Goal: Task Accomplishment & Management: Manage account settings

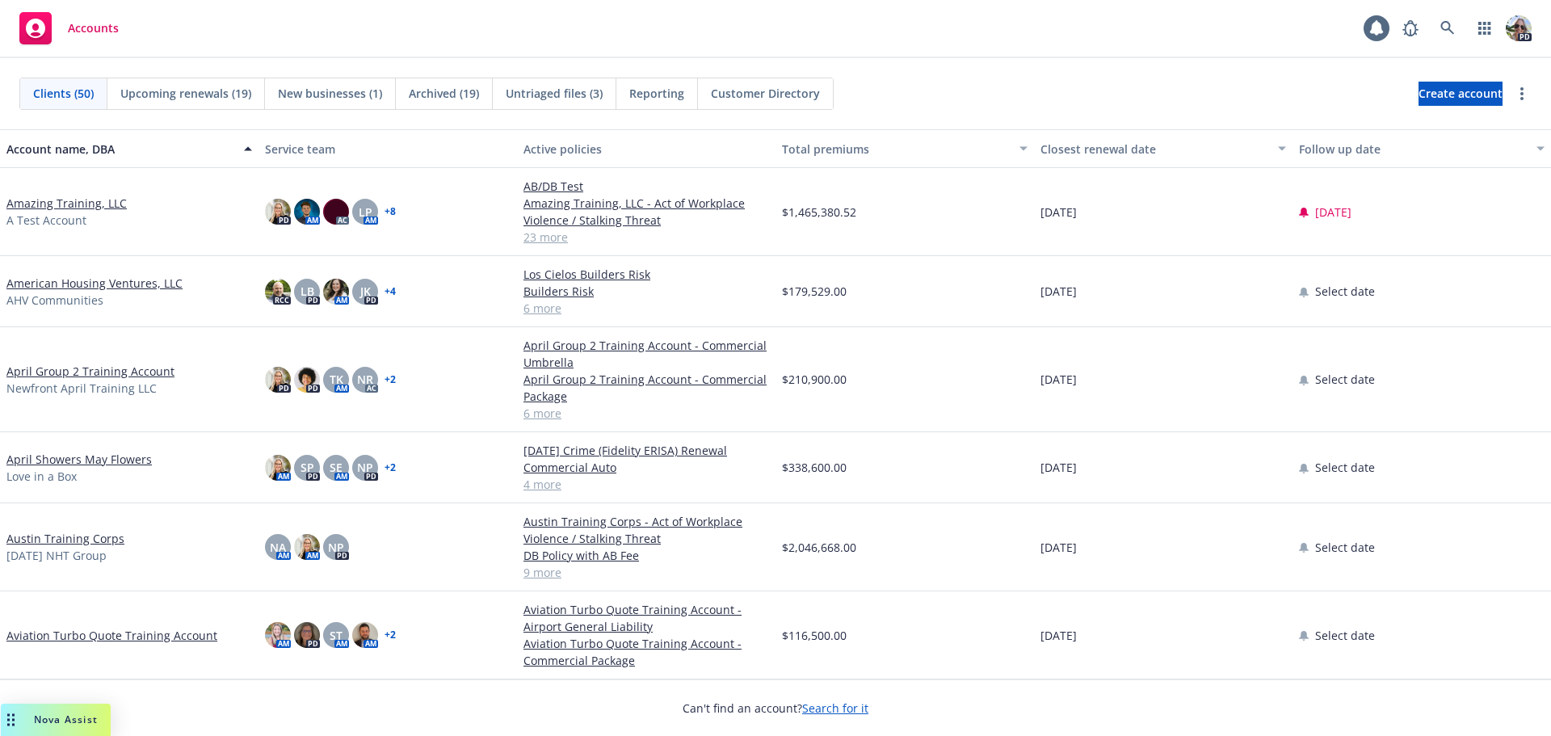
click at [65, 195] on link "Amazing Training, LLC" at bounding box center [66, 203] width 120 height 17
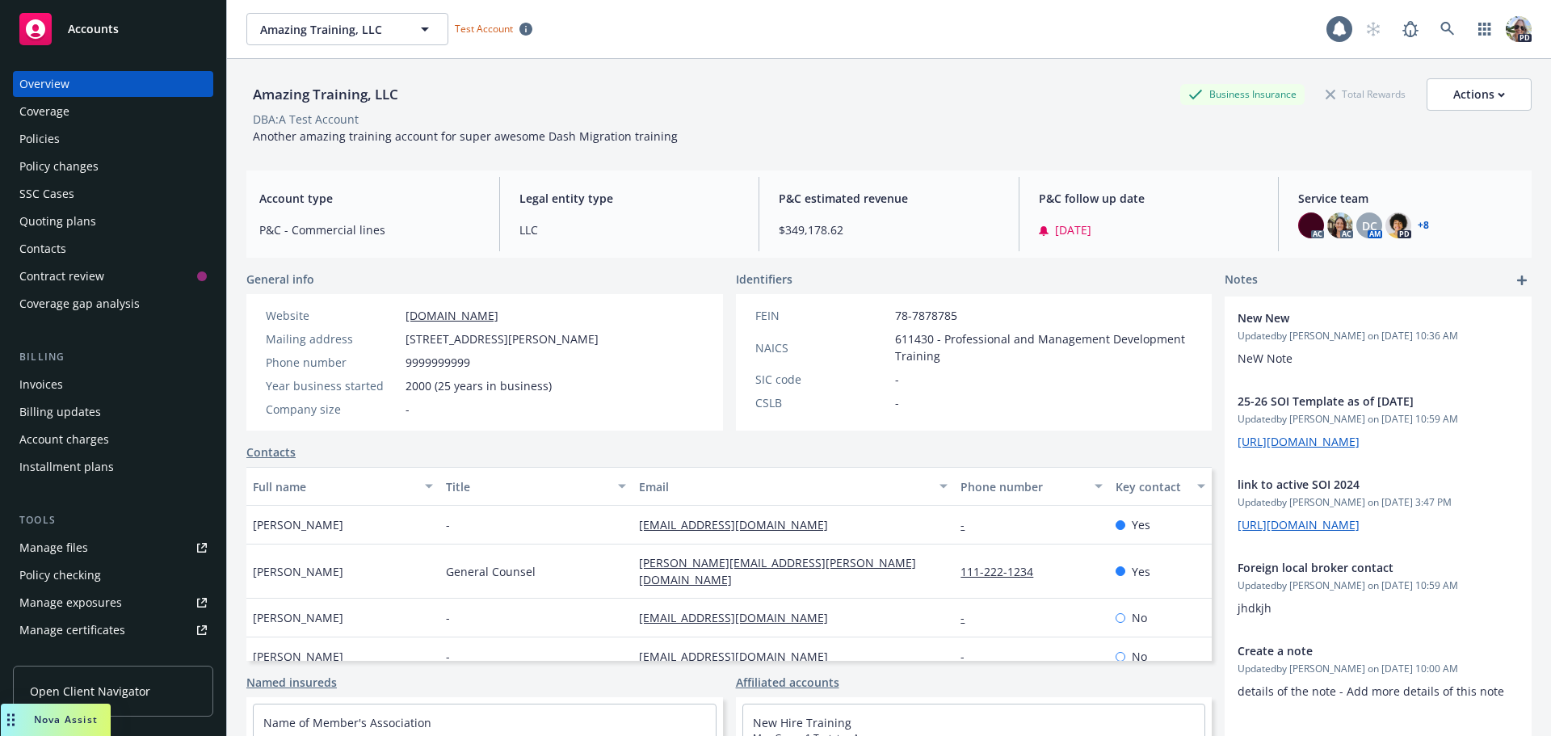
click at [35, 148] on div "Policies" at bounding box center [39, 139] width 40 height 26
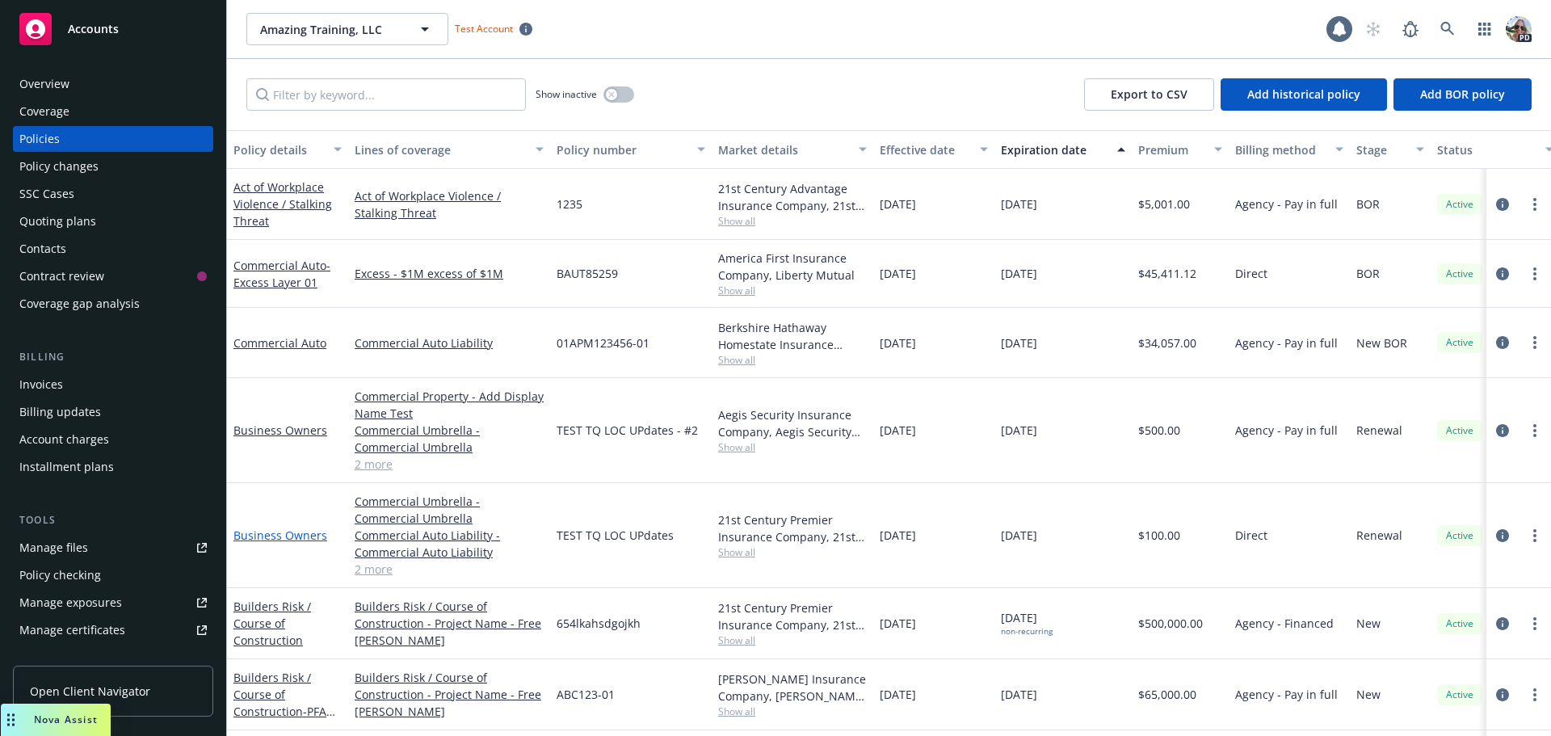
click at [292, 534] on link "Business Owners" at bounding box center [280, 534] width 94 height 15
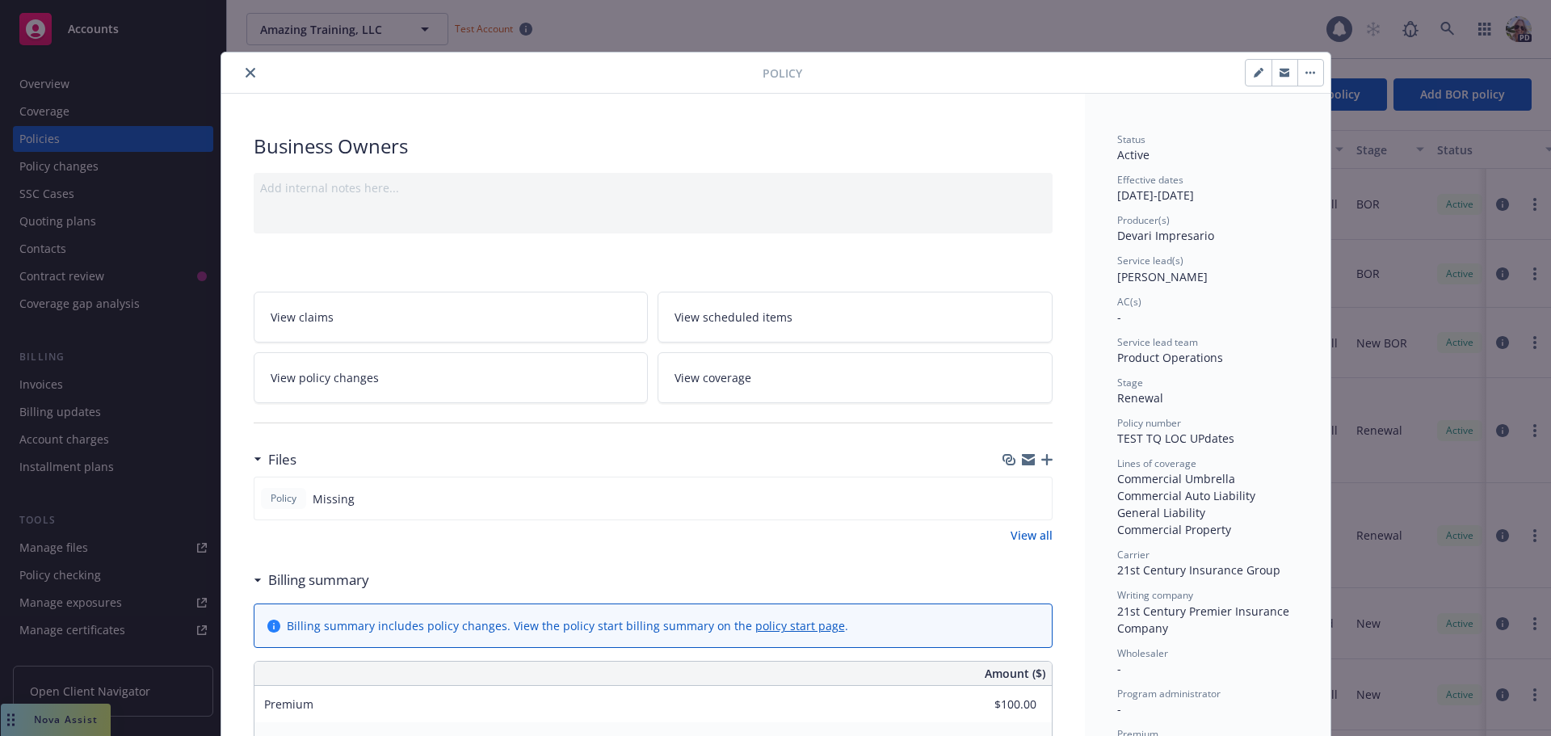
click at [396, 376] on link "View policy changes" at bounding box center [451, 377] width 395 height 51
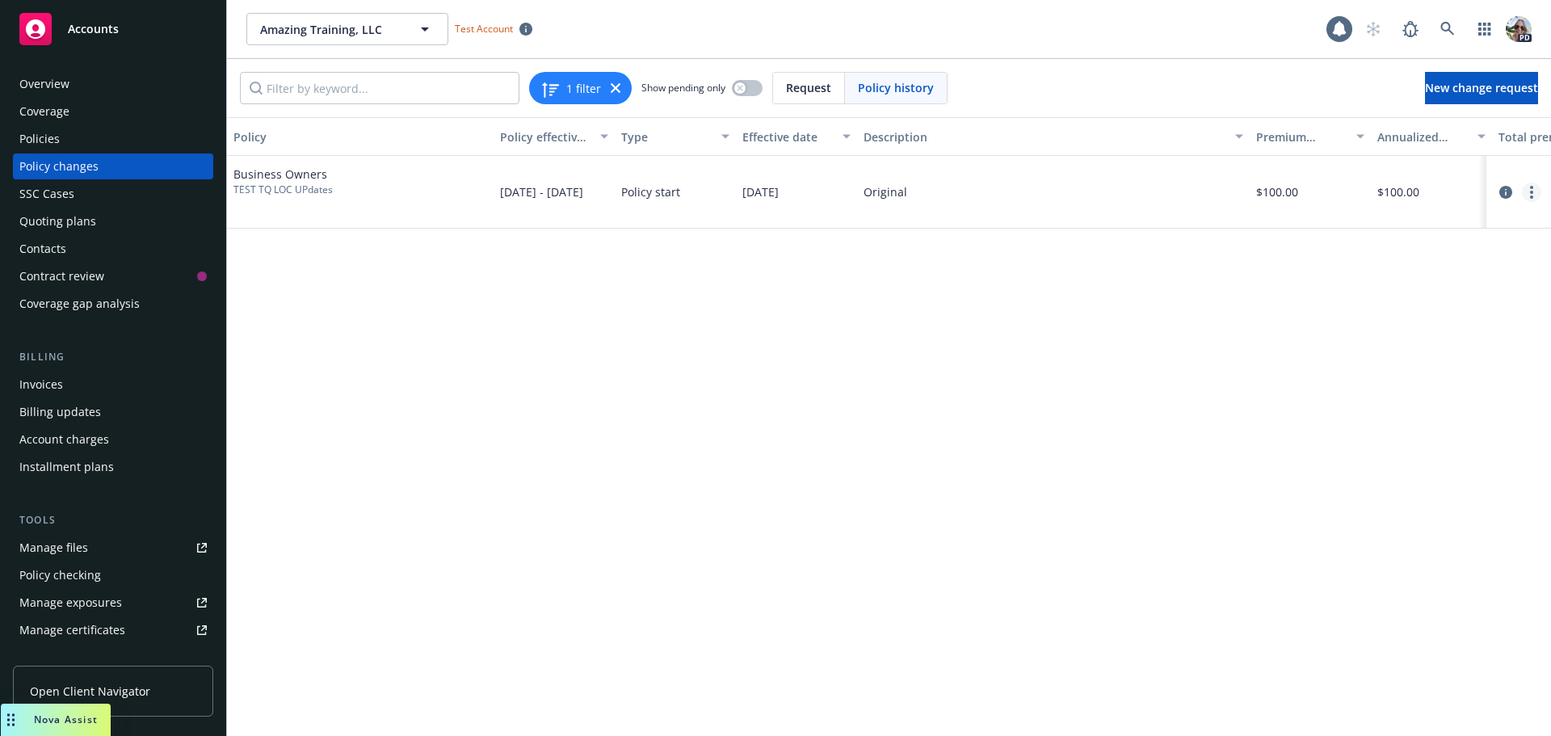
click at [1527, 186] on link "more" at bounding box center [1531, 192] width 19 height 19
click at [1394, 321] on link "Edit billing info" at bounding box center [1401, 322] width 277 height 32
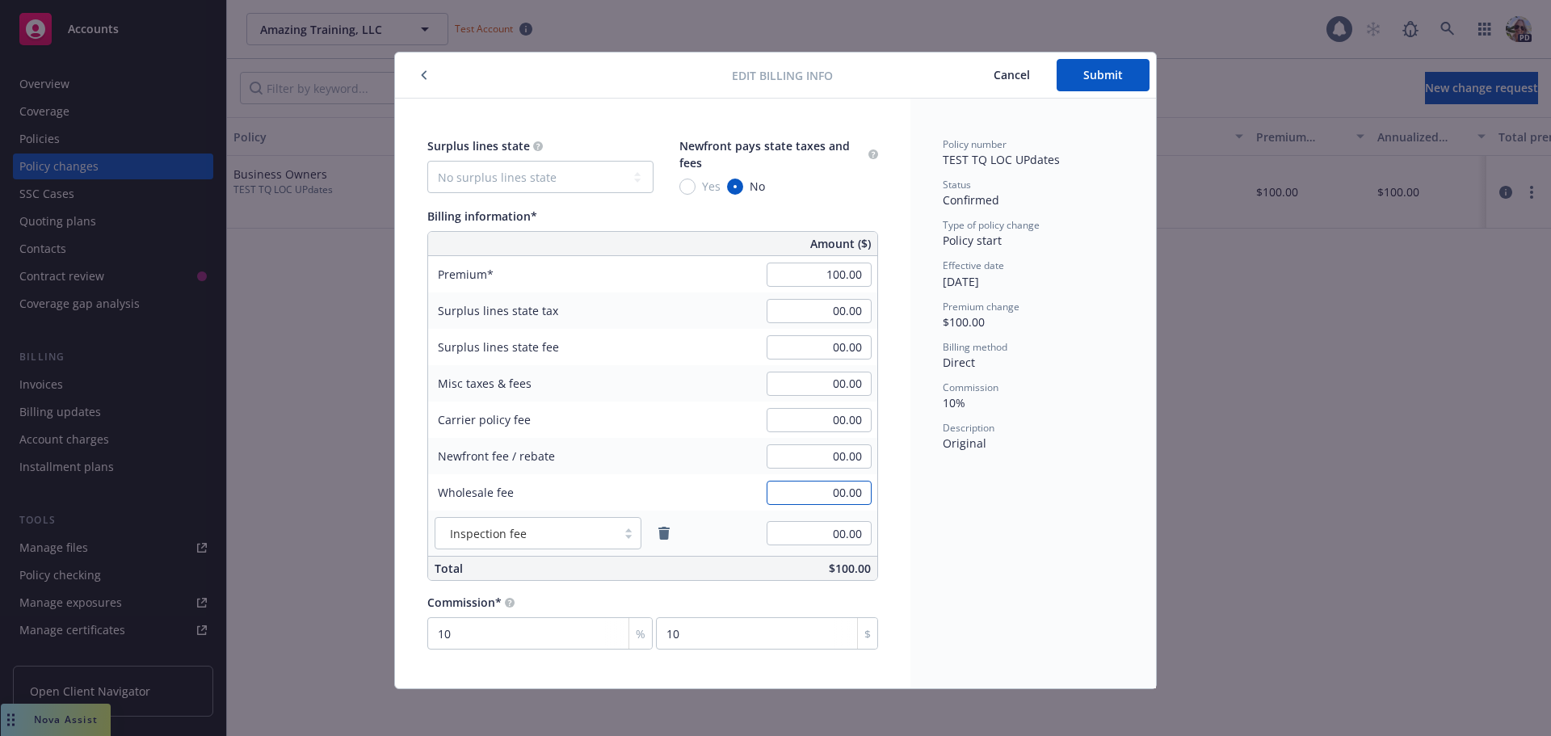
click at [800, 489] on input "00.00" at bounding box center [818, 493] width 105 height 24
type input "100.00"
drag, startPoint x: 982, startPoint y: 363, endPoint x: 926, endPoint y: 367, distance: 55.9
click at [926, 367] on div "Policy number TEST TQ LOC UPdates Status Confirmed Type of policy change Policy…" at bounding box center [1033, 394] width 246 height 590
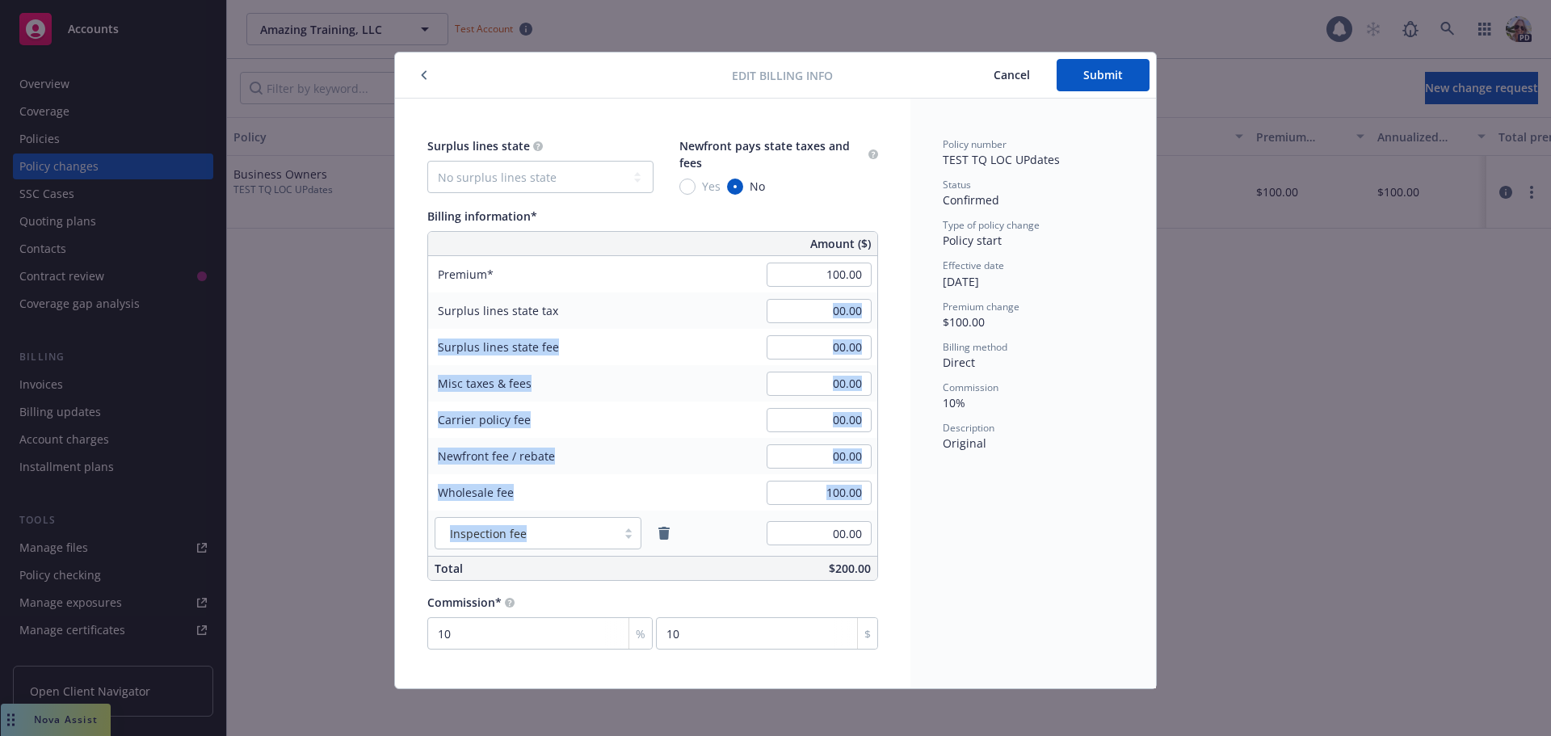
drag, startPoint x: 556, startPoint y: 315, endPoint x: 862, endPoint y: 548, distance: 384.9
click at [862, 548] on div "Amount ($) Premium 100.00 Surplus lines state tax 00.00 Surplus lines state fee…" at bounding box center [652, 406] width 451 height 350
click at [1113, 68] on span "Submit" at bounding box center [1103, 74] width 40 height 15
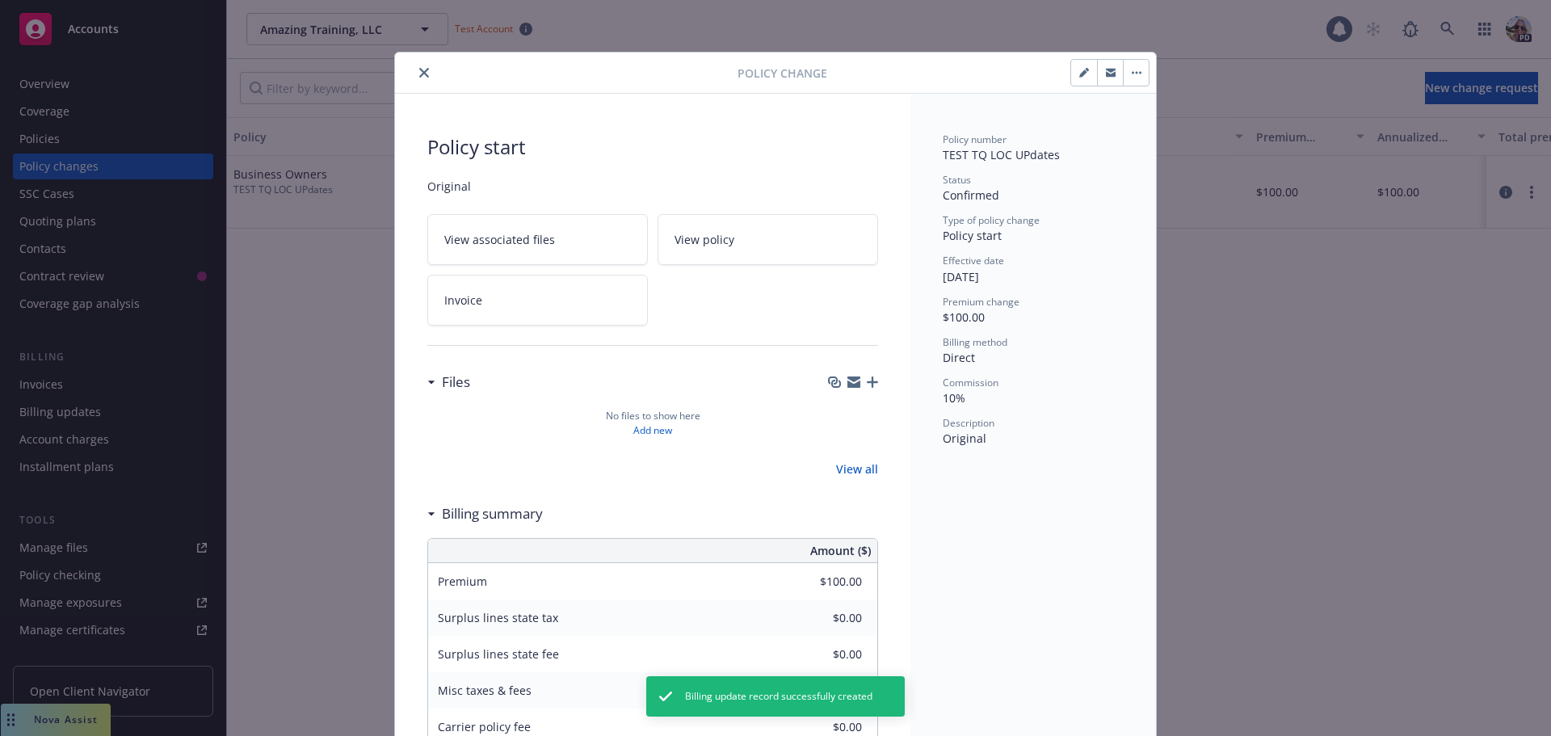
type input "$100.00"
click at [421, 71] on icon "close" at bounding box center [424, 73] width 10 height 10
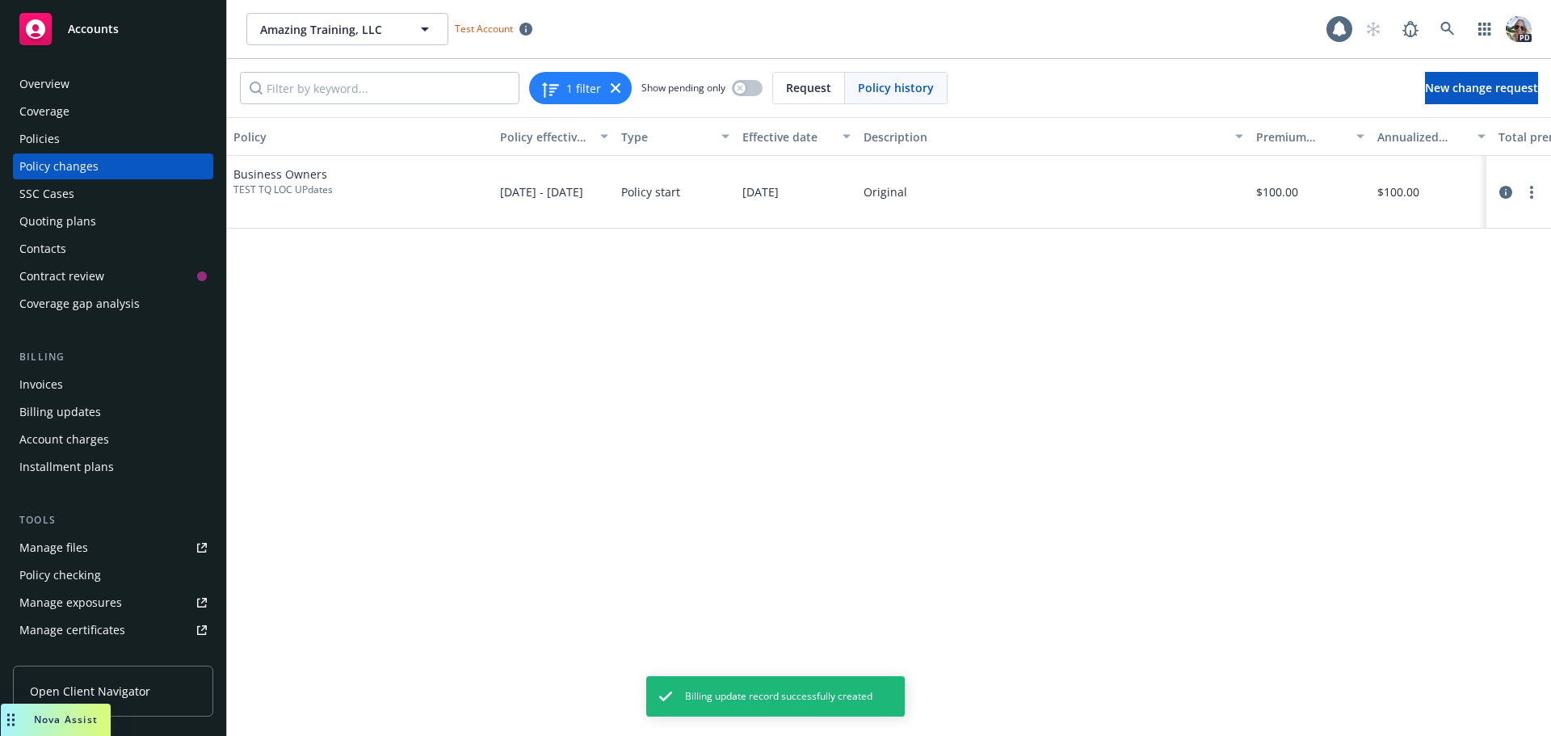
click at [27, 388] on div "Invoices" at bounding box center [41, 385] width 44 height 26
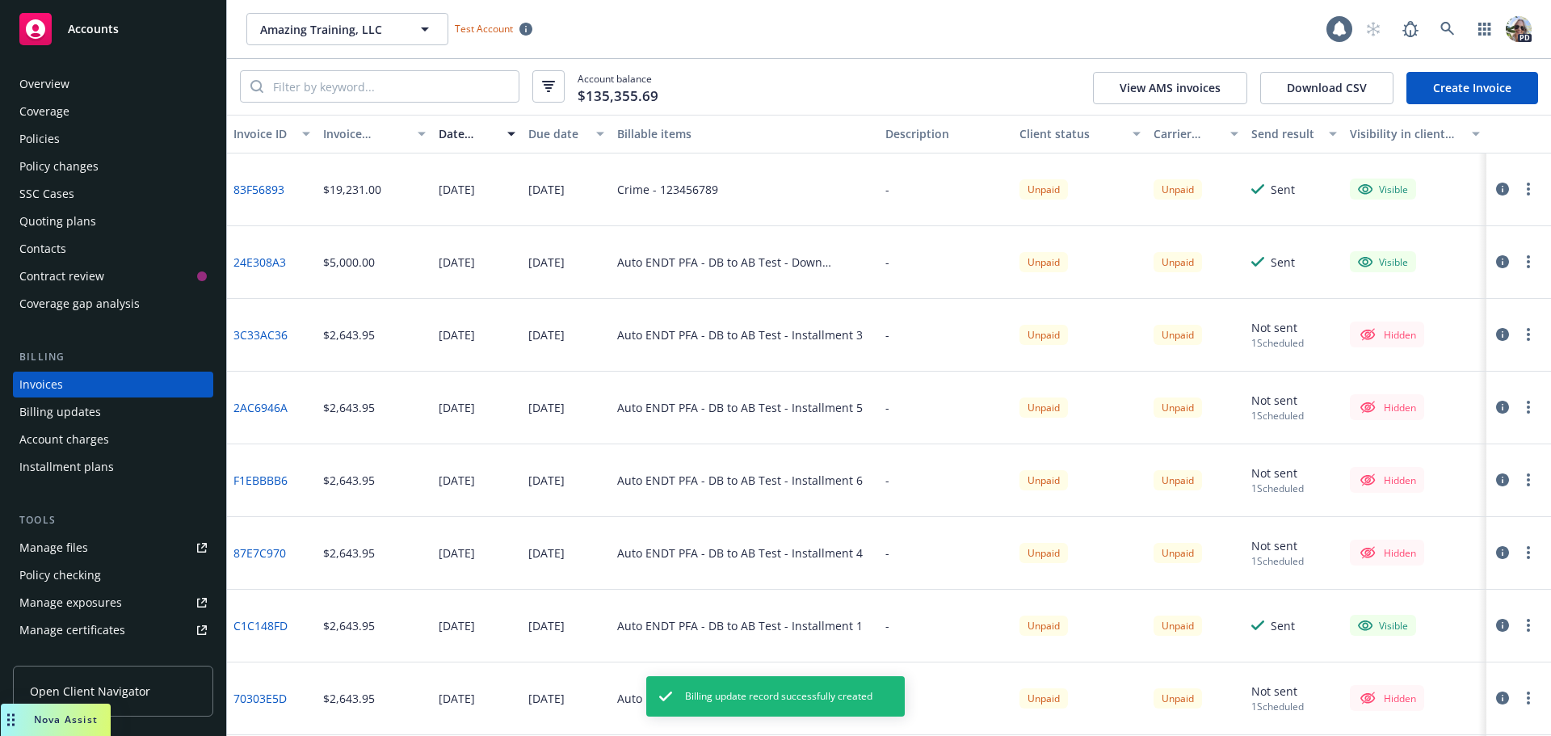
click at [1468, 86] on link "Create Invoice" at bounding box center [1472, 88] width 132 height 32
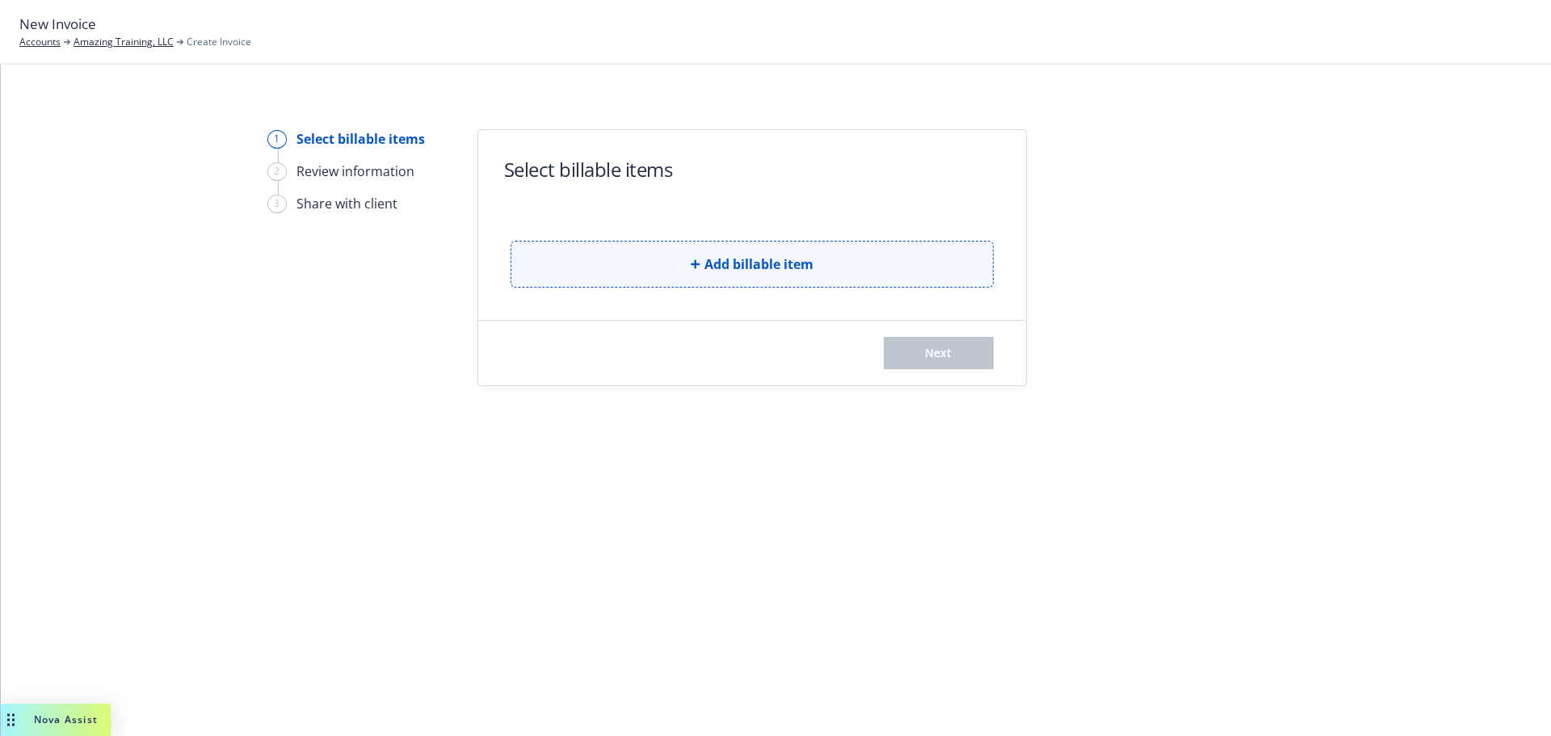
click at [675, 257] on button "Add billable item" at bounding box center [751, 264] width 483 height 47
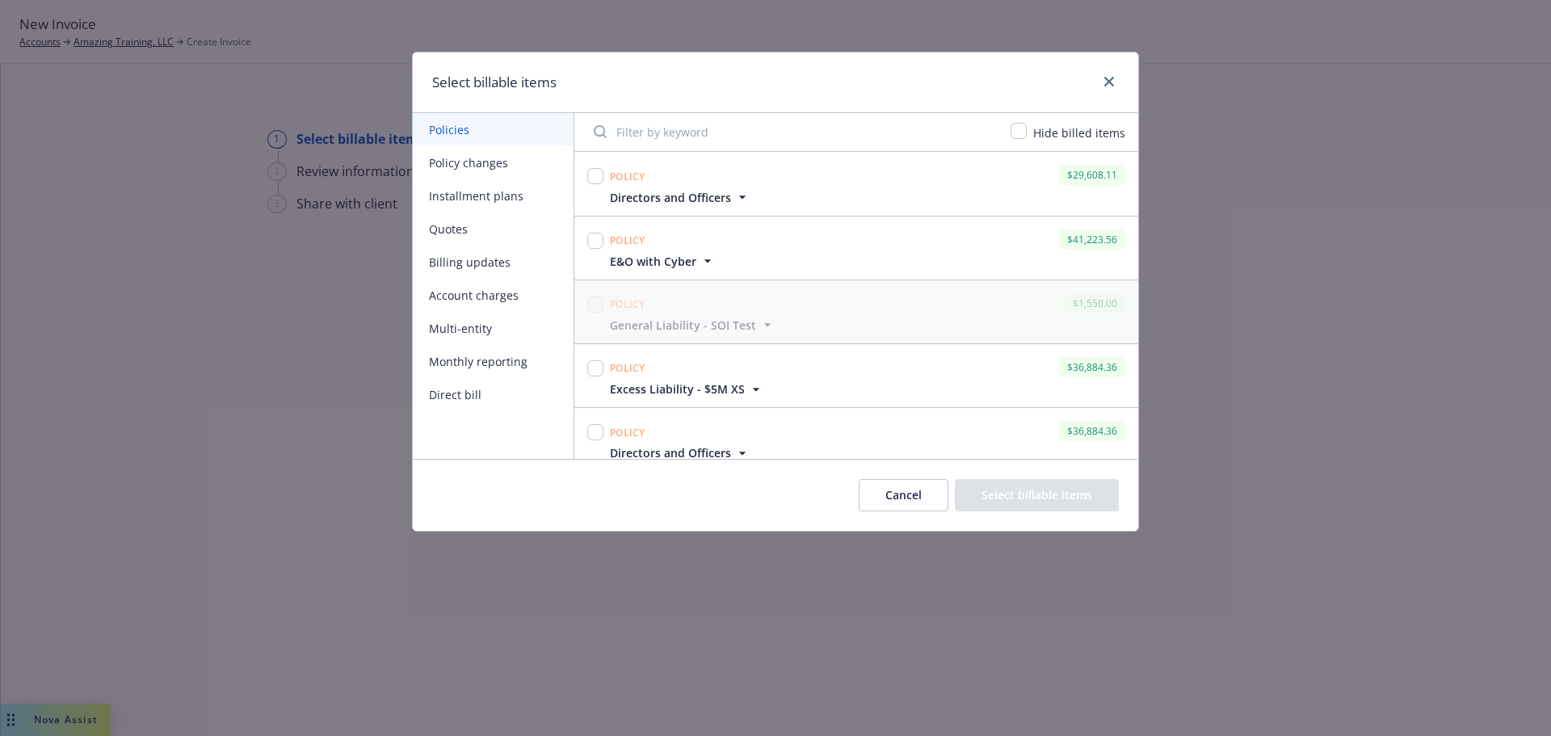
click at [443, 393] on button "Direct bill" at bounding box center [493, 394] width 161 height 33
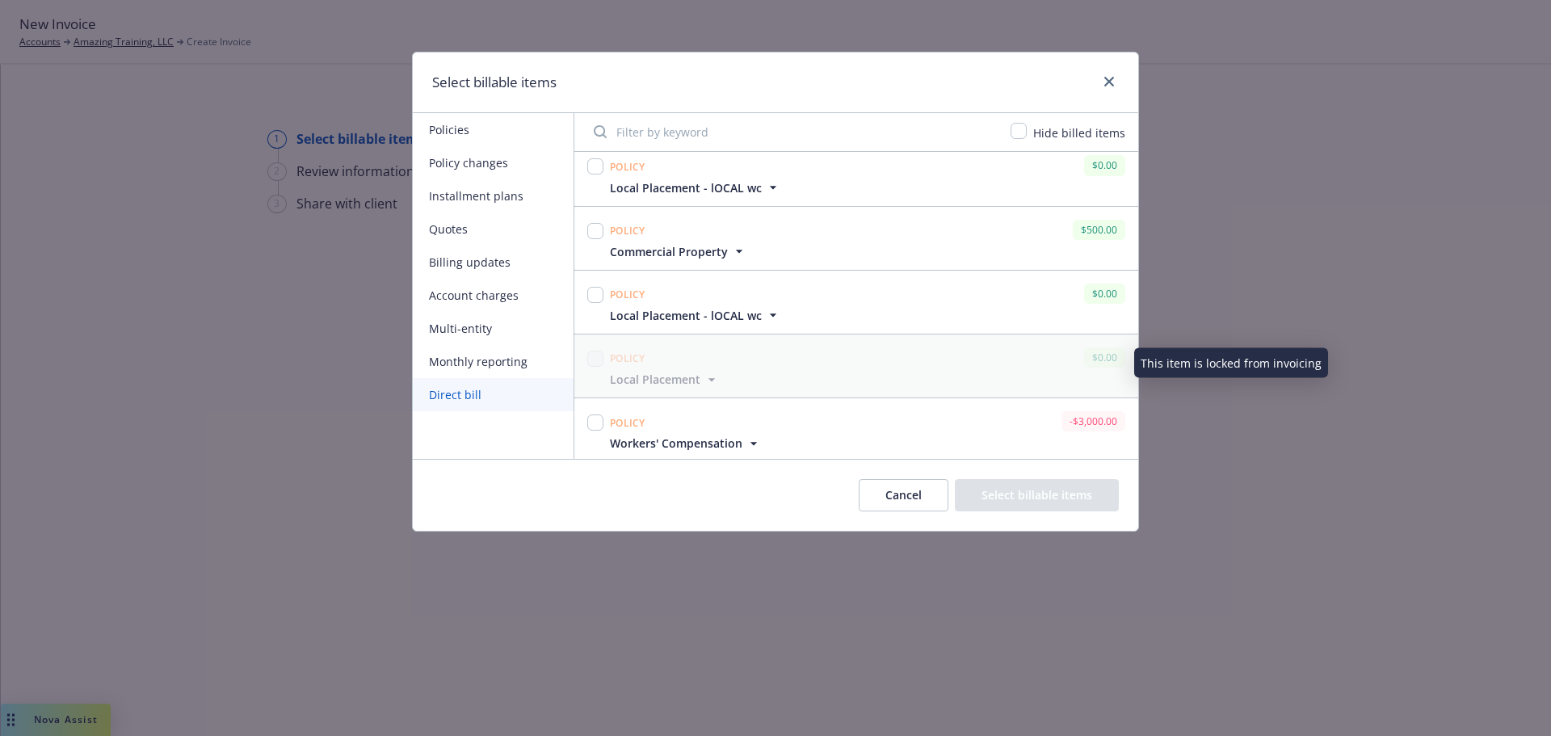
scroll to position [13, 0]
click at [894, 492] on button "Cancel" at bounding box center [904, 495] width 90 height 32
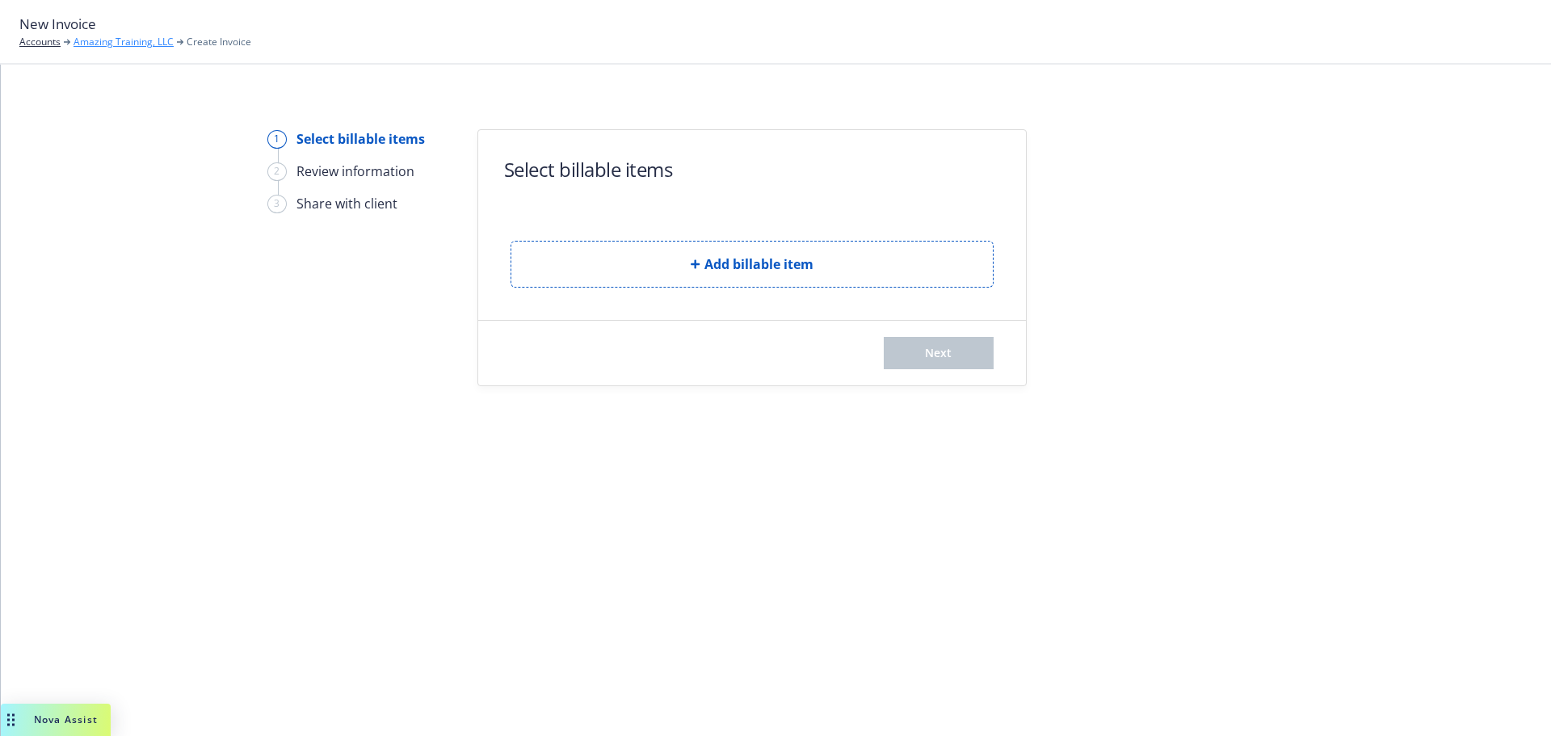
click at [104, 45] on link "Amazing Training, LLC" at bounding box center [123, 42] width 100 height 15
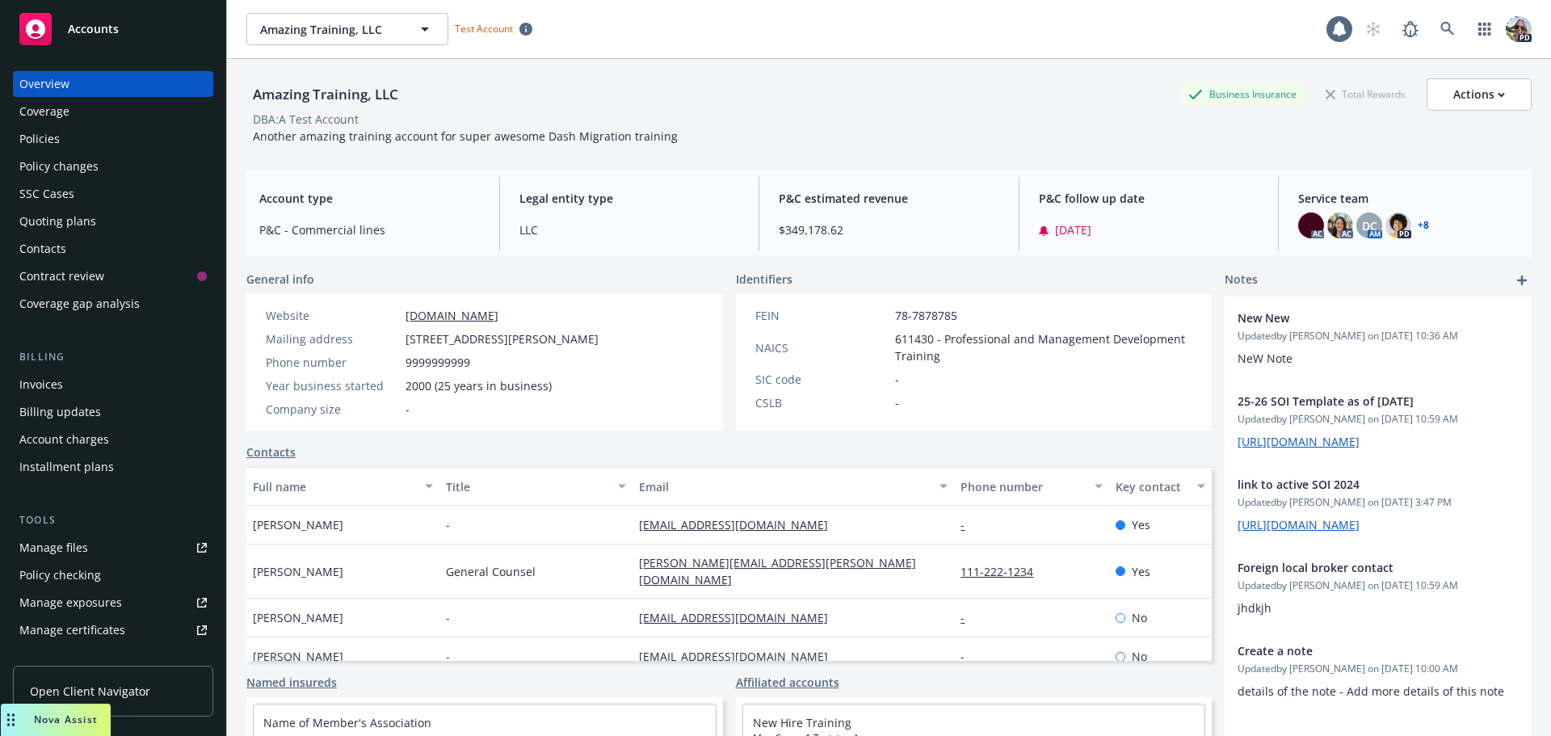
click at [37, 137] on div "Policies" at bounding box center [39, 139] width 40 height 26
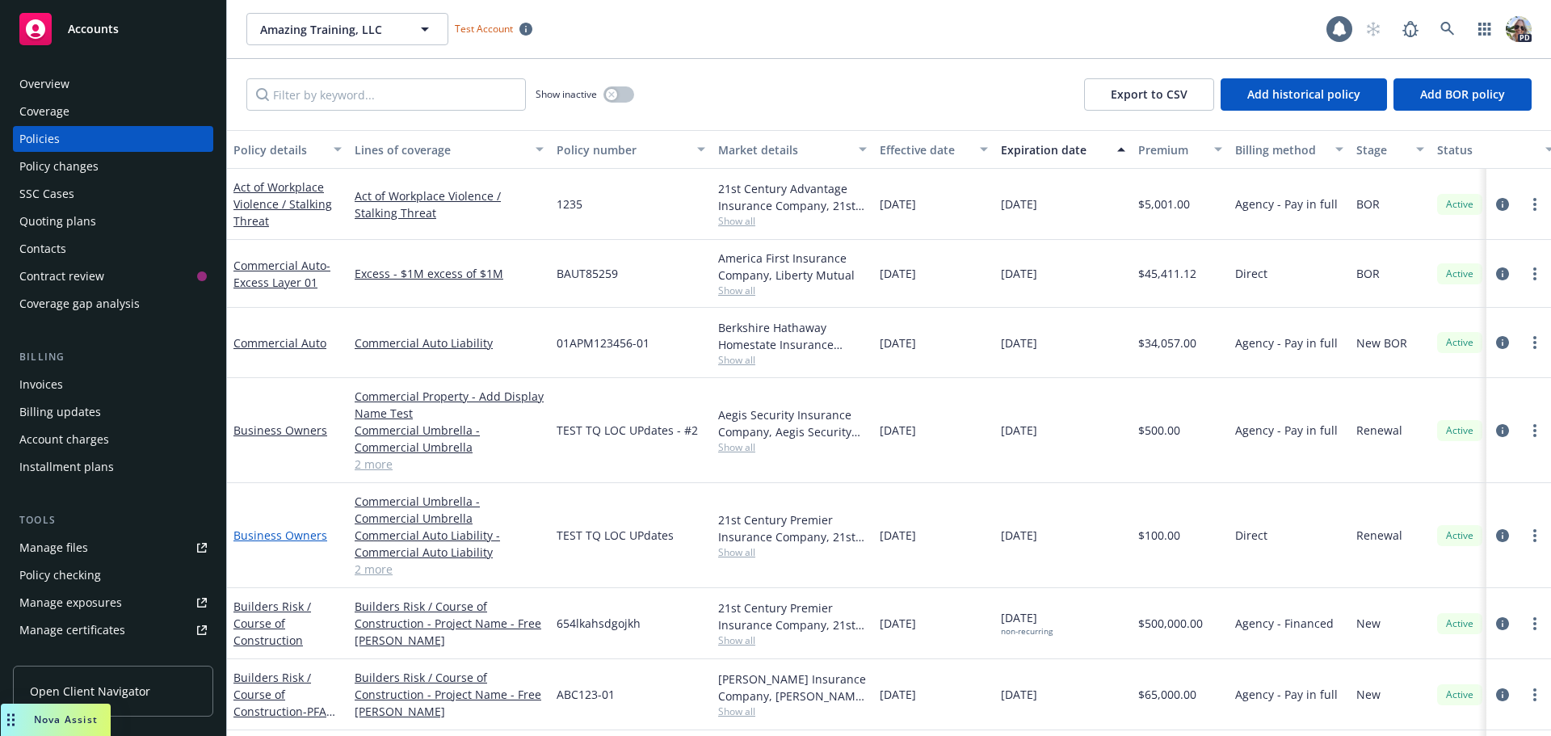
click at [283, 534] on link "Business Owners" at bounding box center [280, 534] width 94 height 15
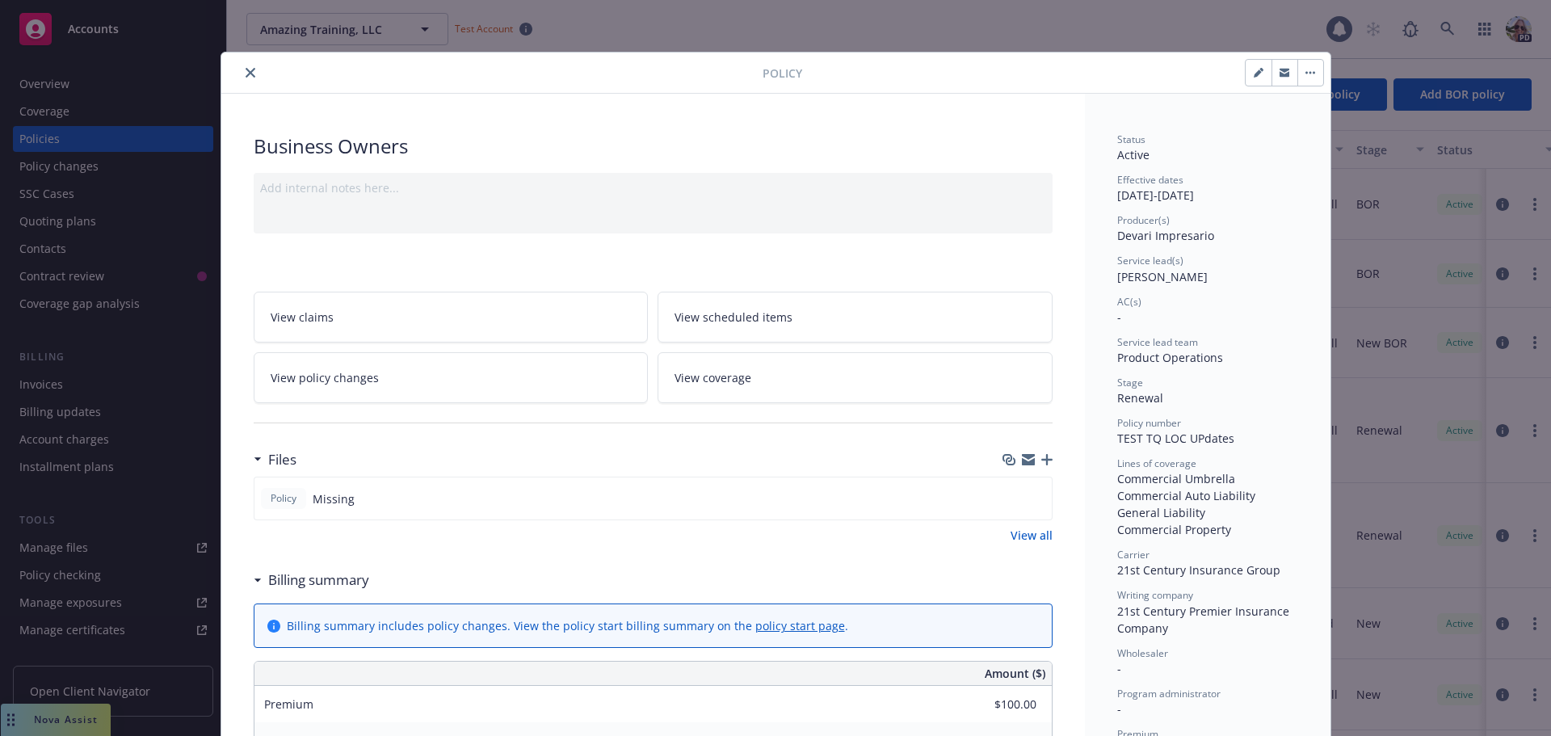
click at [250, 76] on button "close" at bounding box center [250, 72] width 19 height 19
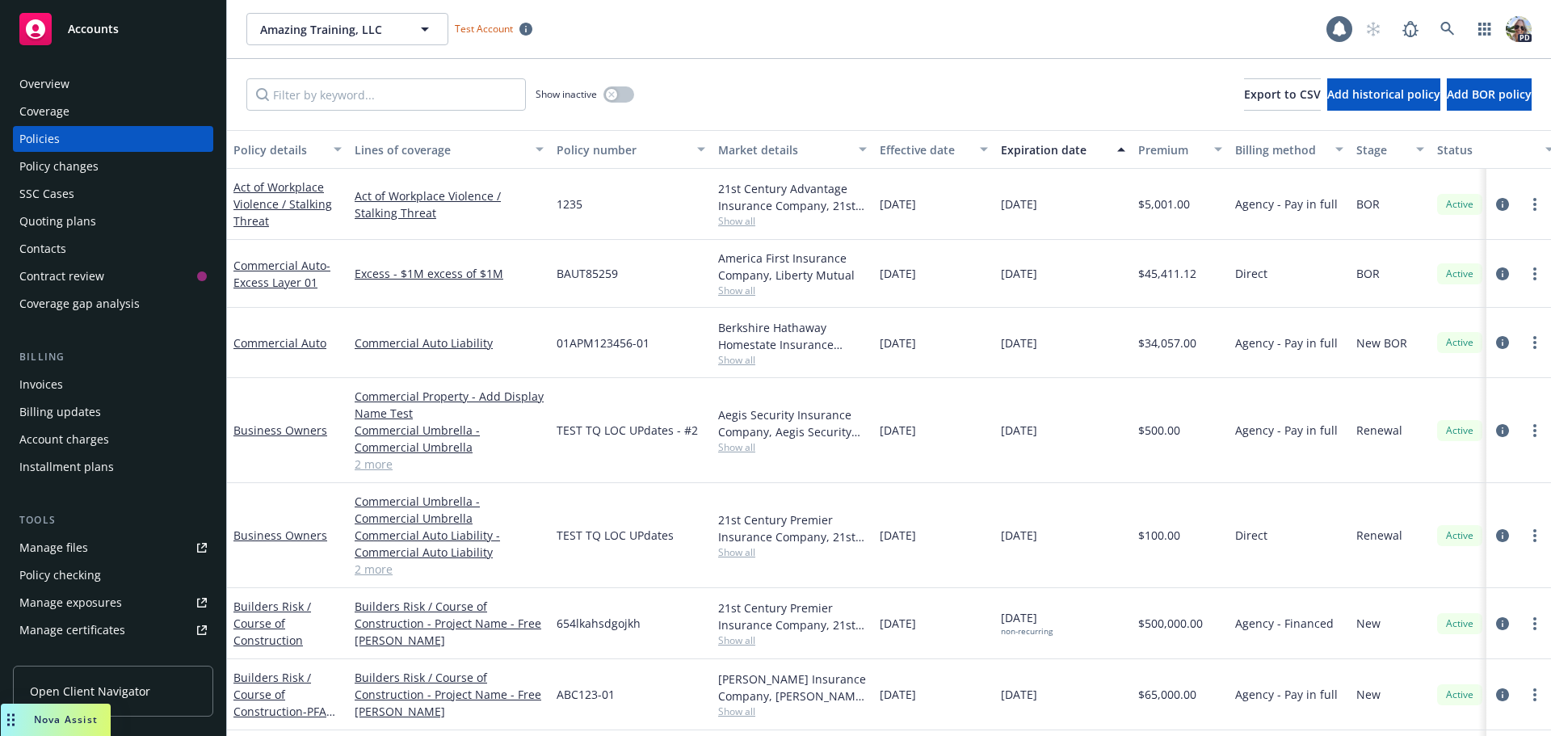
click at [50, 378] on div "Invoices" at bounding box center [41, 385] width 44 height 26
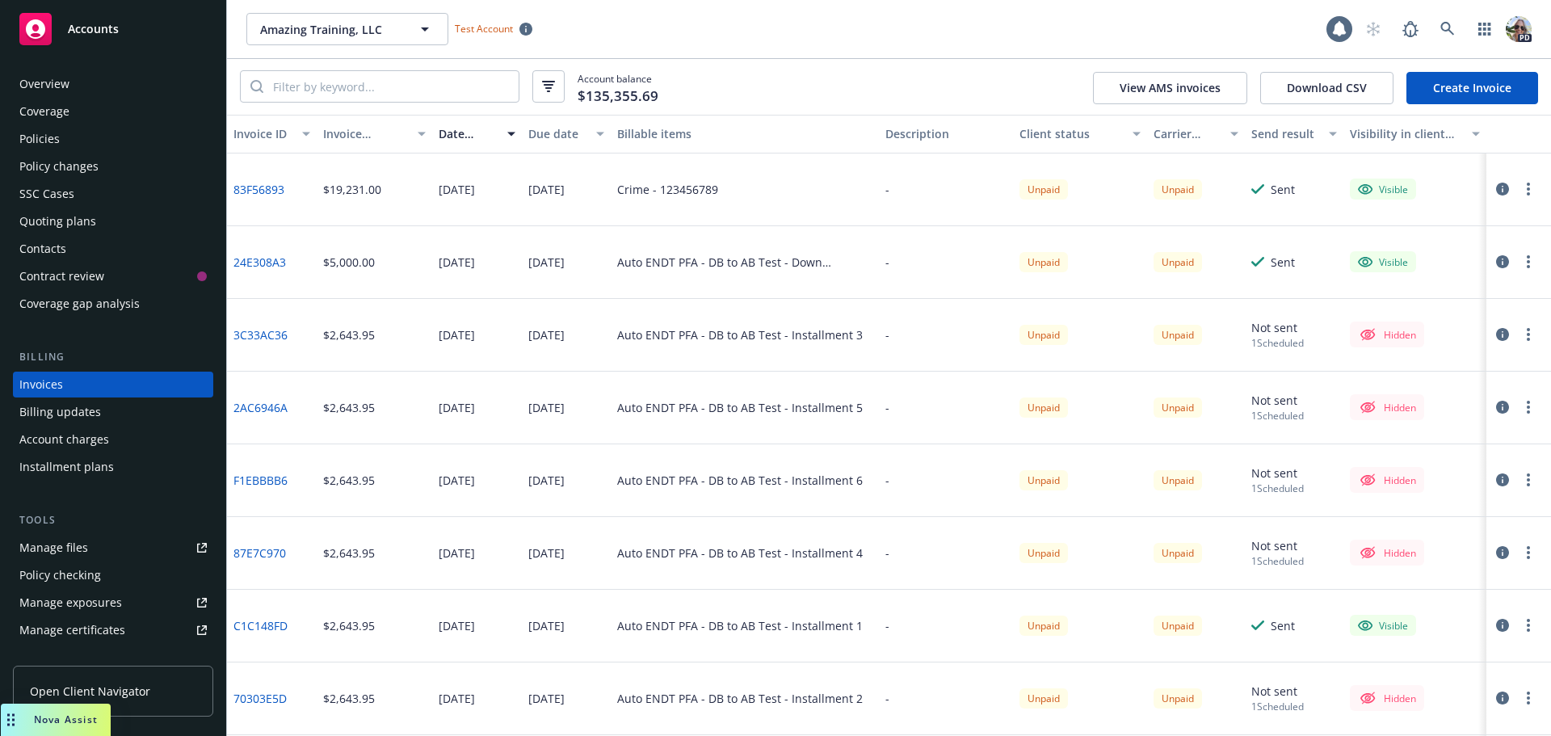
click at [1476, 90] on link "Create Invoice" at bounding box center [1472, 88] width 132 height 32
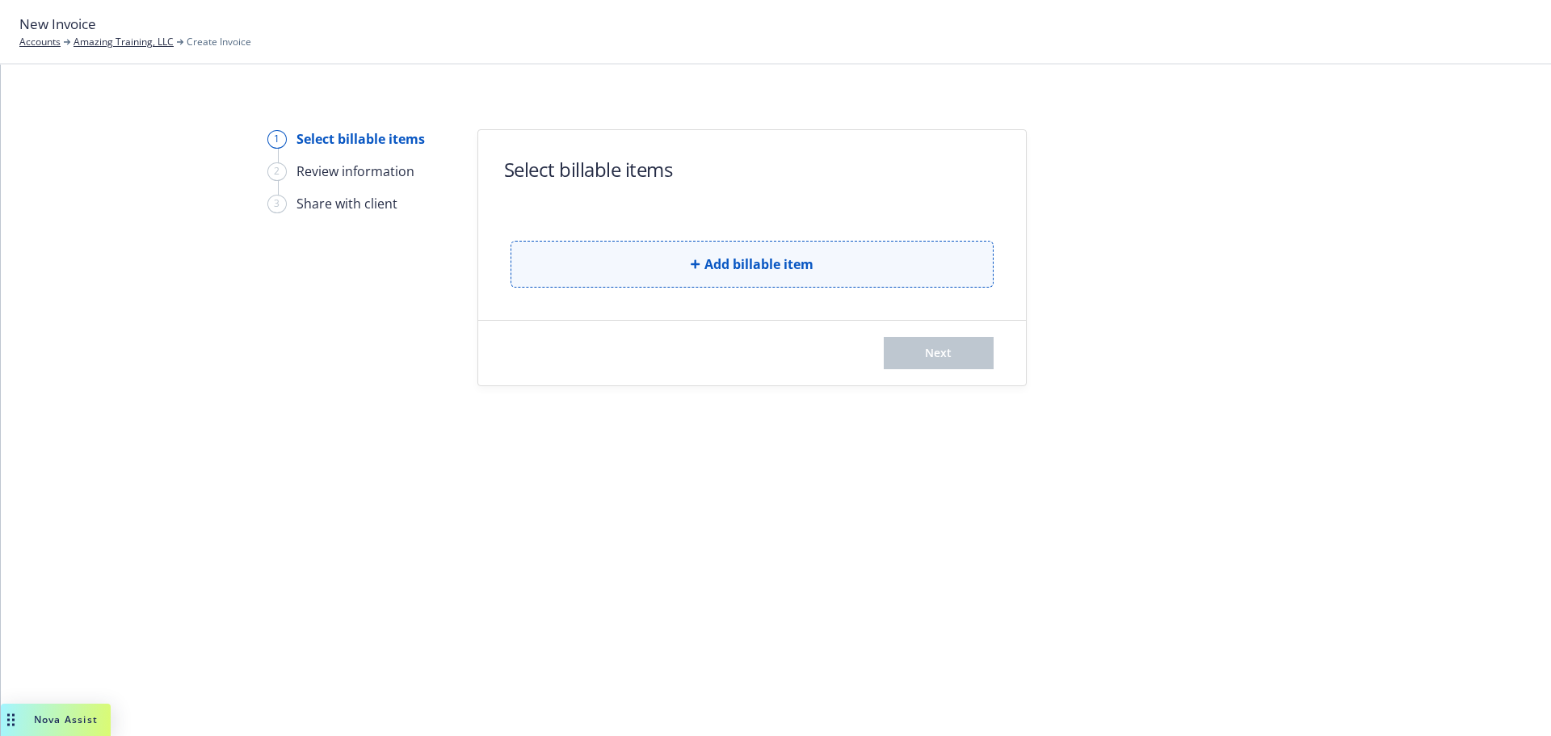
click at [555, 255] on button "Add billable item" at bounding box center [751, 264] width 483 height 47
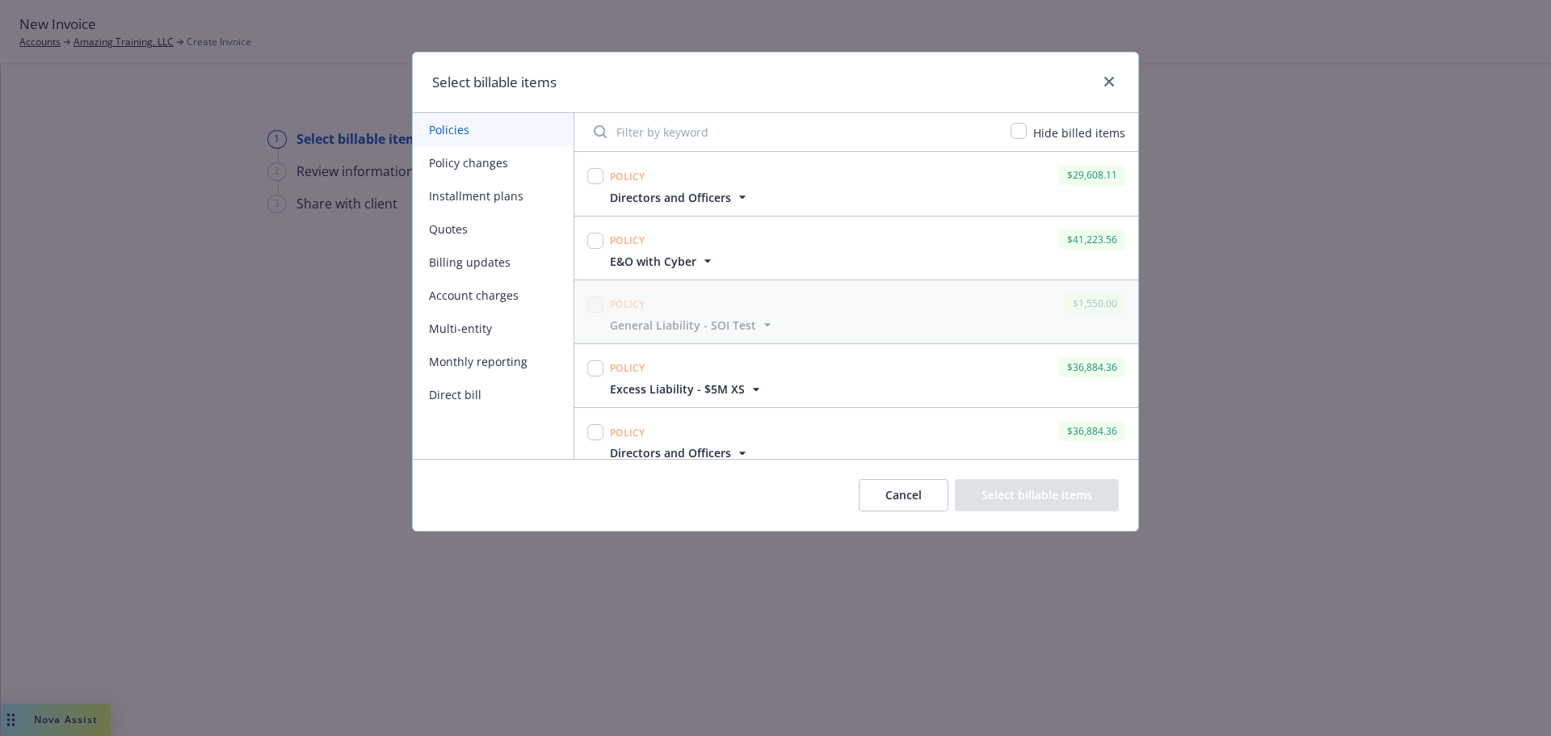
click at [456, 393] on button "Direct bill" at bounding box center [493, 394] width 161 height 33
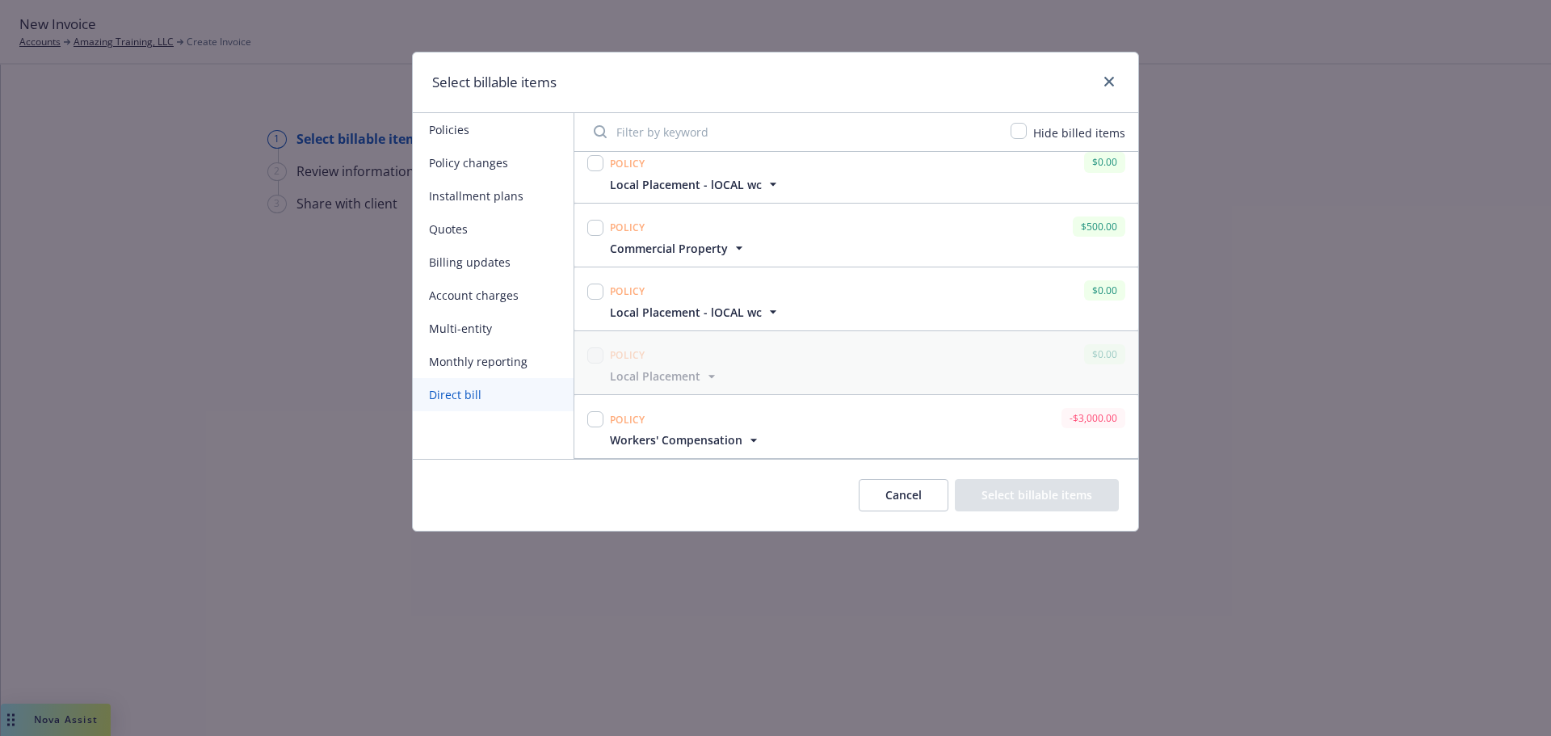
click at [741, 246] on icon "button" at bounding box center [739, 248] width 16 height 16
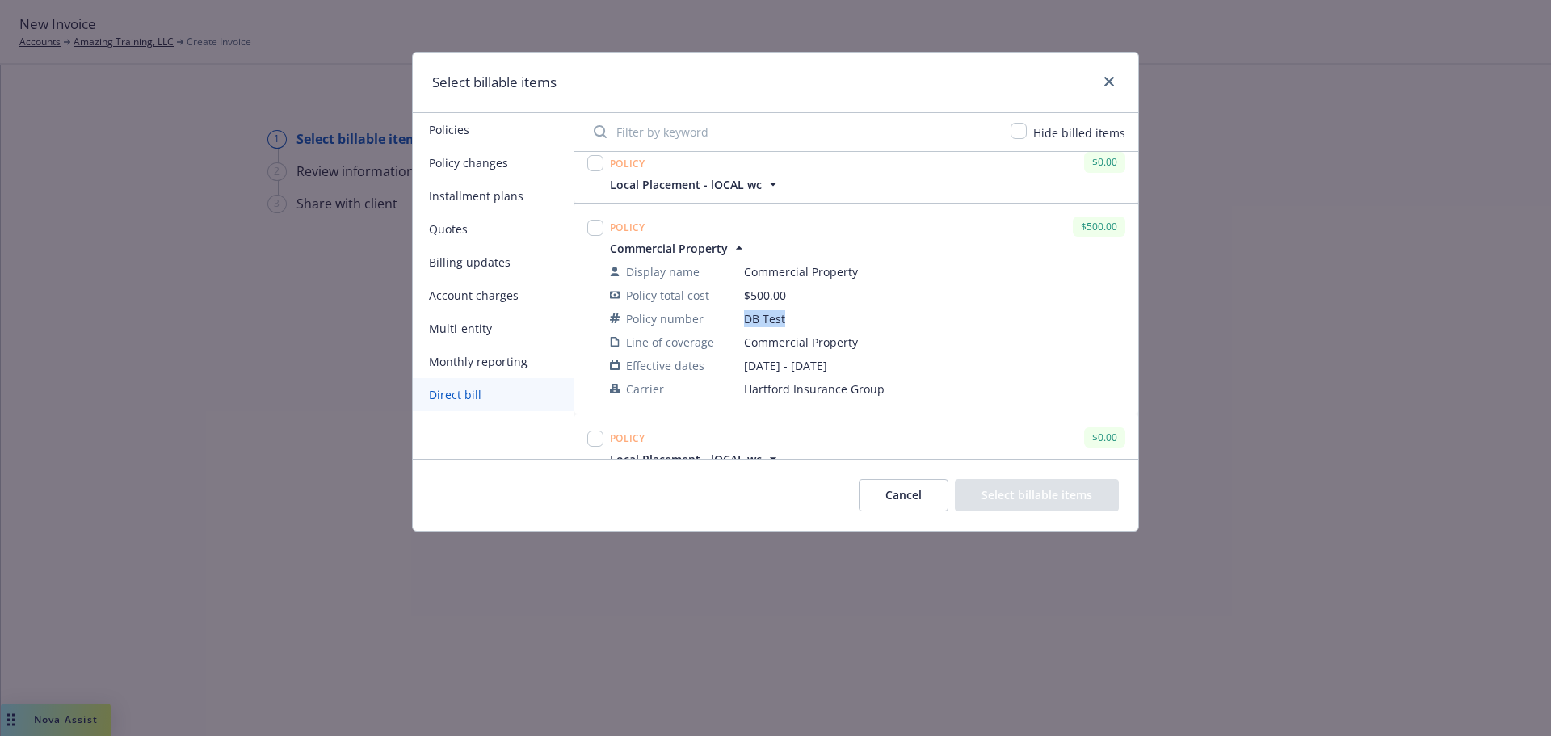
drag, startPoint x: 798, startPoint y: 318, endPoint x: 736, endPoint y: 320, distance: 62.2
click at [736, 320] on tr "Policy number DB Test" at bounding box center [867, 318] width 515 height 23
copy tr "DB Test"
click at [1018, 125] on input "checkbox" at bounding box center [1018, 131] width 16 height 16
click at [1018, 126] on input "checkbox" at bounding box center [1018, 131] width 16 height 16
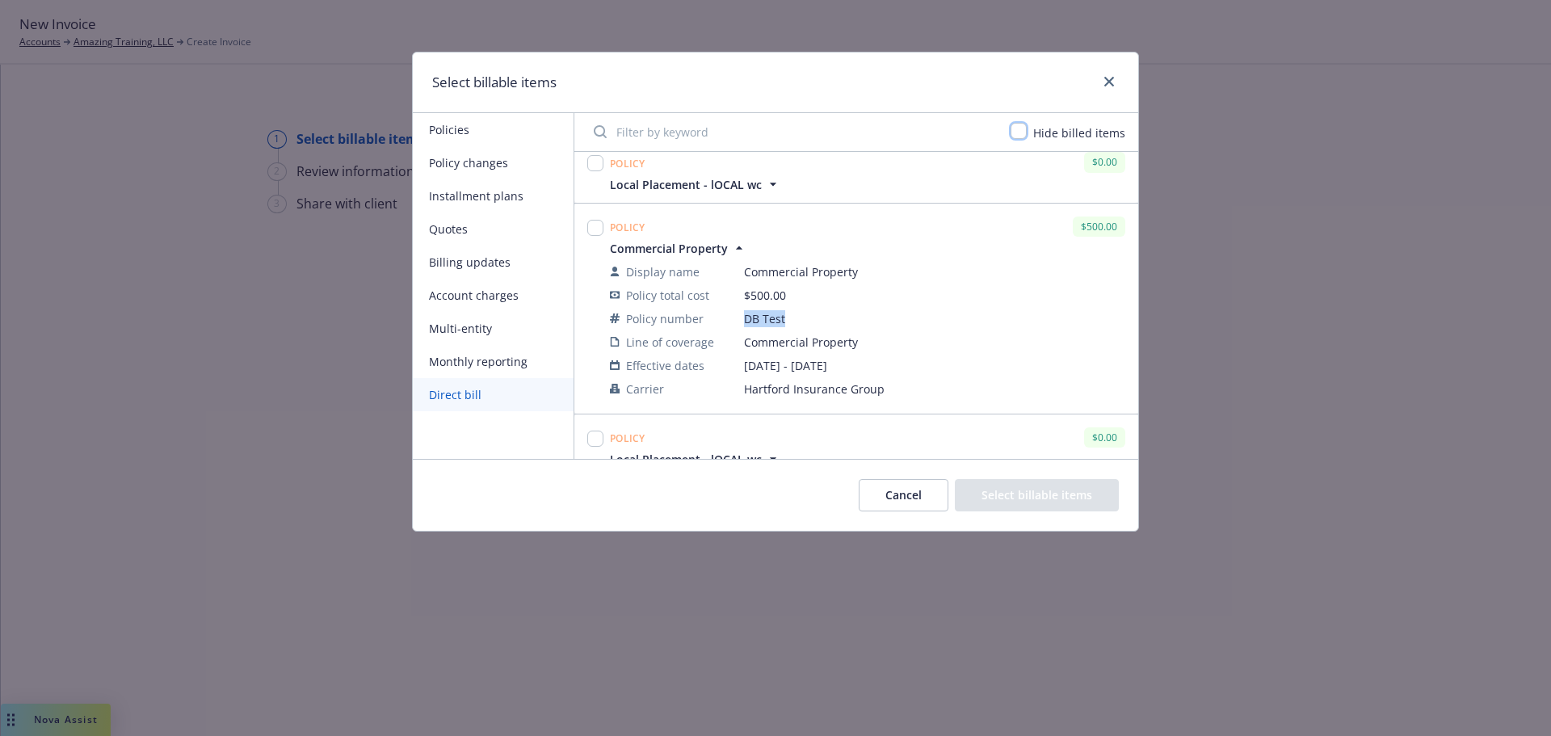
checkbox input "false"
click at [1112, 84] on icon "close" at bounding box center [1109, 82] width 10 height 10
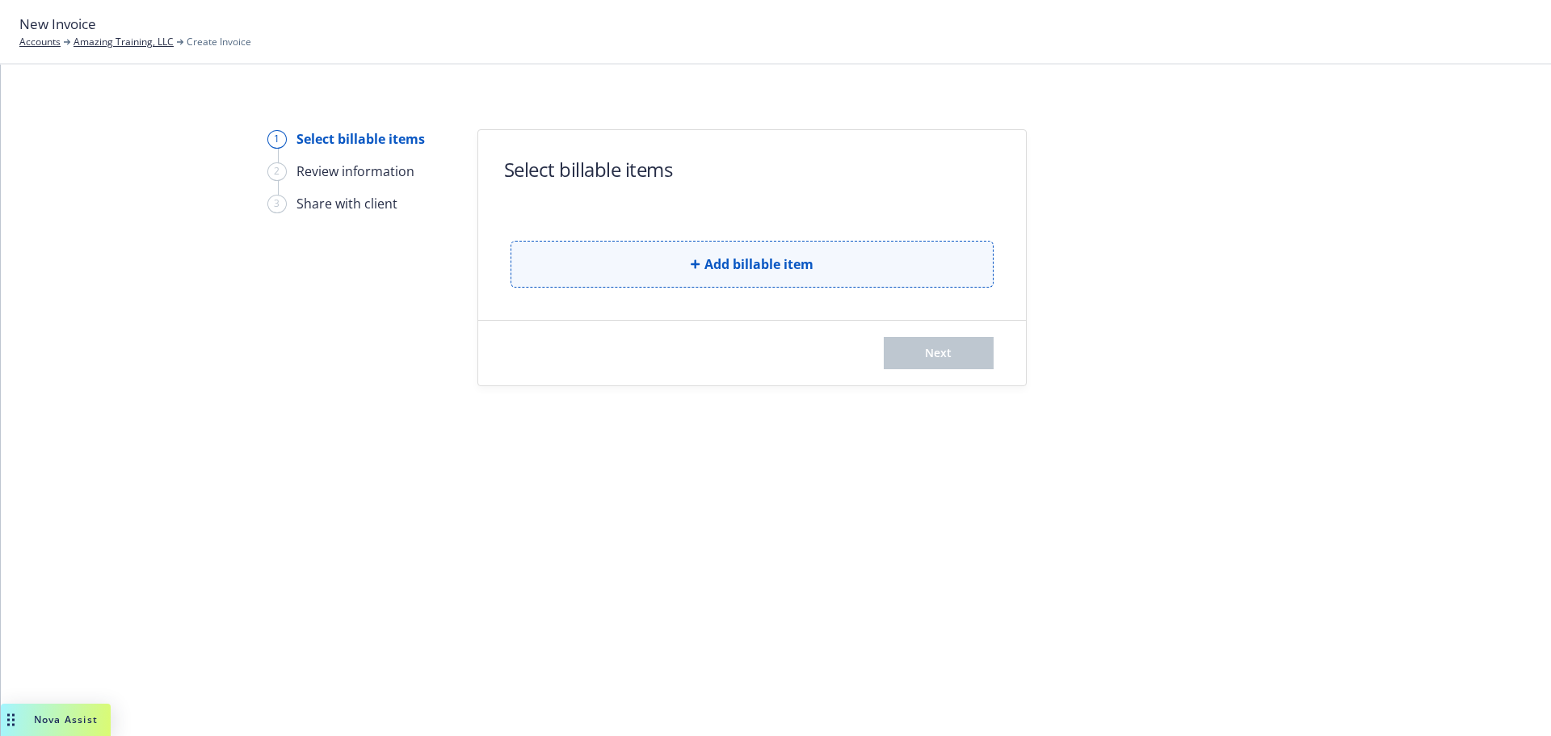
click at [745, 264] on span "Add billable item" at bounding box center [758, 263] width 109 height 19
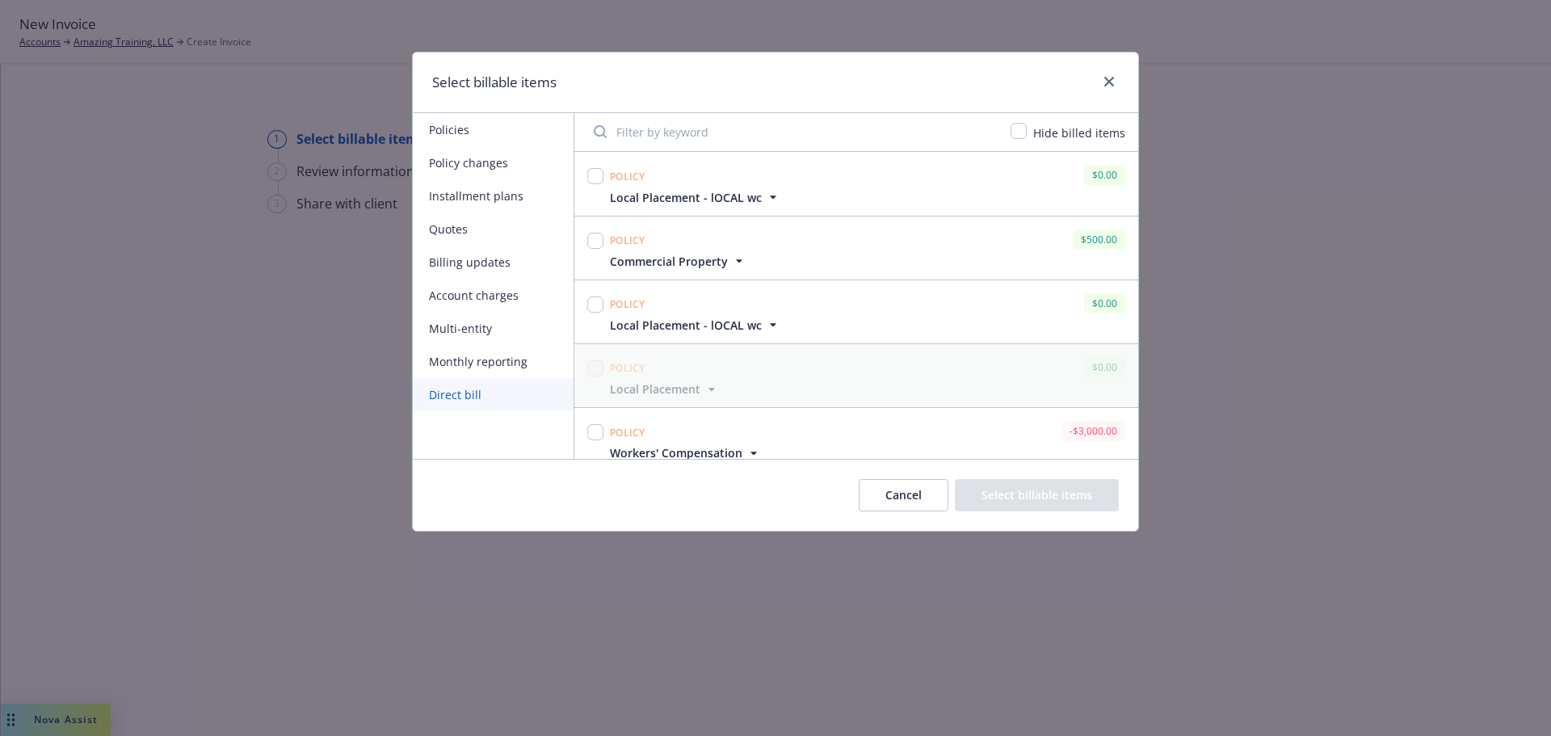
click at [439, 263] on button "Billing updates" at bounding box center [493, 262] width 161 height 33
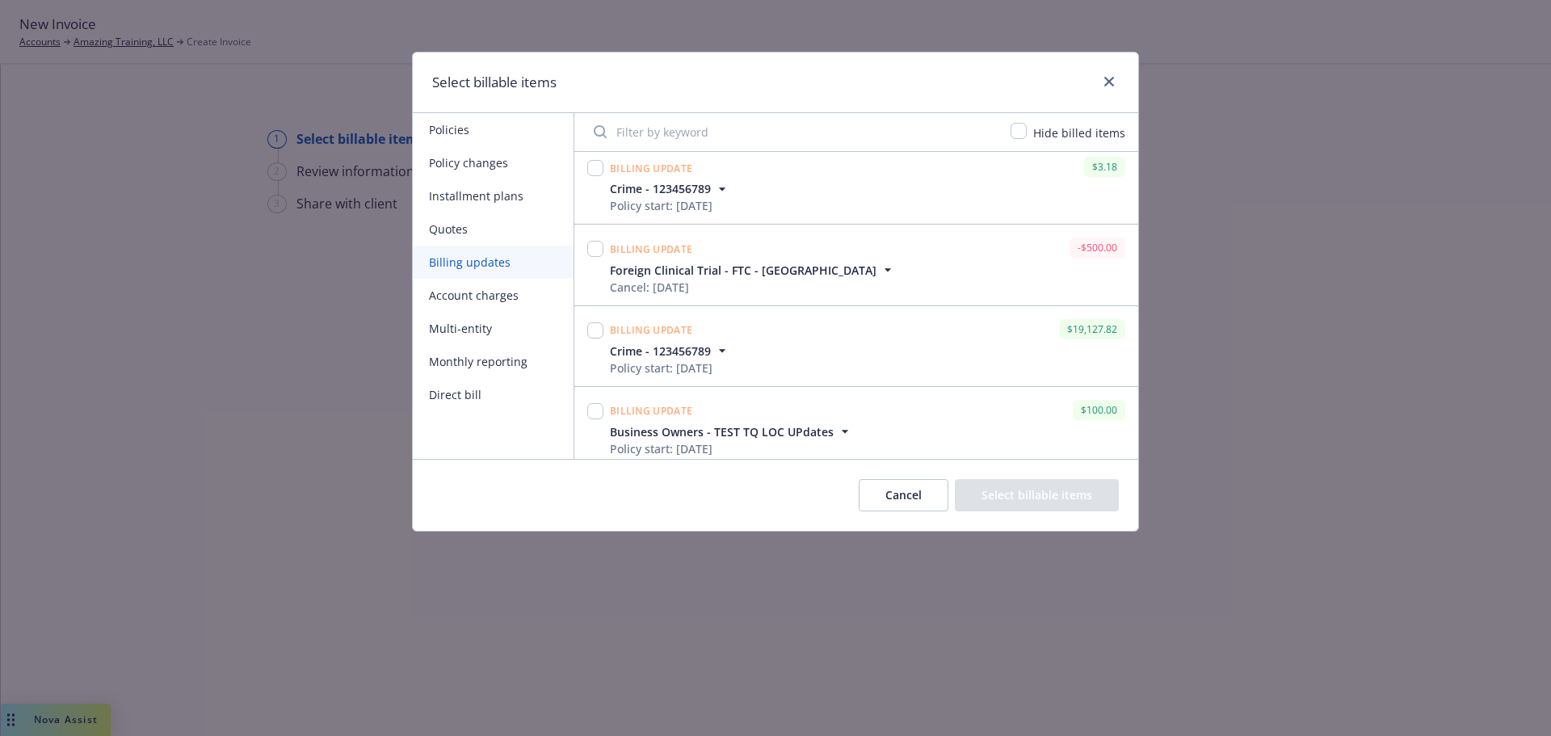
scroll to position [5281, 0]
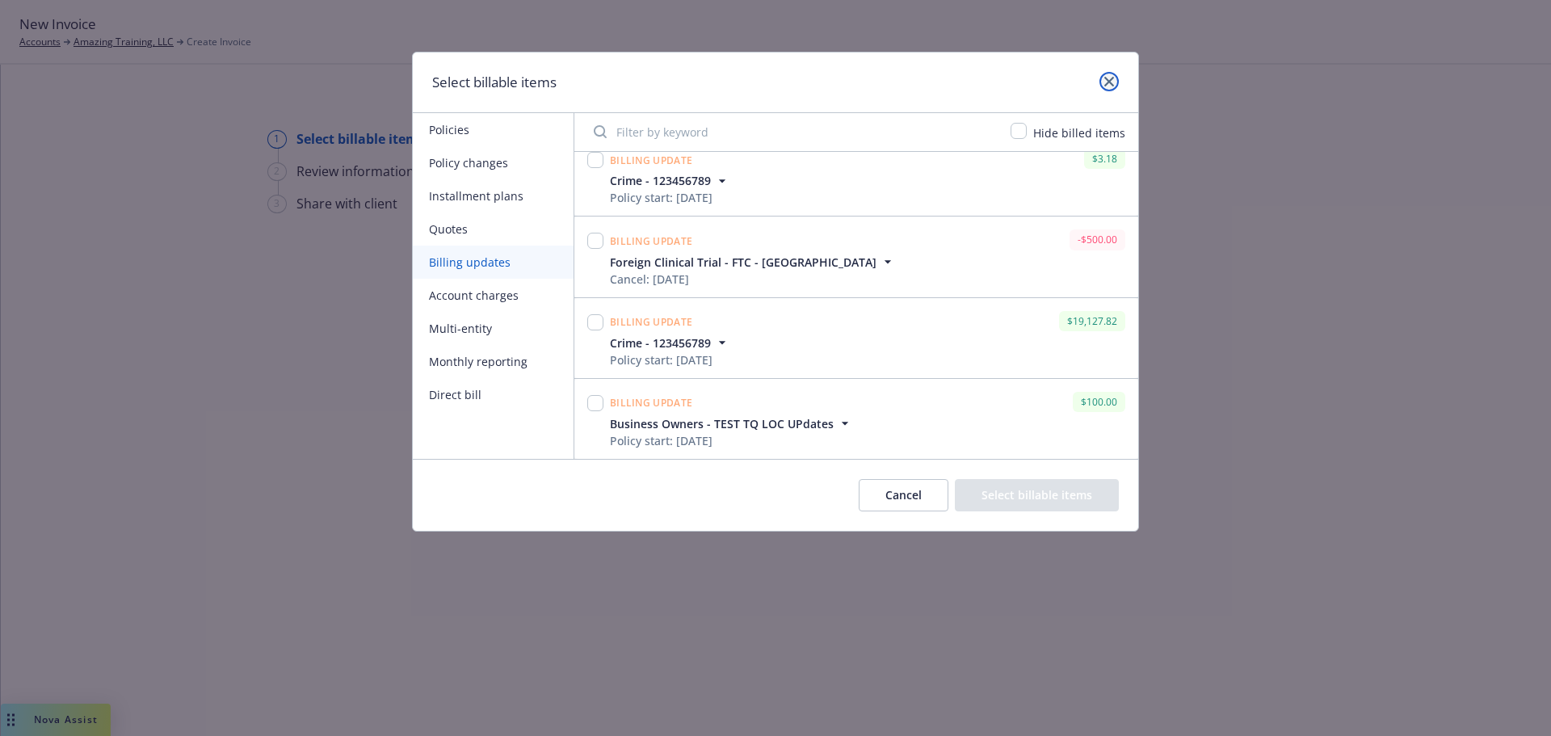
click at [1112, 79] on icon "close" at bounding box center [1109, 82] width 10 height 10
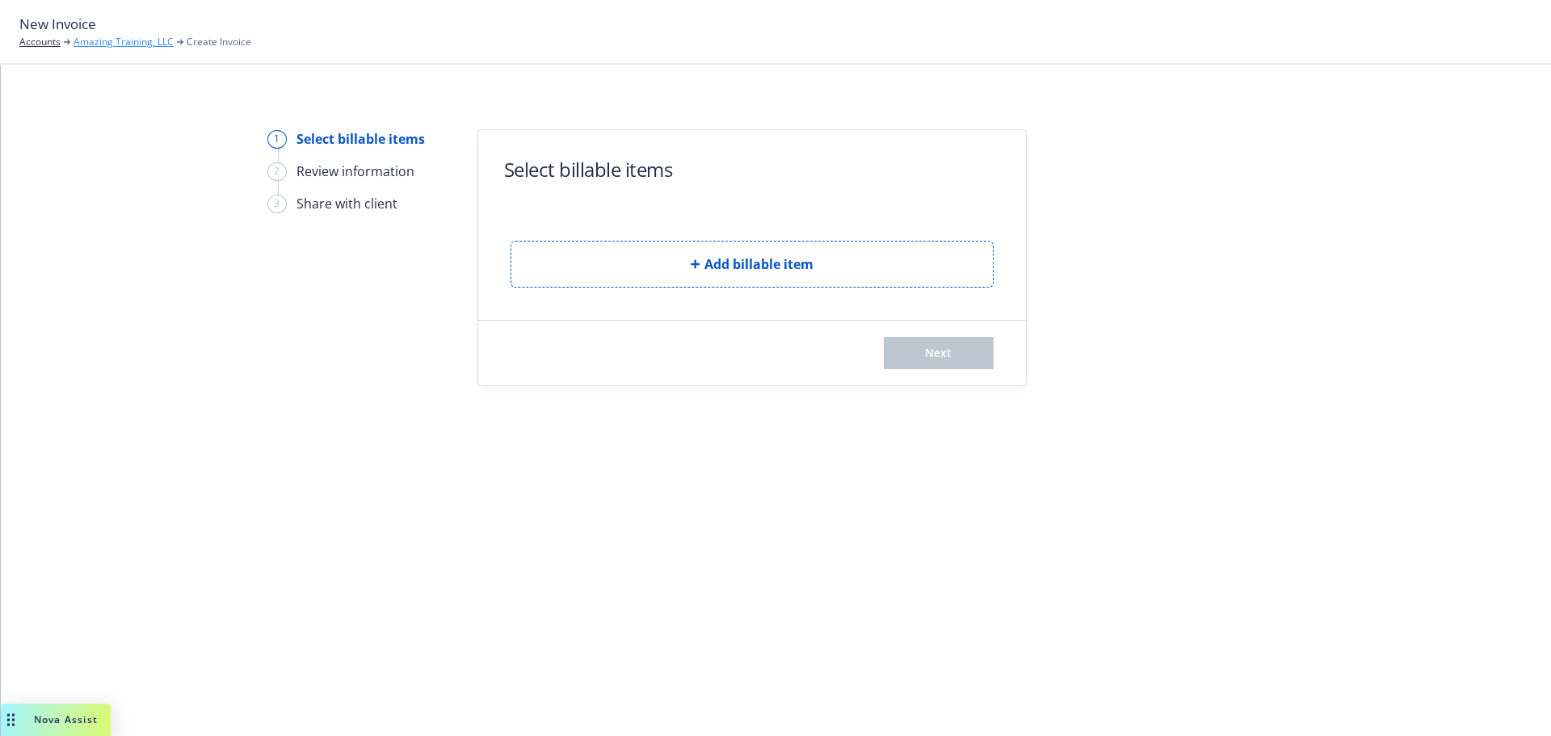
click at [136, 39] on link "Amazing Training, LLC" at bounding box center [123, 42] width 100 height 15
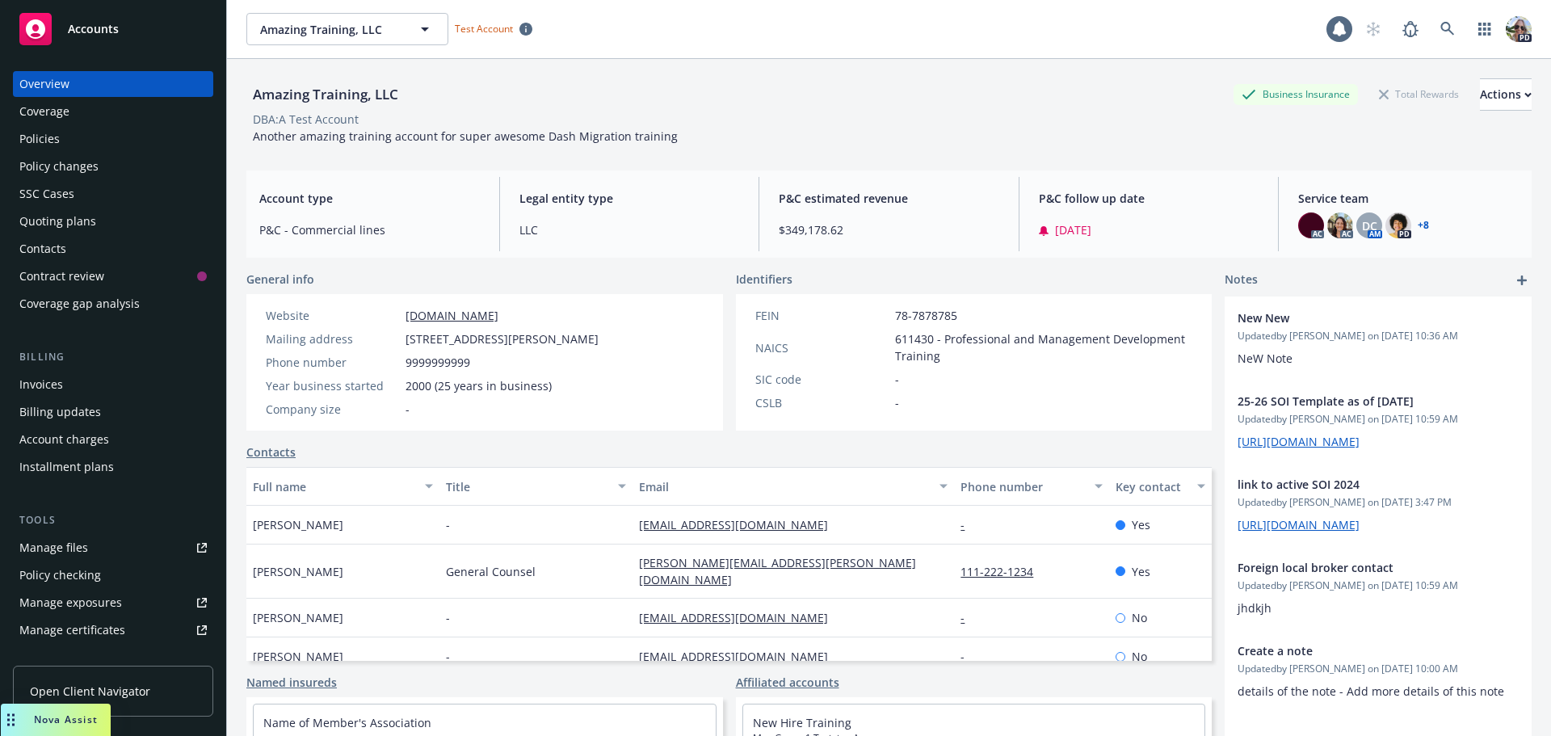
click at [61, 136] on div "Policies" at bounding box center [112, 139] width 187 height 26
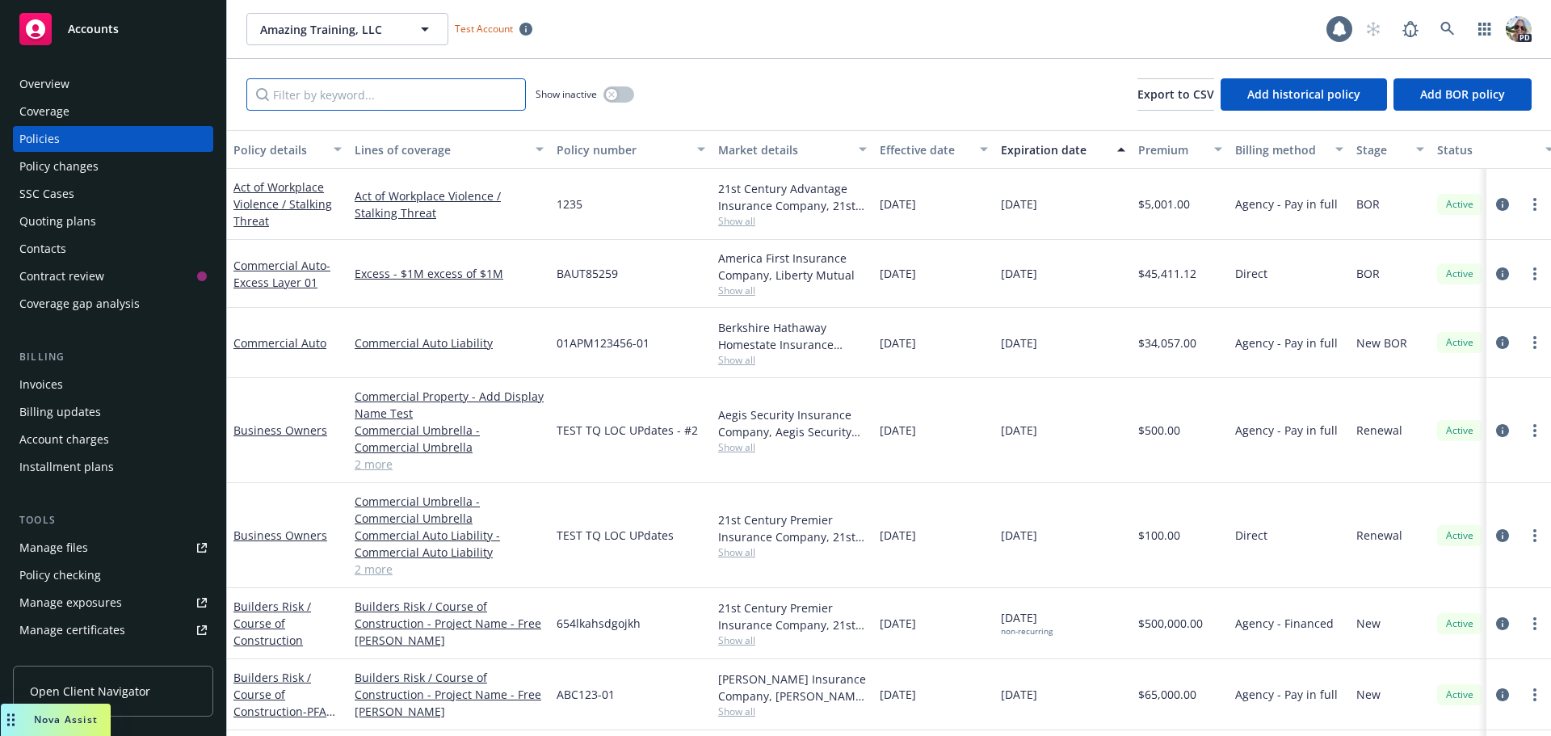
click at [329, 94] on input "Filter by keyword..." at bounding box center [385, 94] width 279 height 32
paste input "DB Test"
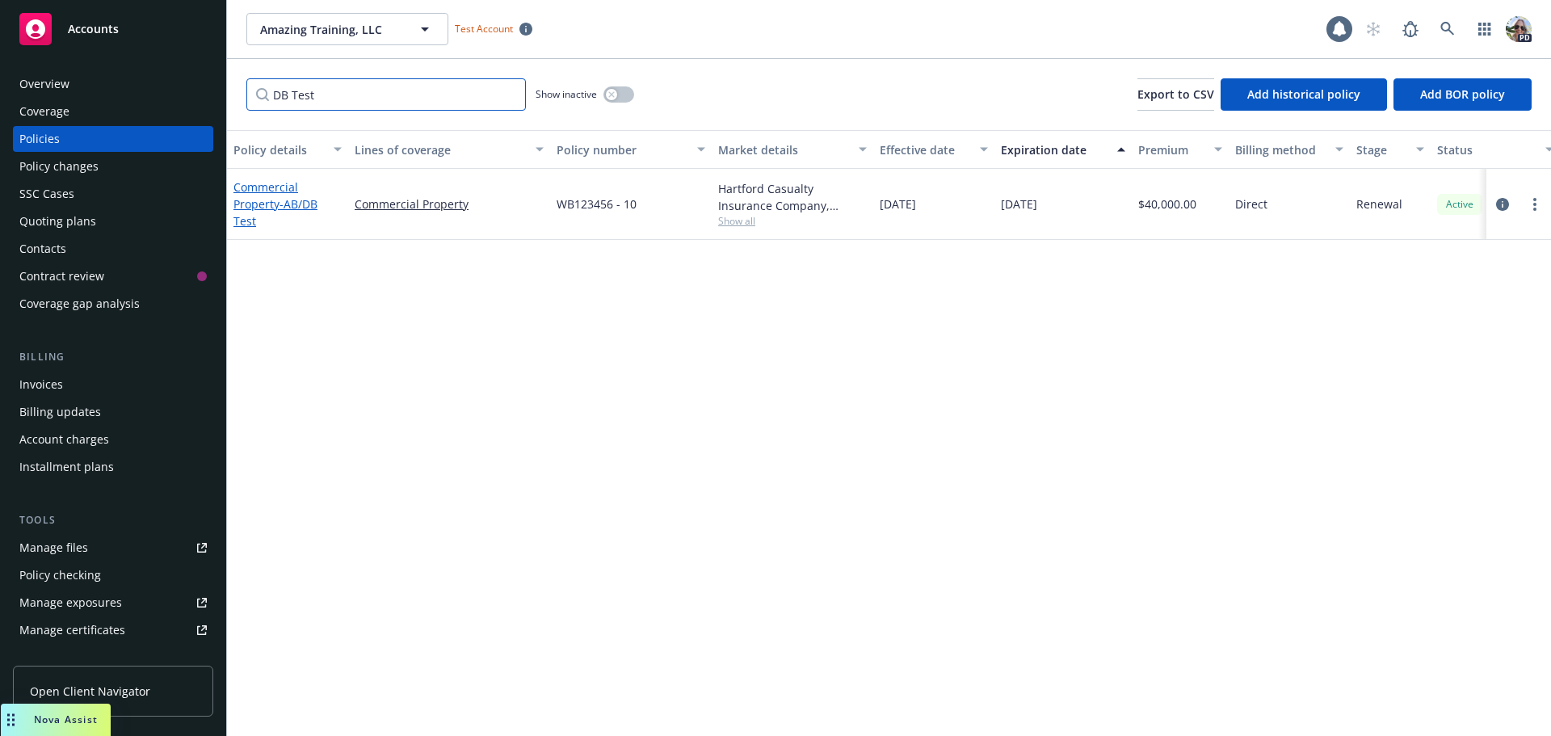
type input "DB Test"
click at [279, 203] on span "- AB/DB Test" at bounding box center [275, 212] width 84 height 32
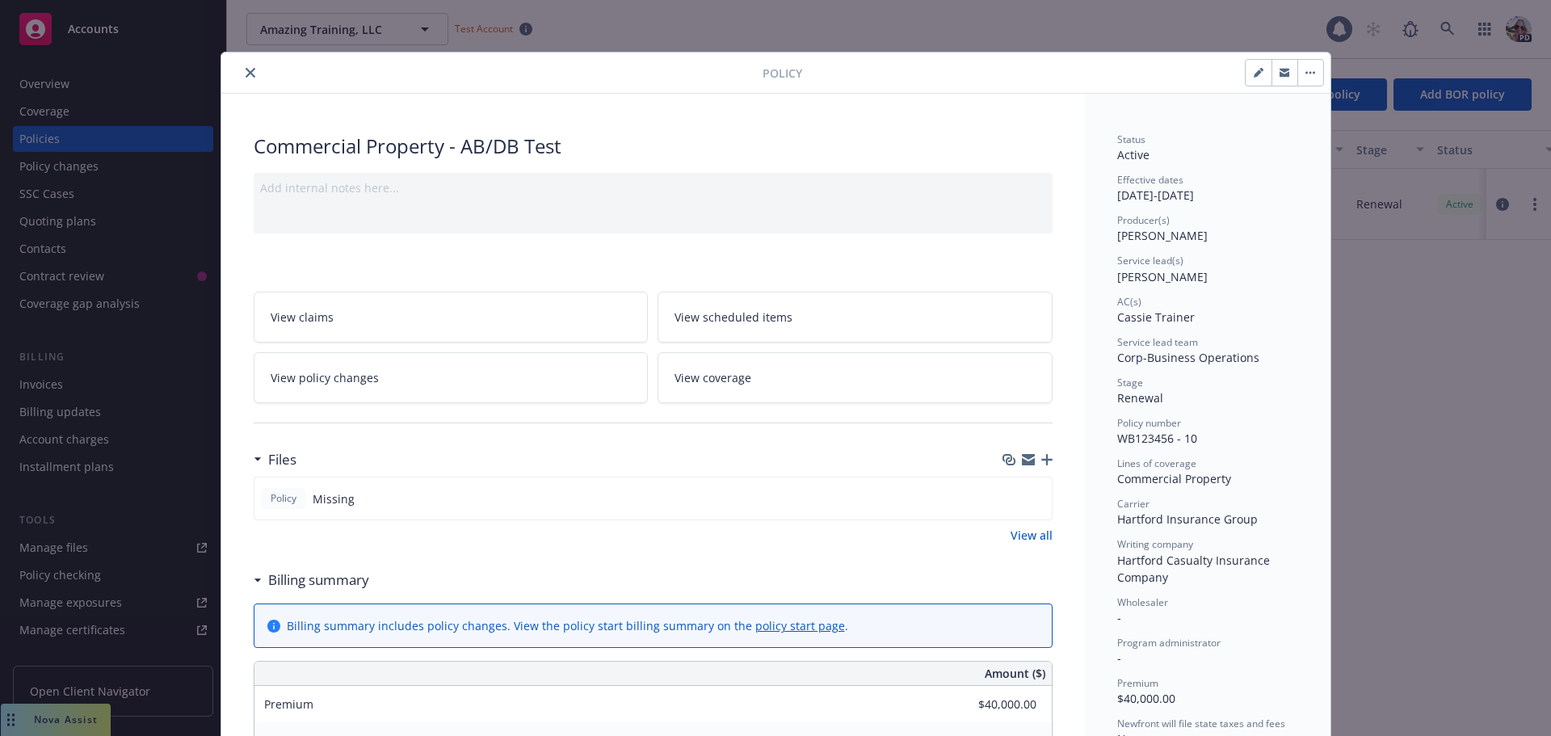
click at [247, 67] on button "close" at bounding box center [250, 72] width 19 height 19
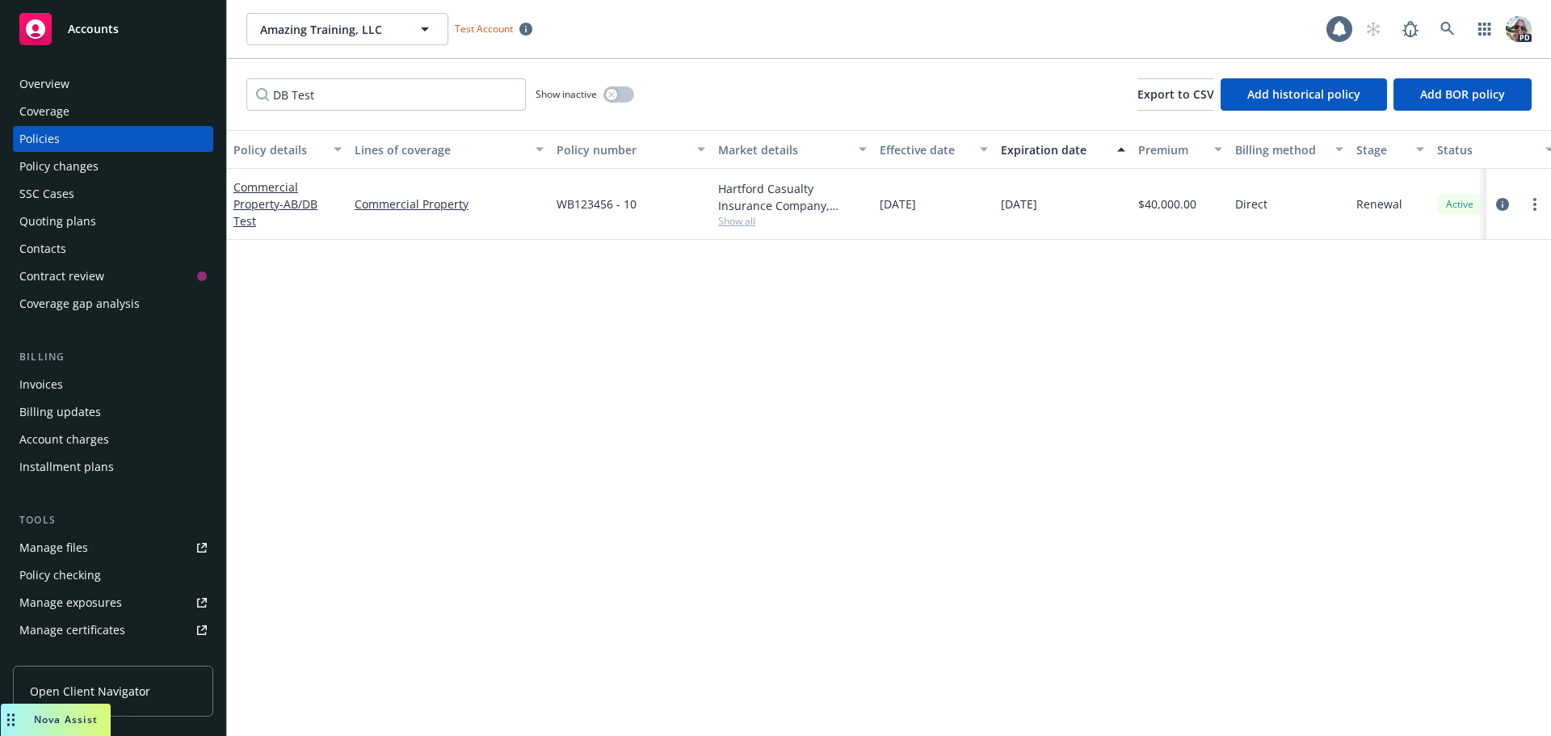
click at [28, 215] on div "Quoting plans" at bounding box center [57, 221] width 77 height 26
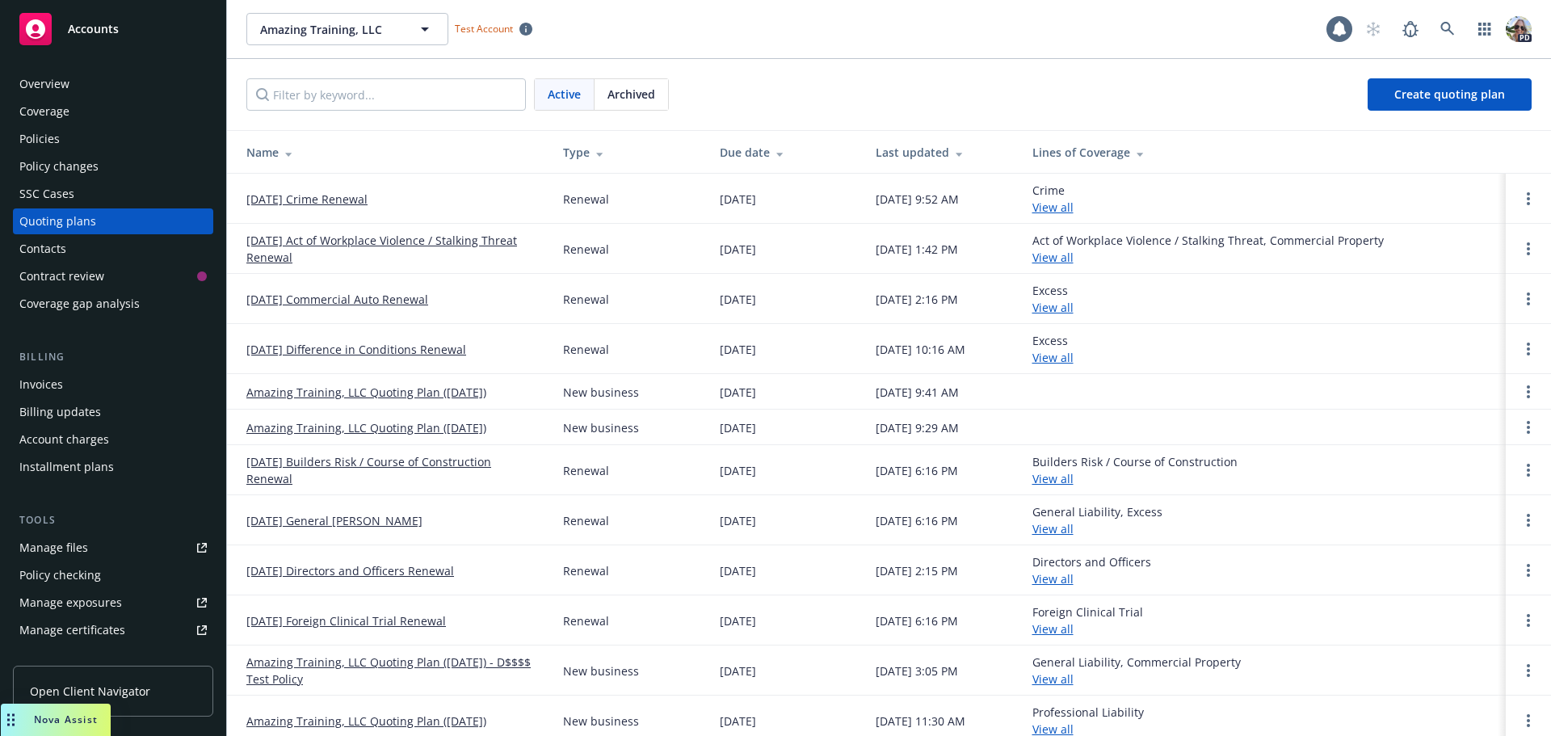
click at [306, 199] on link "[DATE] Crime Renewal" at bounding box center [306, 199] width 121 height 17
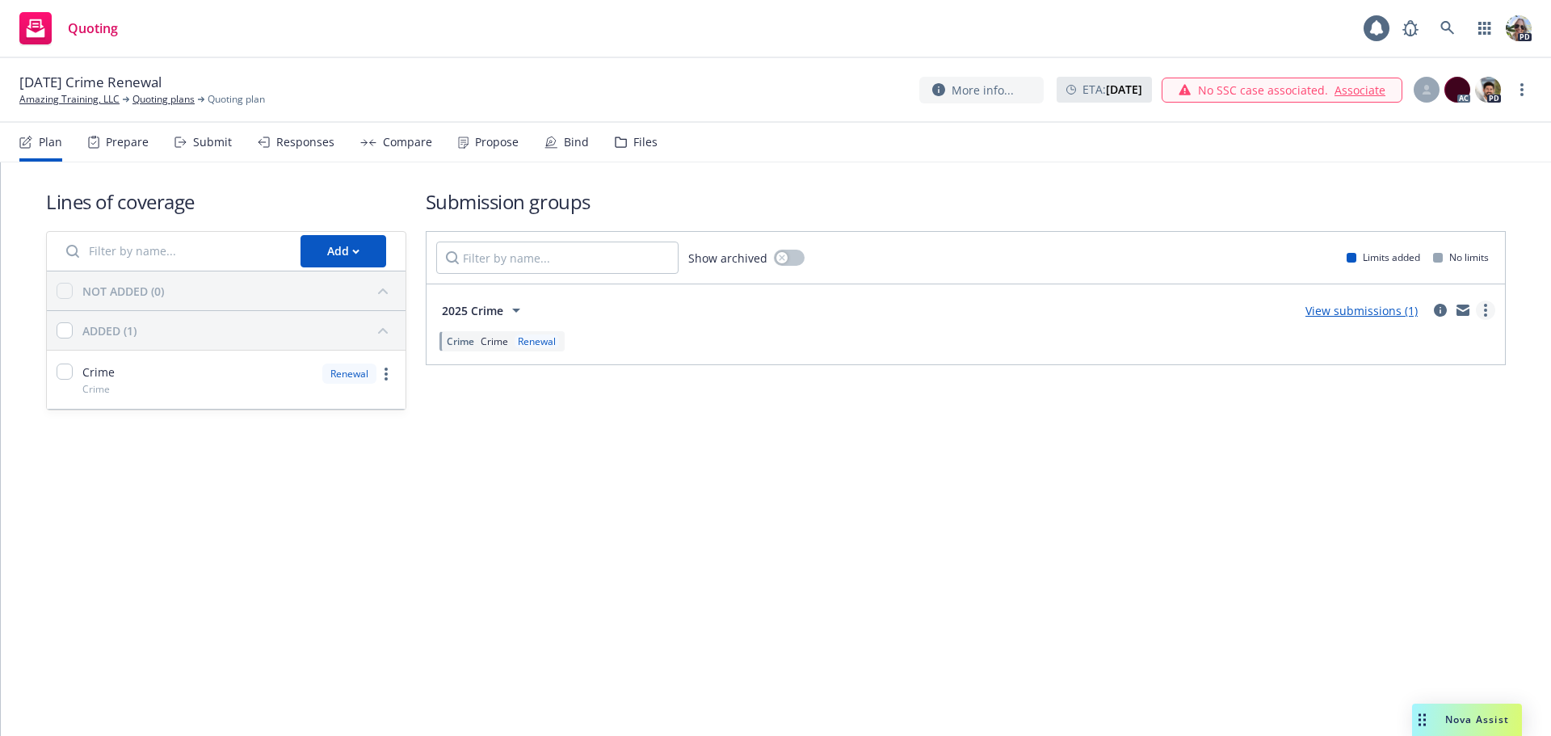
click at [1480, 312] on link "more" at bounding box center [1485, 309] width 19 height 19
click at [1384, 514] on span "Create policy (fast track)" at bounding box center [1408, 510] width 169 height 15
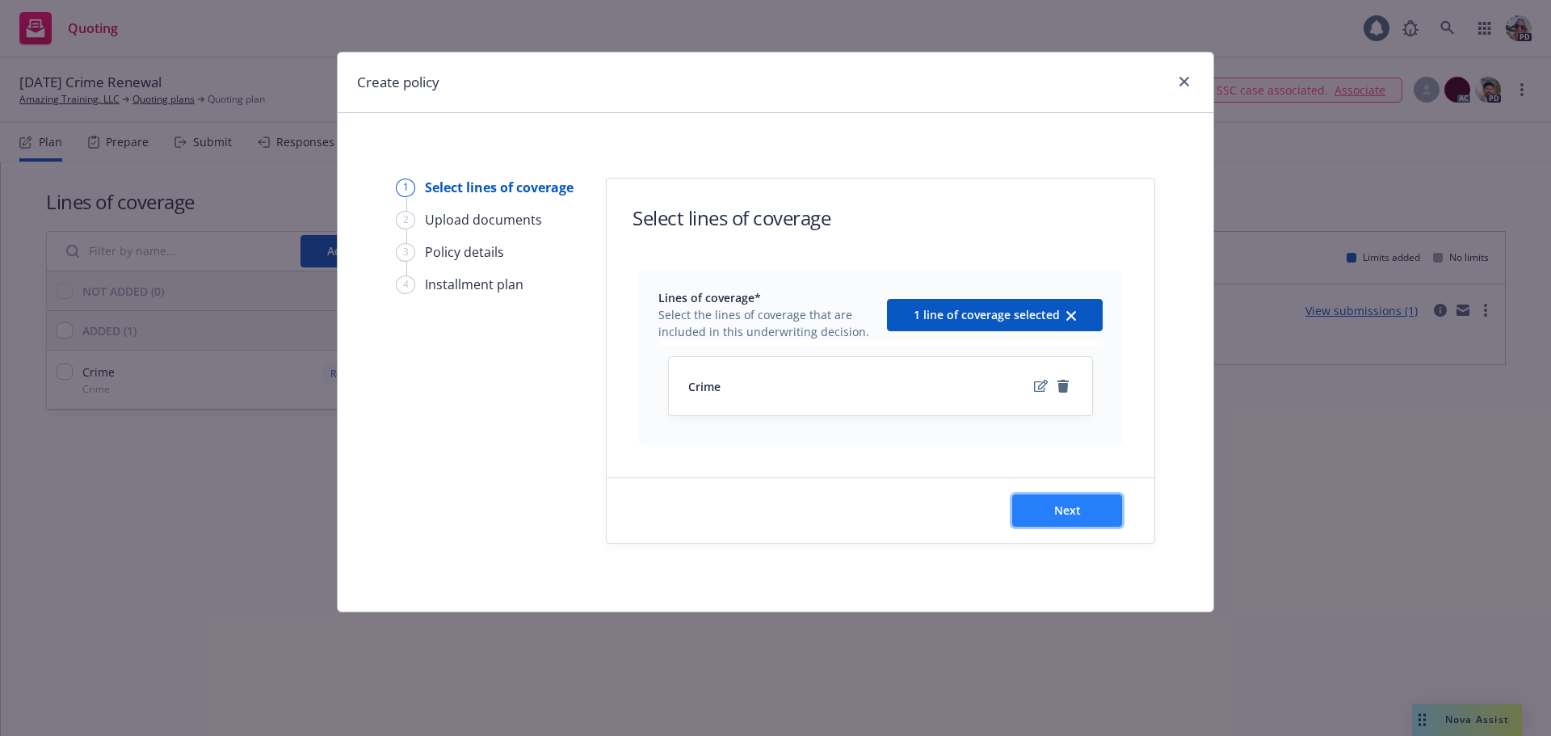
click at [1106, 513] on button "Next" at bounding box center [1067, 510] width 110 height 32
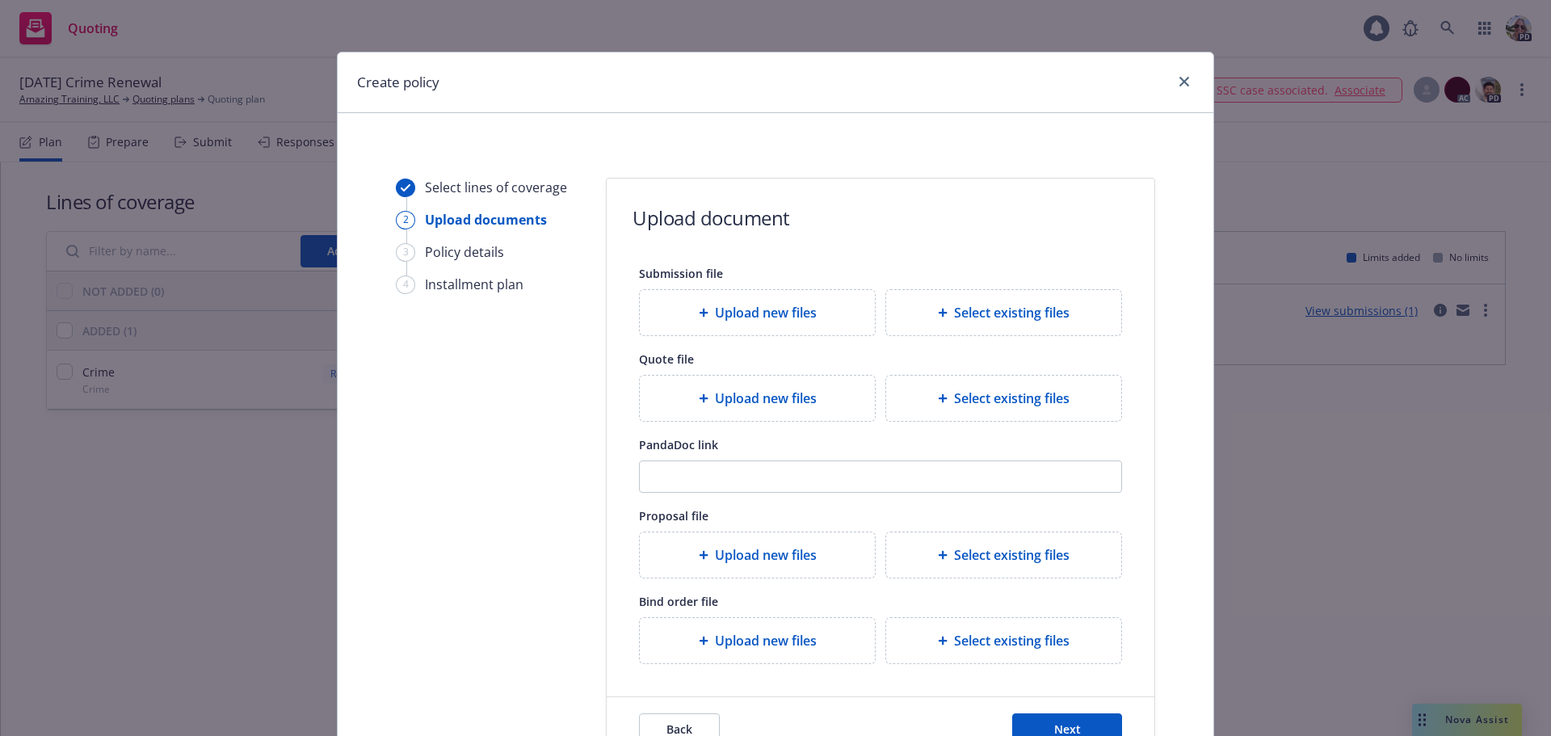
scroll to position [147, 0]
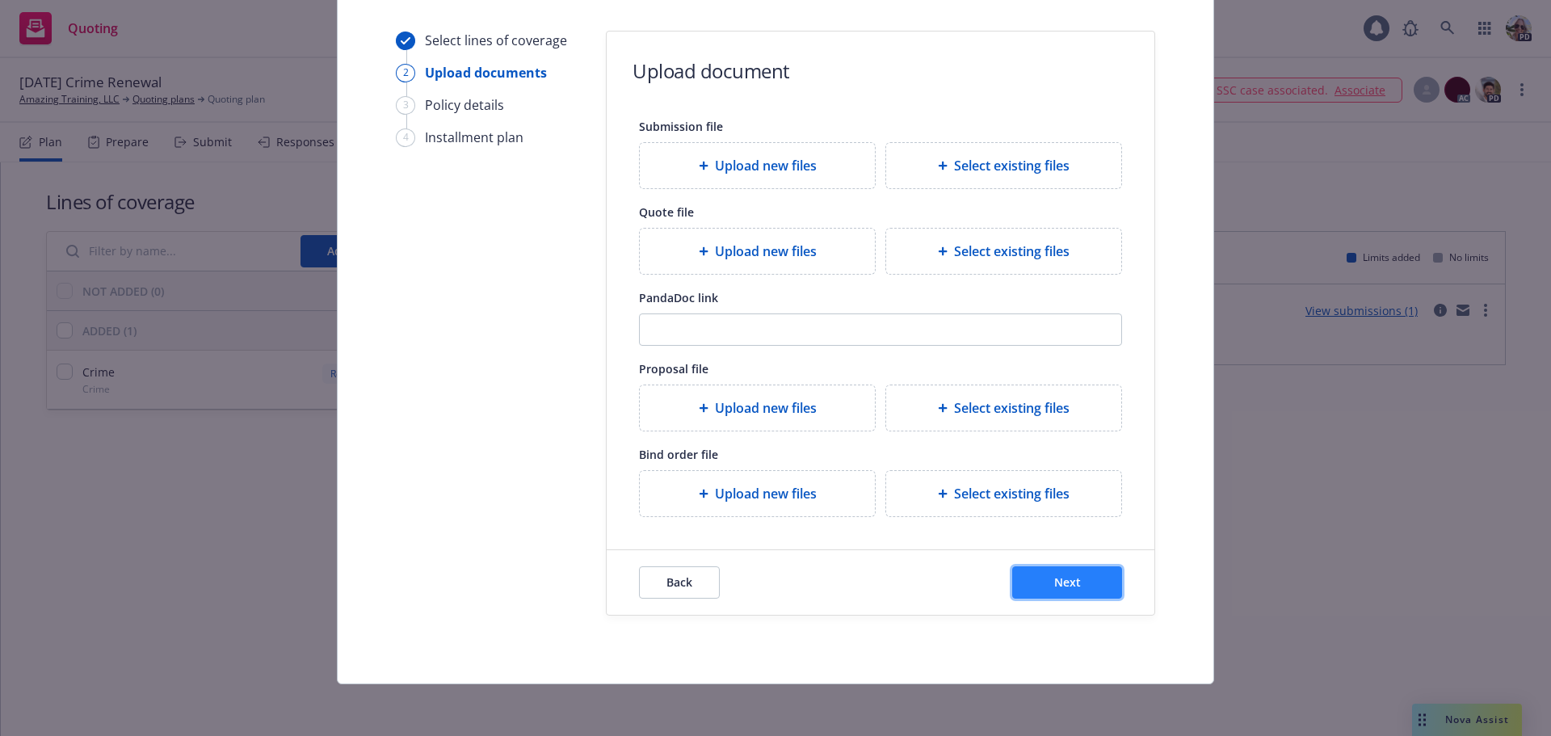
click at [1038, 580] on button "Next" at bounding box center [1067, 582] width 110 height 32
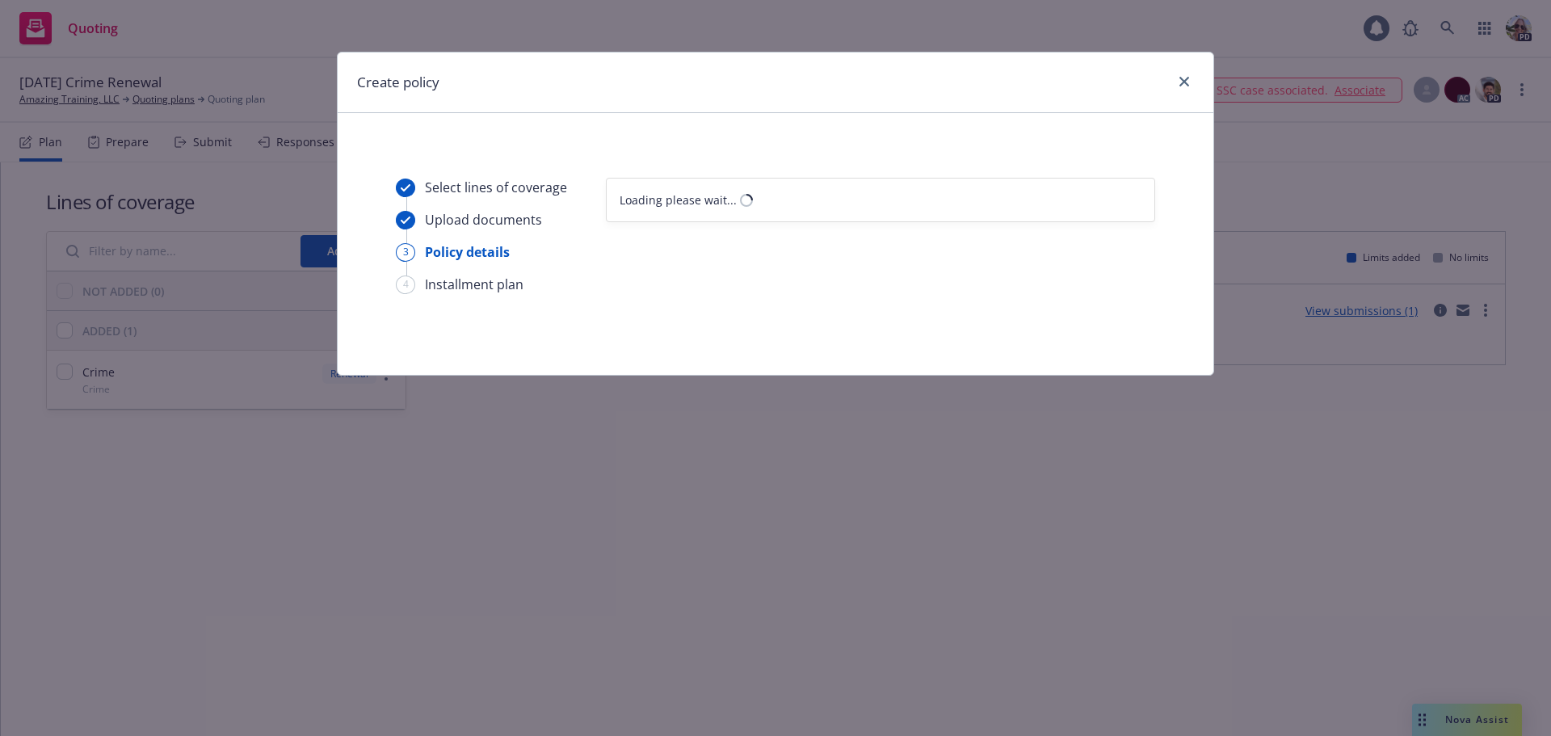
scroll to position [0, 0]
select select "12"
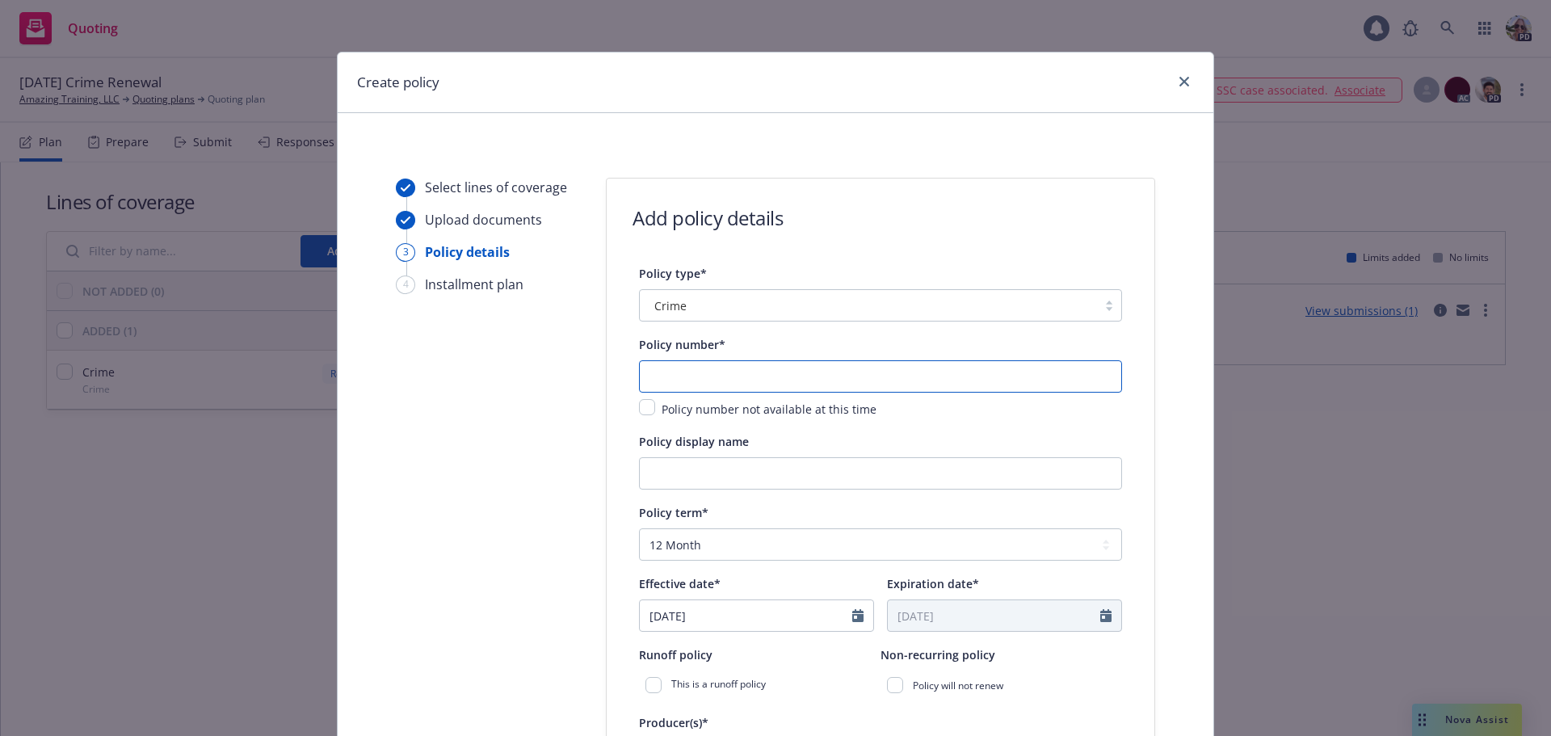
click at [682, 385] on input "text" at bounding box center [880, 376] width 483 height 32
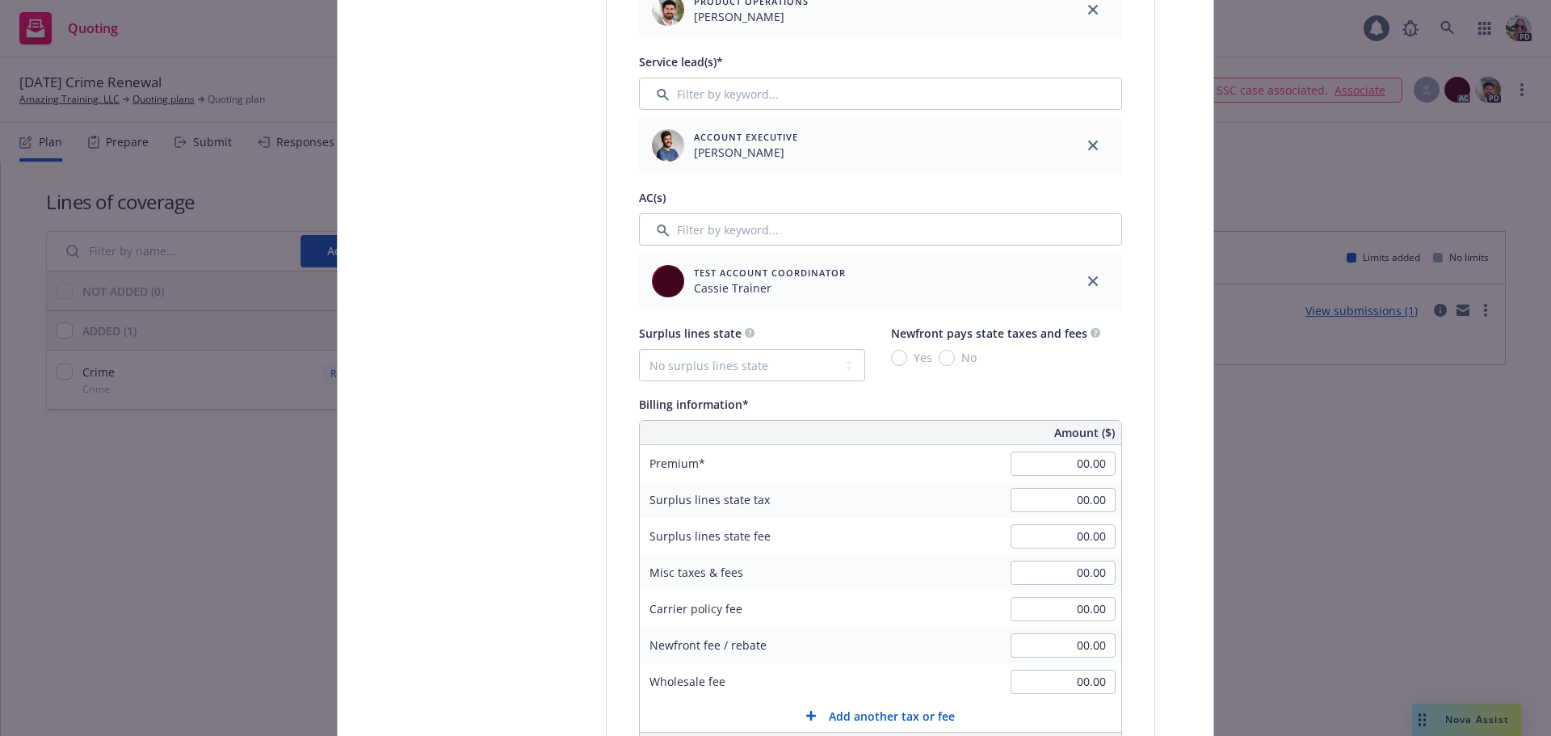
scroll to position [808, 0]
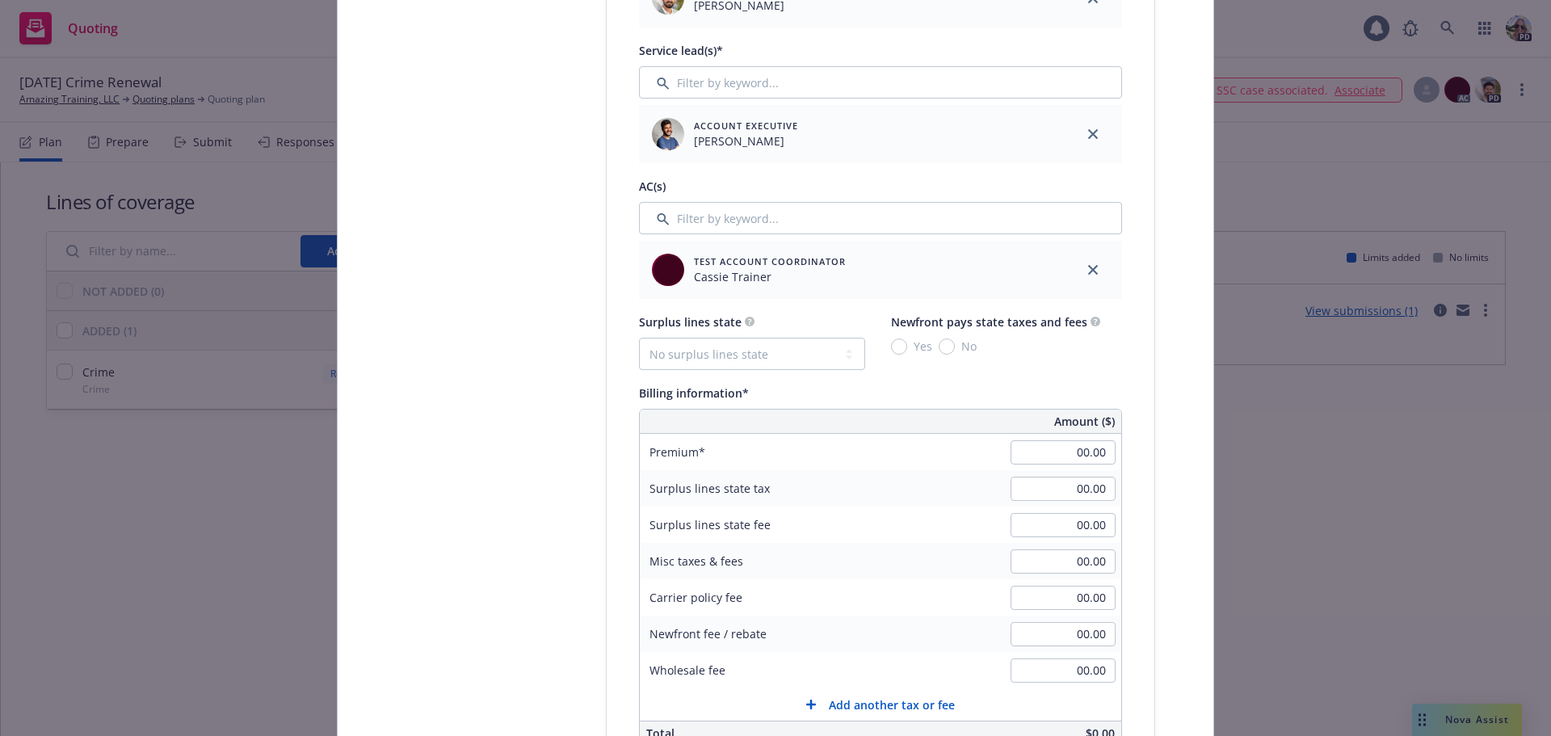
type input "123"
click at [1055, 447] on input "00.00" at bounding box center [1062, 452] width 105 height 24
type input "500.00"
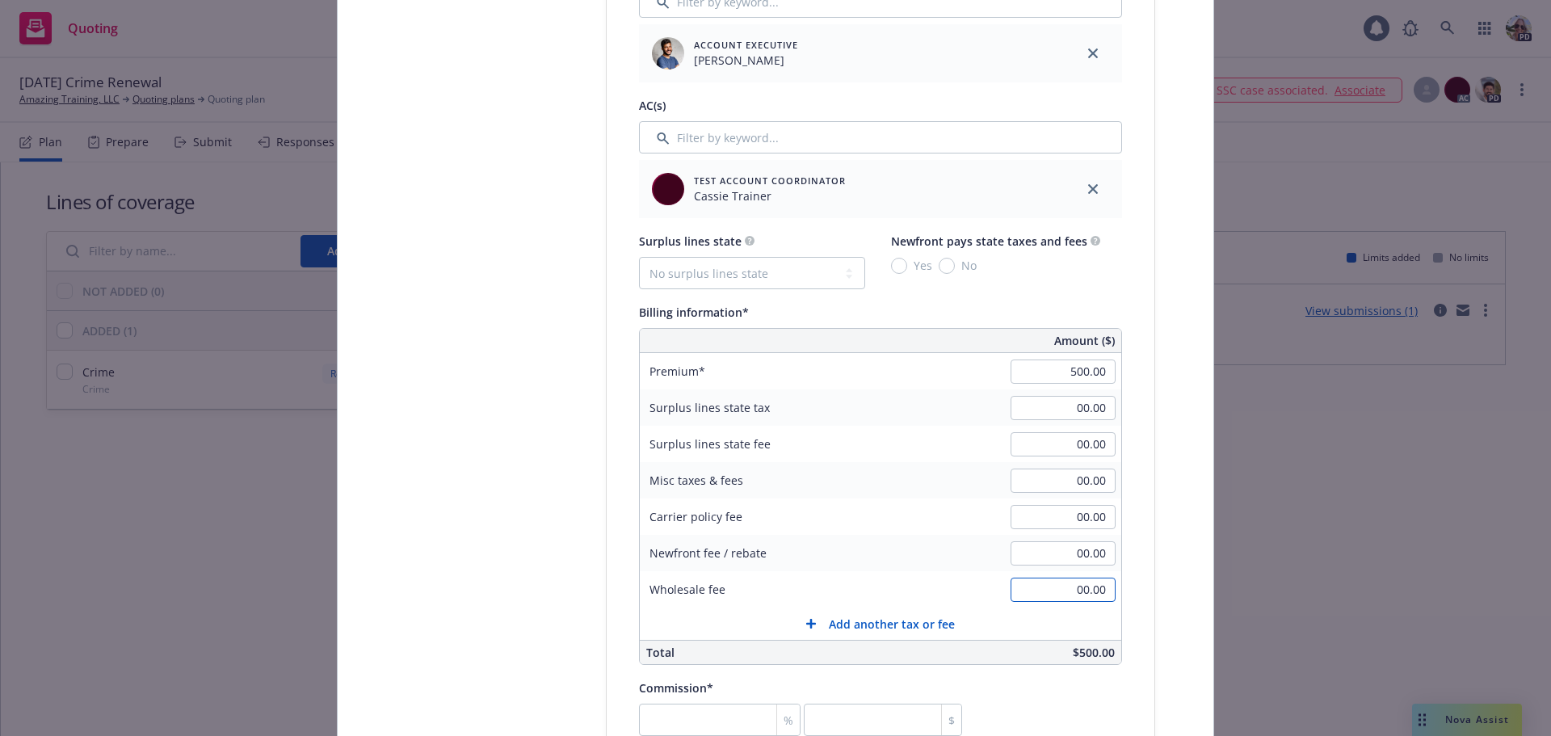
click at [1064, 589] on input "00.00" at bounding box center [1062, 589] width 105 height 24
type input "500.00"
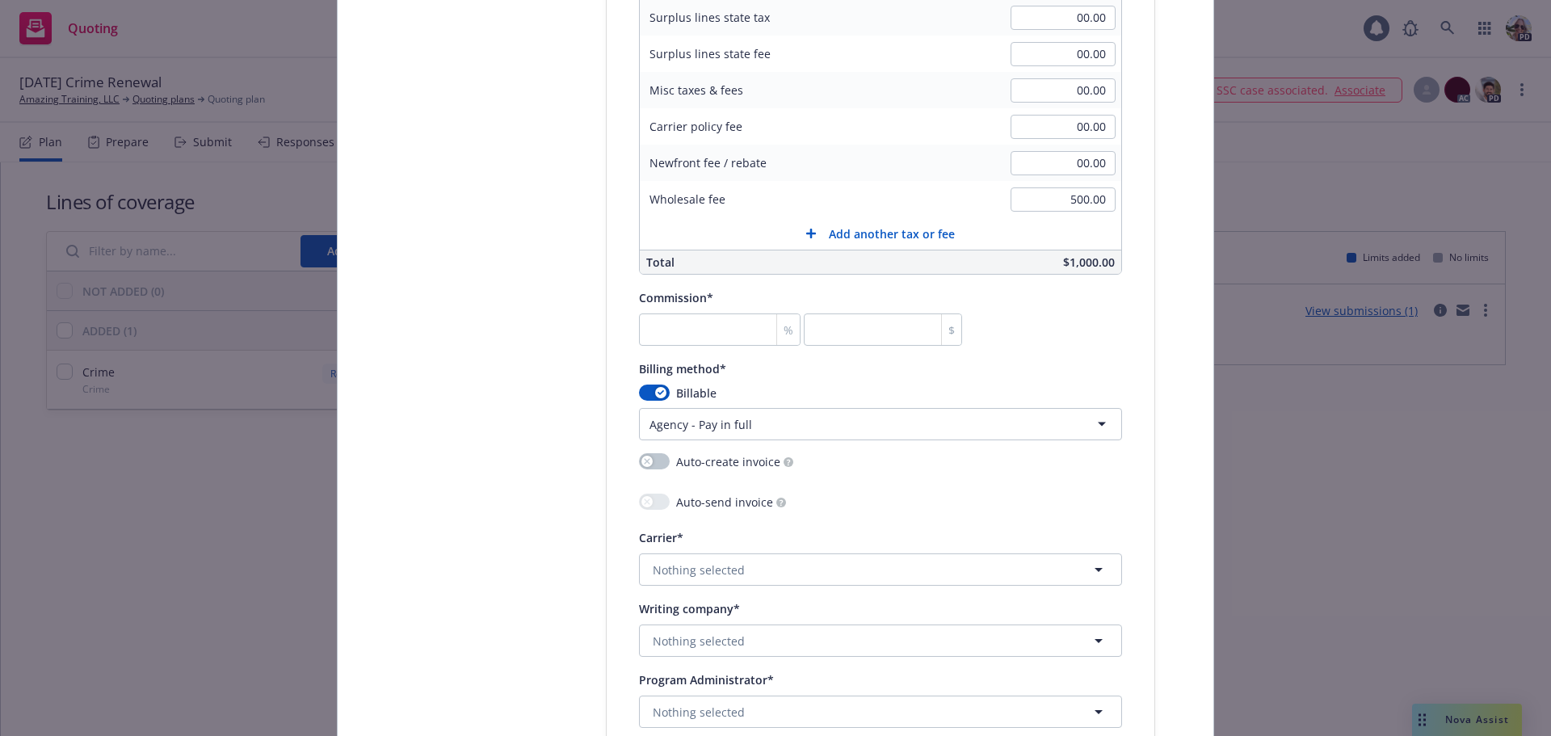
scroll to position [1292, 0]
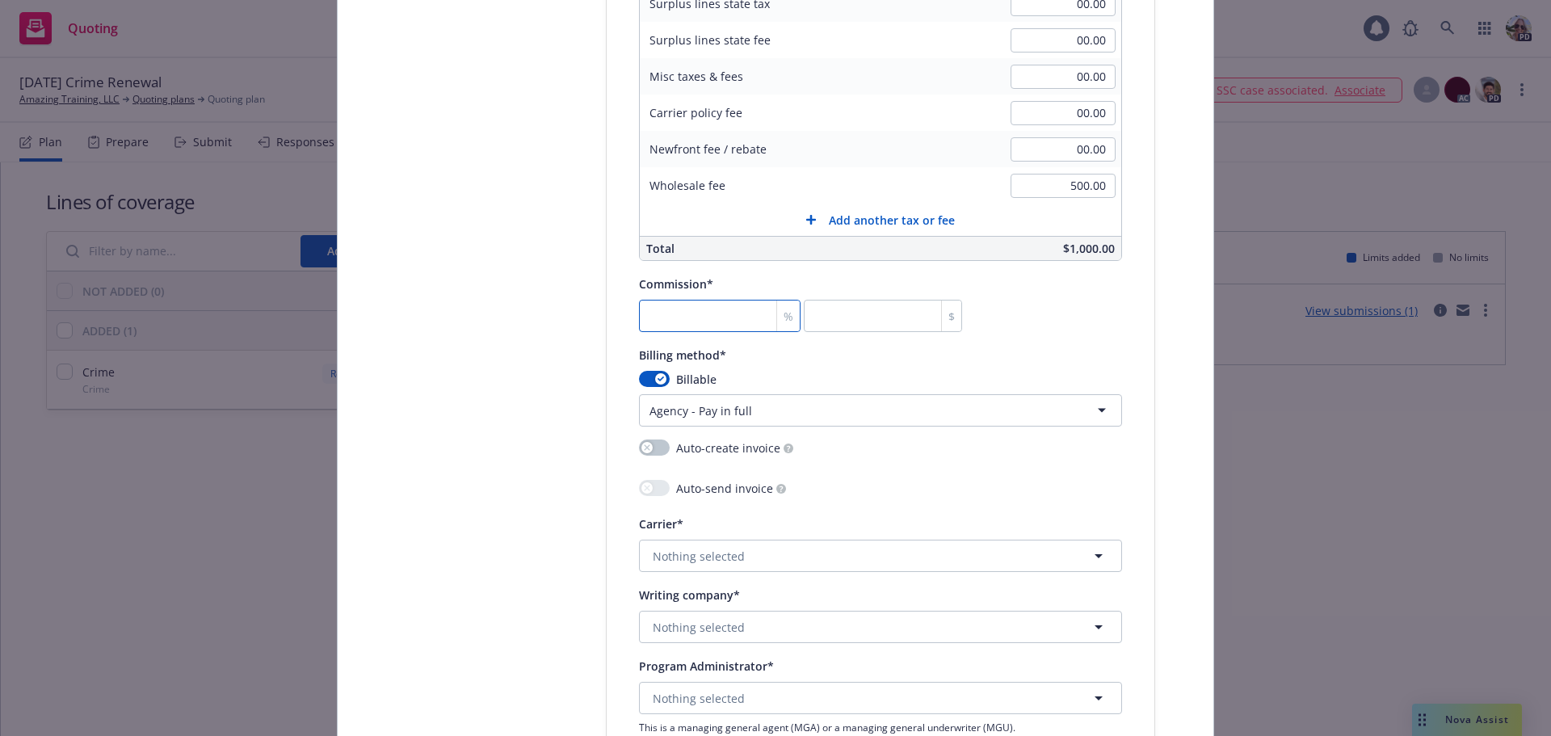
click at [669, 312] on input "number" at bounding box center [720, 316] width 162 height 32
type input "1"
type input "5"
type input "12"
type input "60"
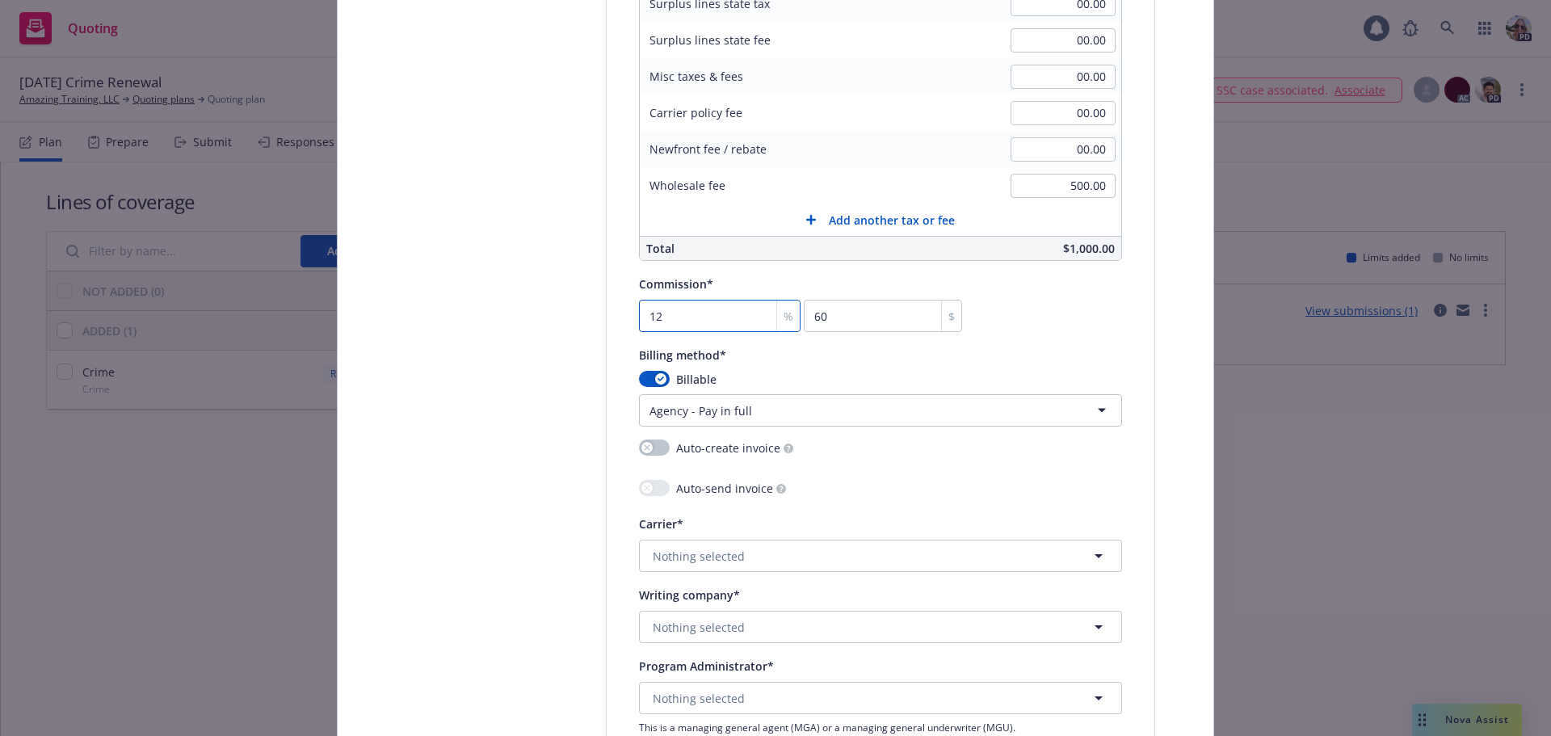
type input "12"
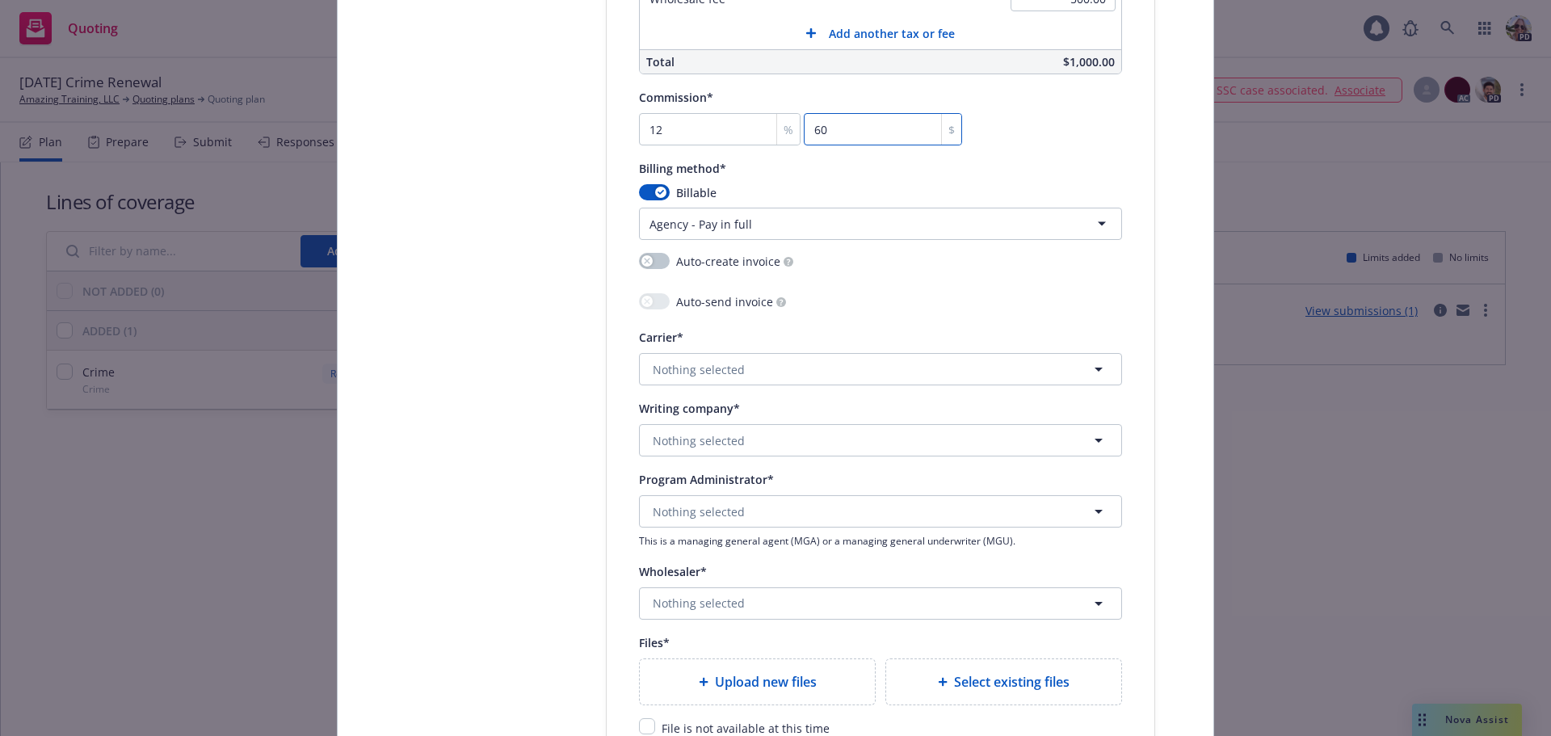
scroll to position [1535, 0]
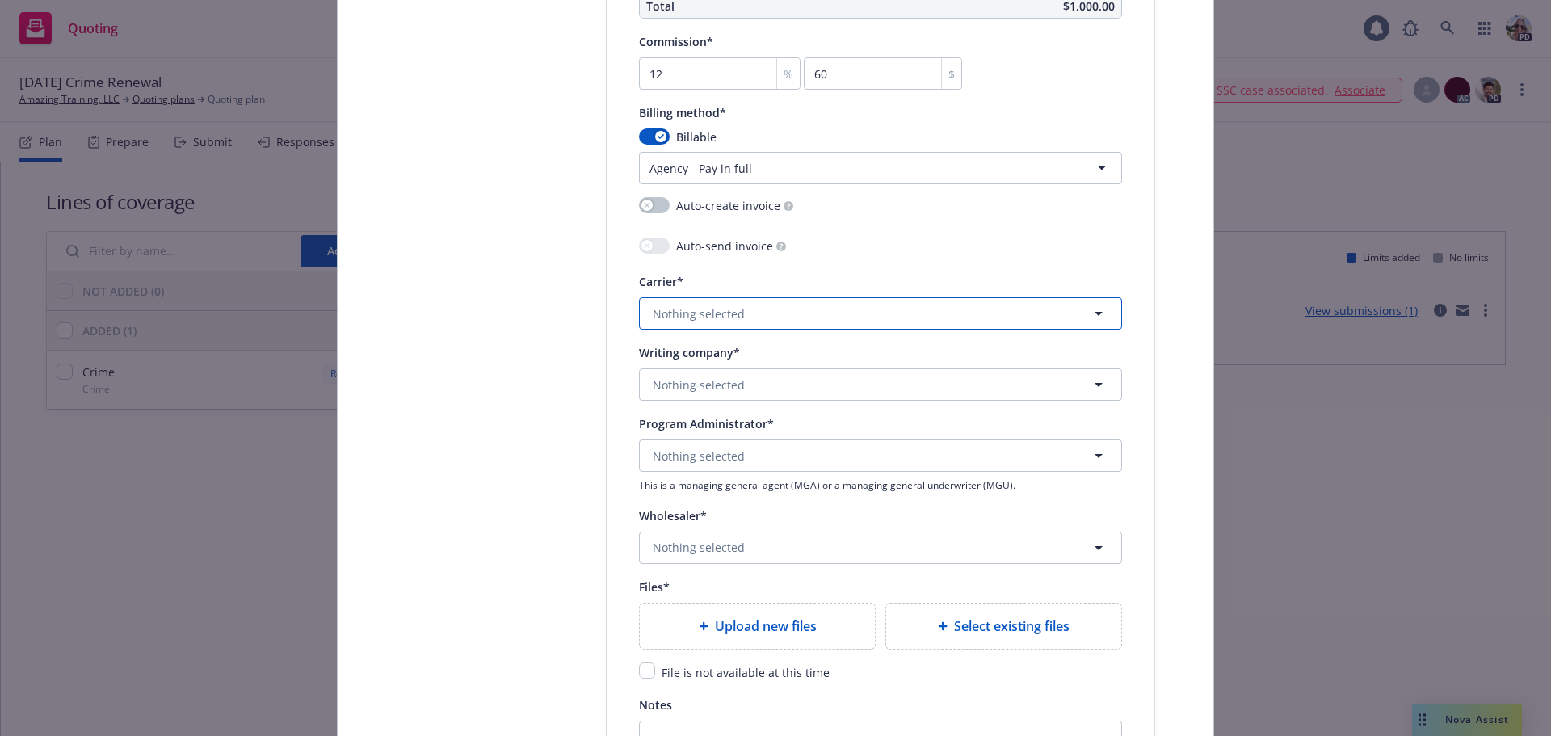
click at [661, 300] on button "Nothing selected" at bounding box center [880, 313] width 483 height 32
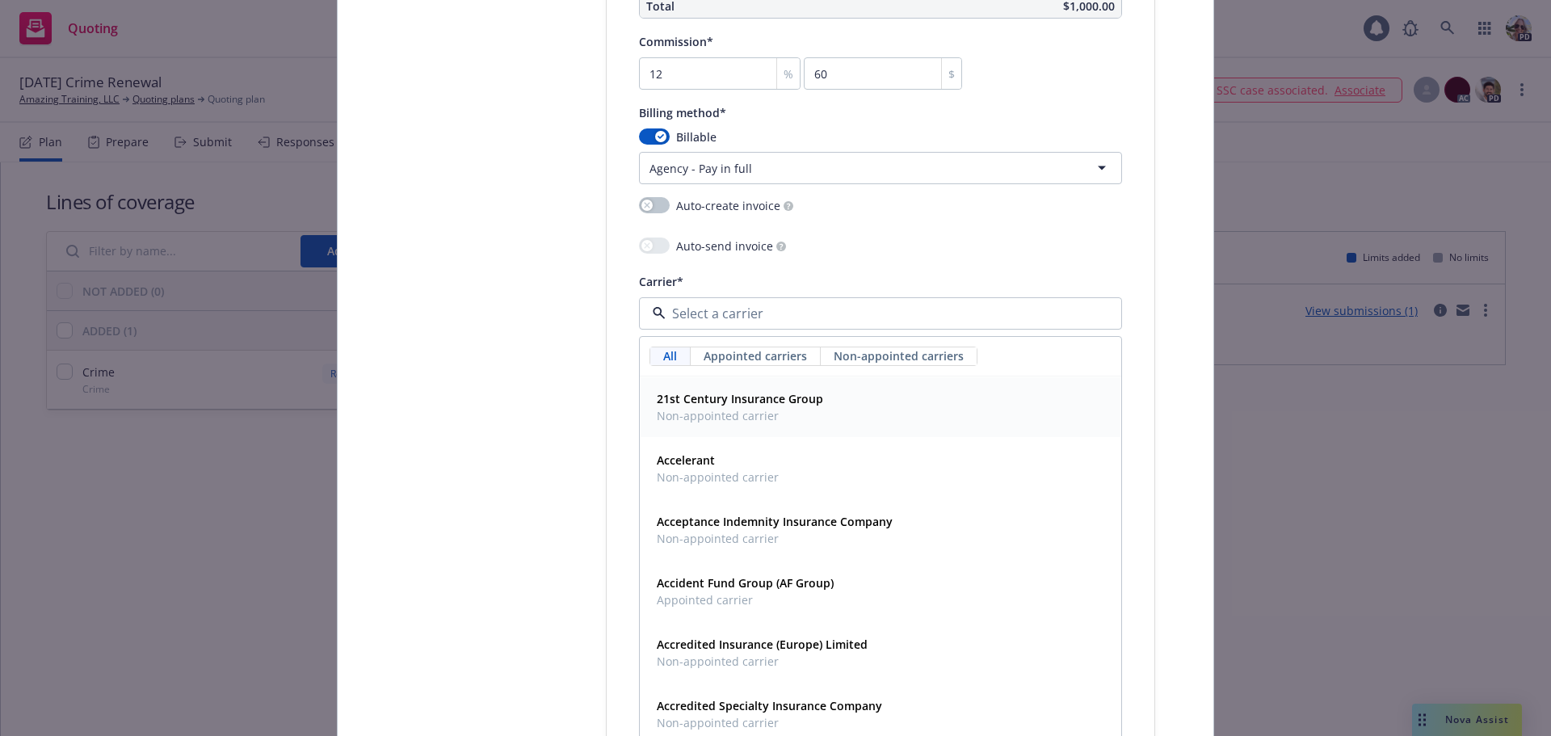
click at [670, 409] on span "Non-appointed carrier" at bounding box center [740, 415] width 166 height 17
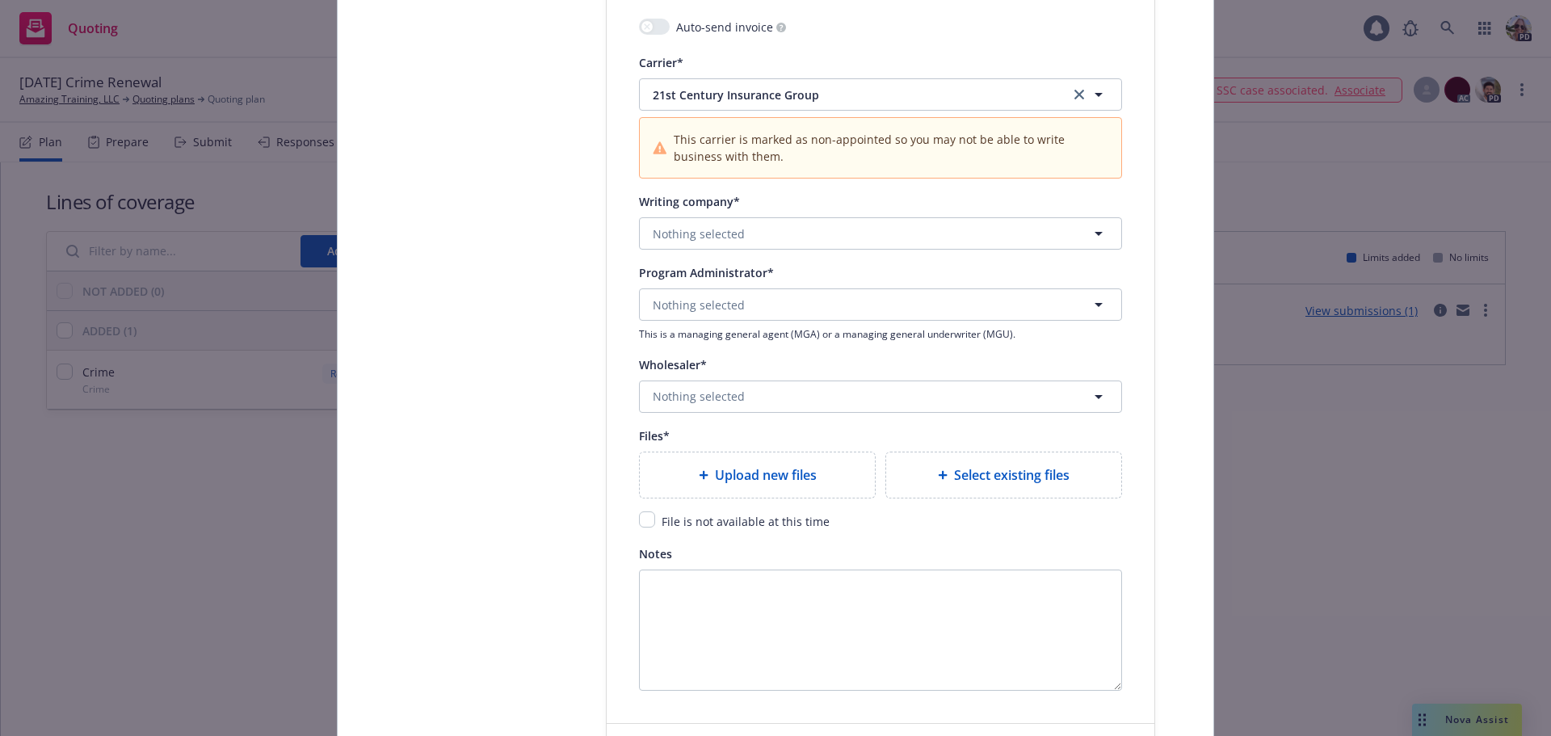
scroll to position [1777, 0]
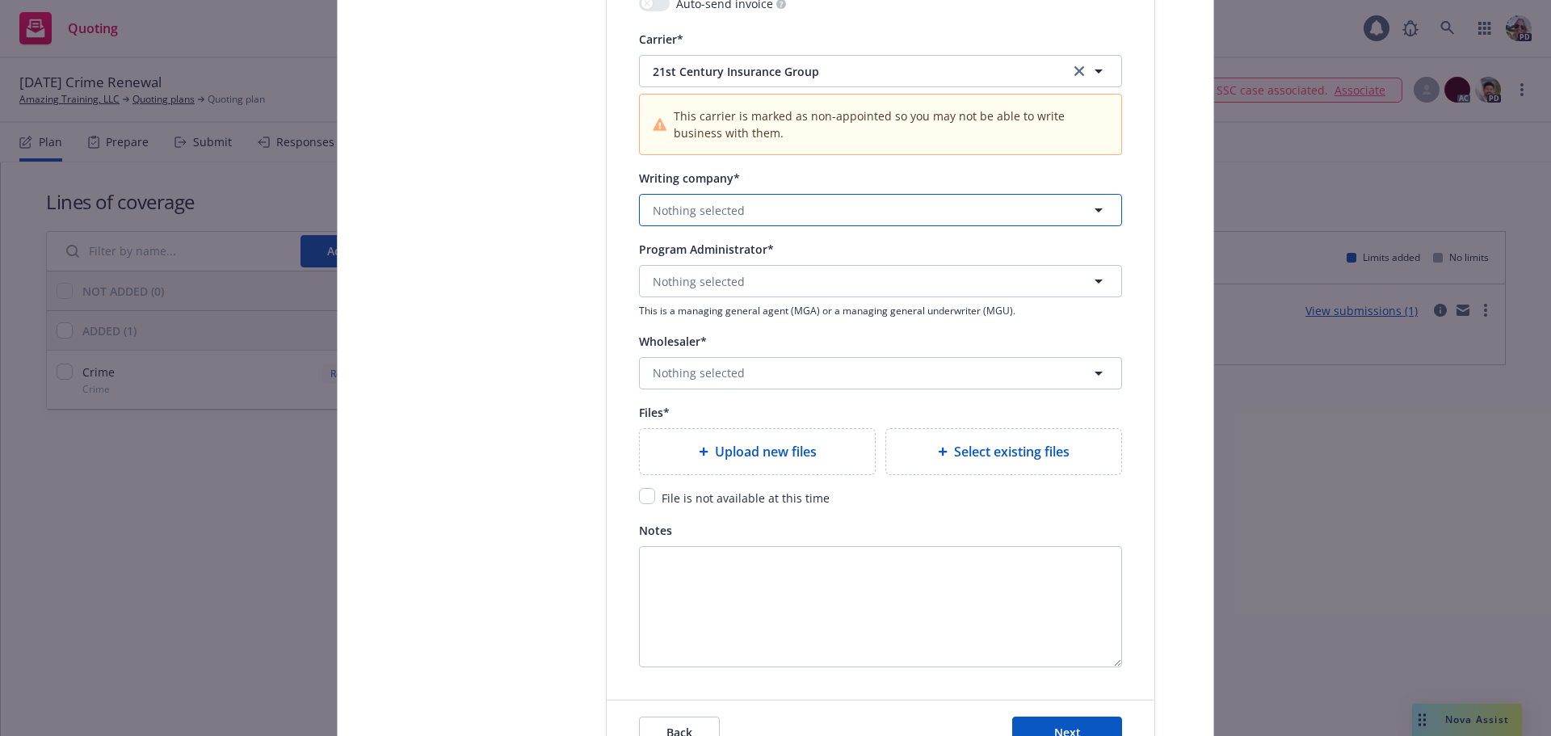
click at [671, 204] on span "Nothing selected" at bounding box center [699, 210] width 92 height 17
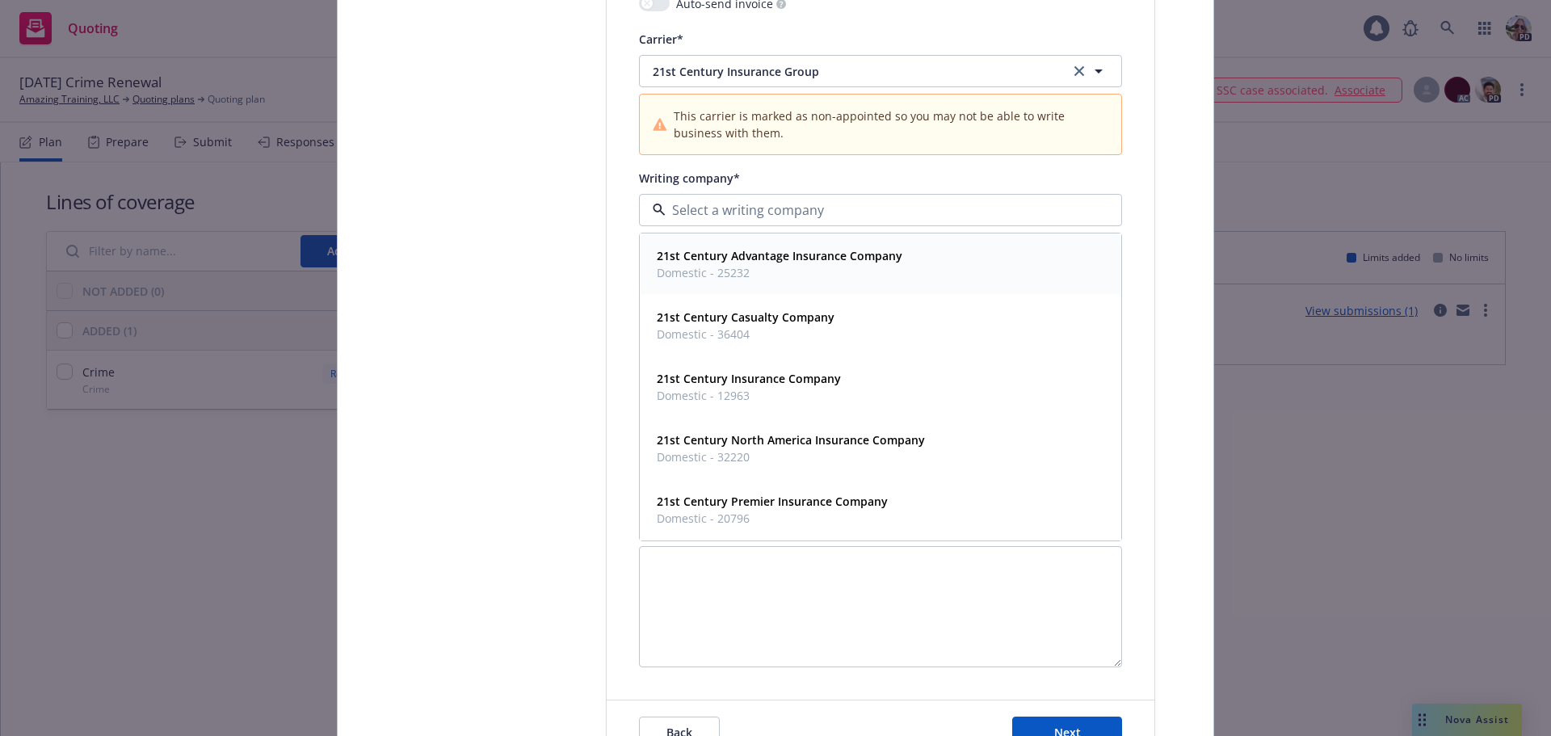
click at [674, 272] on span "Domestic - 25232" at bounding box center [780, 272] width 246 height 17
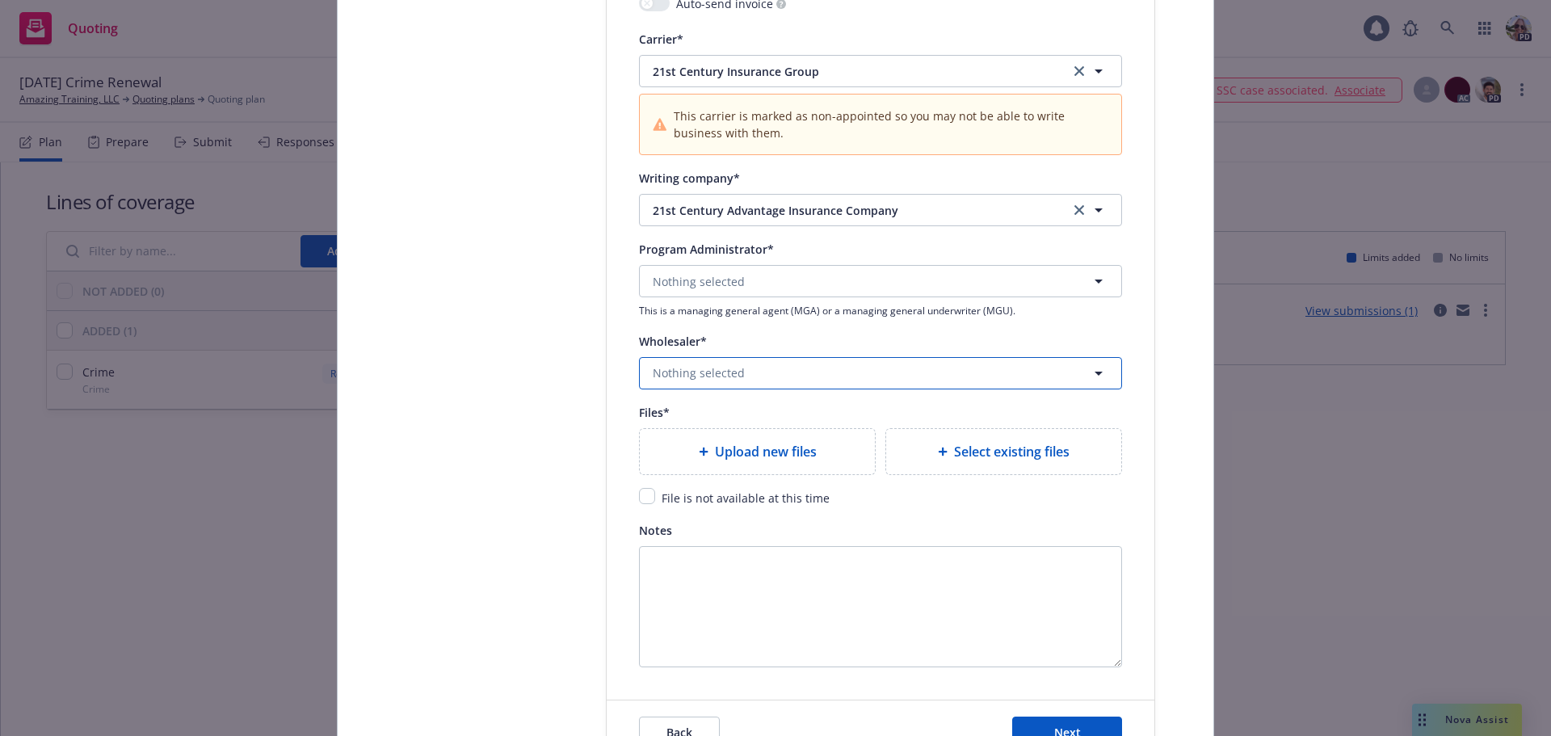
drag, startPoint x: 687, startPoint y: 367, endPoint x: 703, endPoint y: 331, distance: 39.5
click at [695, 350] on div "Wholesaler* Nothing selected" at bounding box center [880, 360] width 483 height 58
click at [705, 368] on span "Nothing selected" at bounding box center [699, 372] width 92 height 17
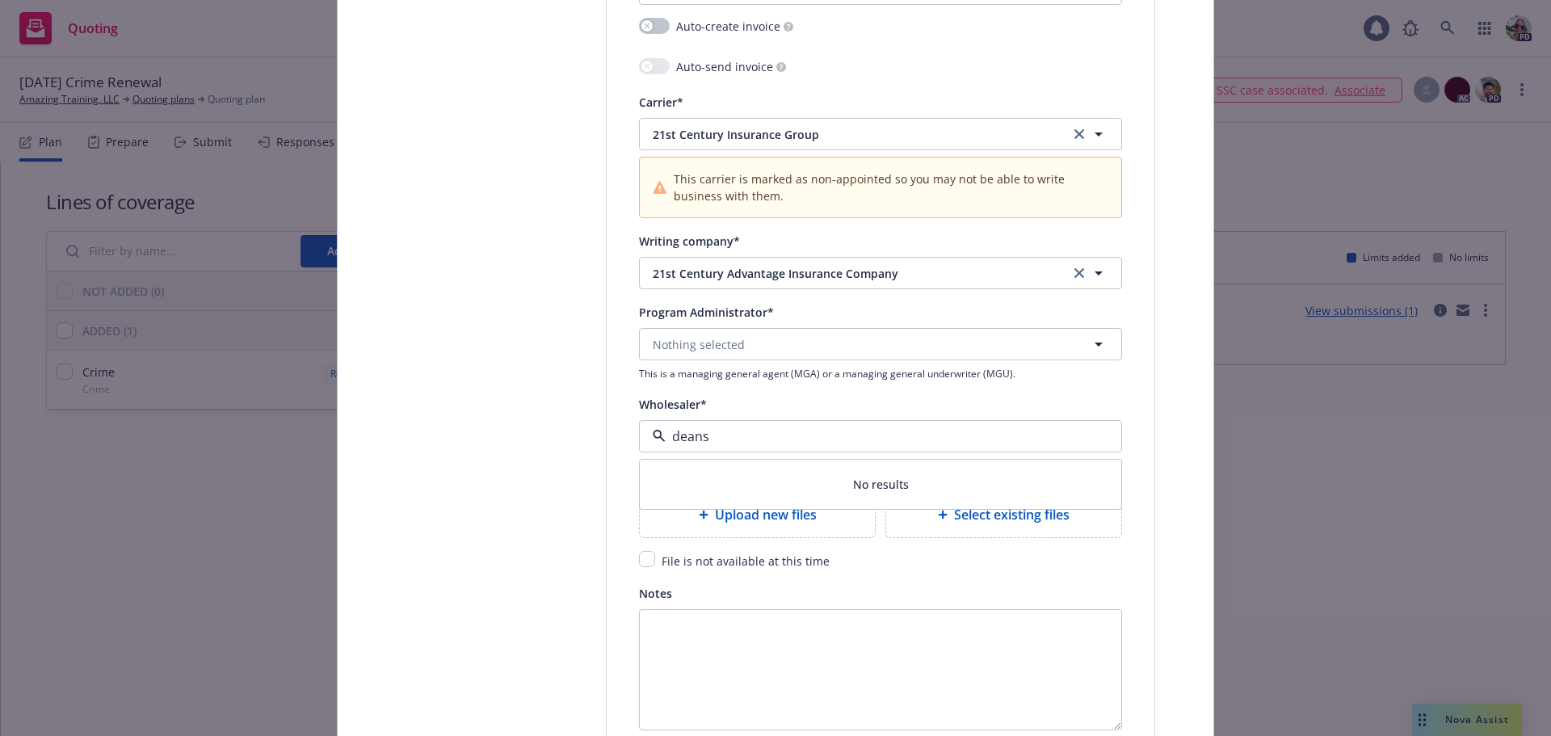
scroll to position [1696, 0]
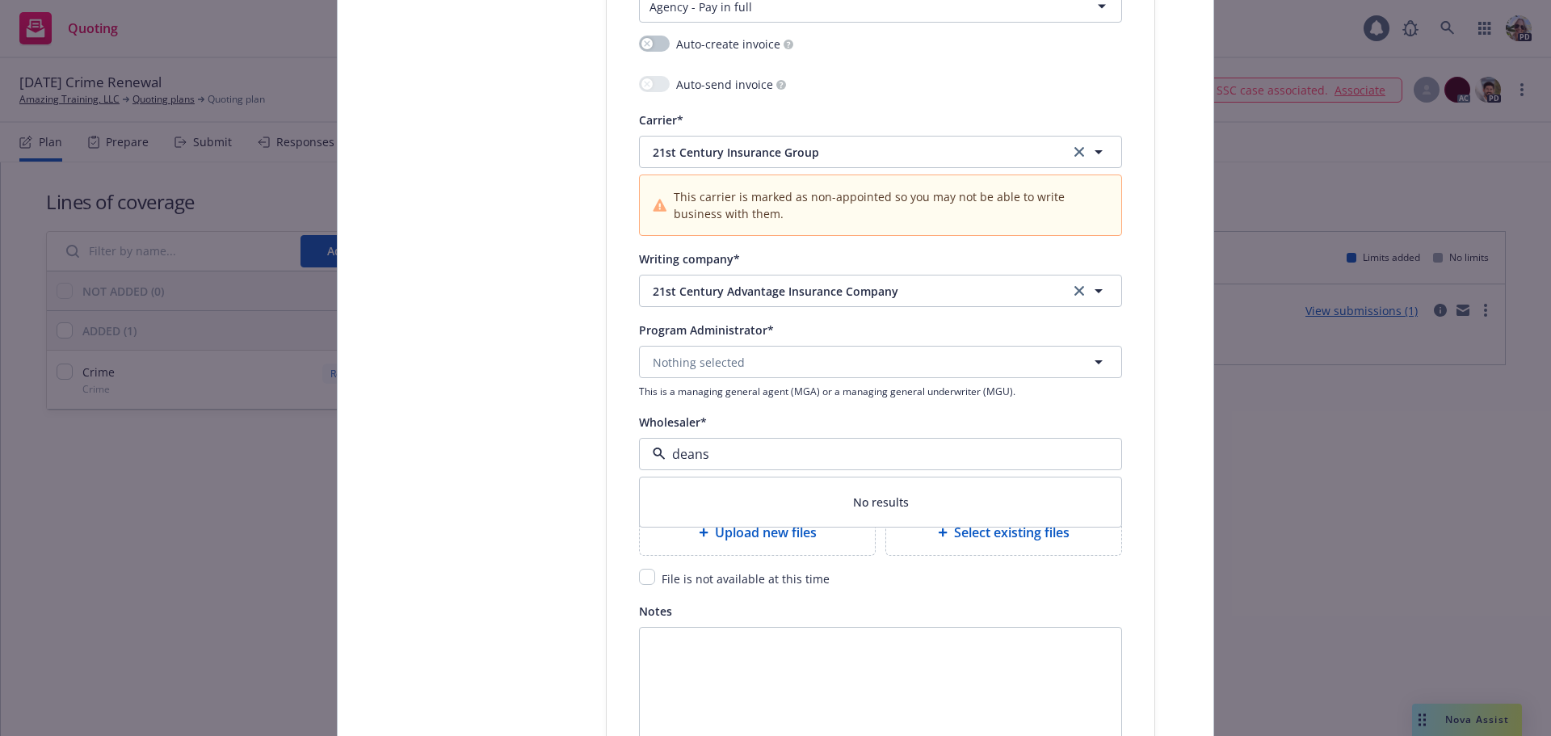
type input "deans"
click at [701, 364] on span "Nothing selected" at bounding box center [699, 362] width 92 height 17
type input "deans"
click at [695, 414] on strong "Deans and Homer" at bounding box center [733, 407] width 153 height 15
click at [687, 147] on span "21st Century Insurance Group" at bounding box center [849, 152] width 393 height 17
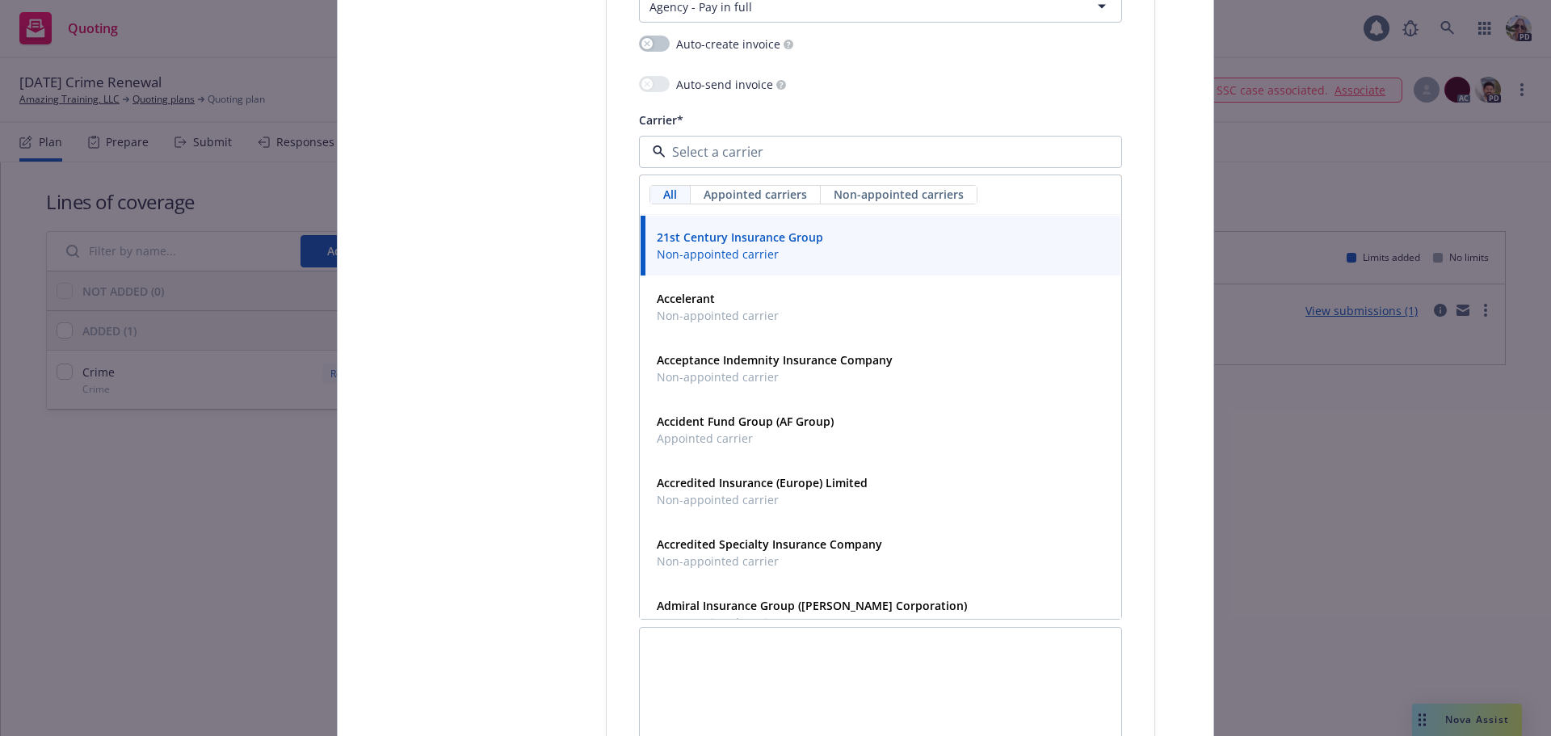
click at [919, 107] on div "Auto-send is available only if the invoice is created or if there is a schedule…" at bounding box center [772, 113] width 404 height 47
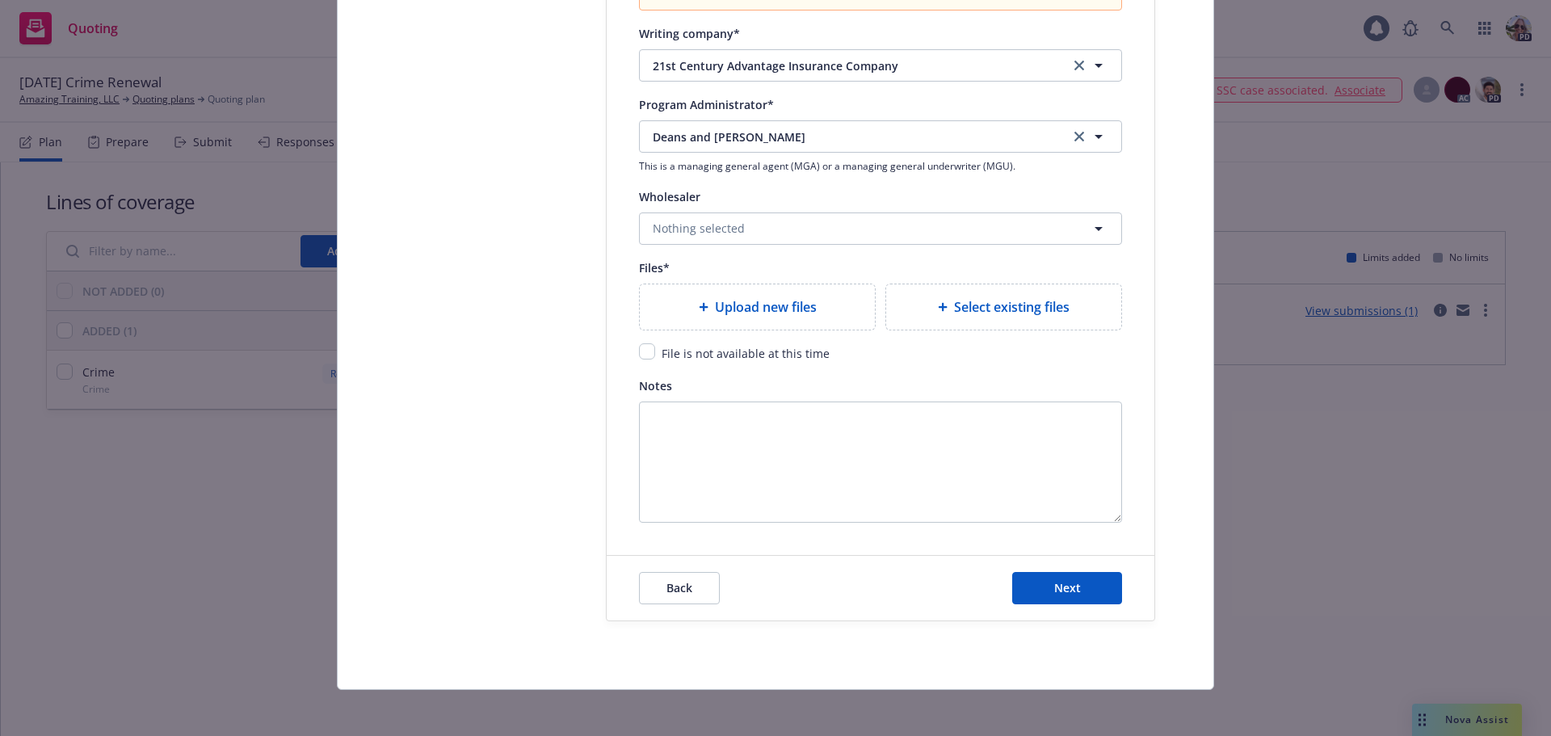
scroll to position [1927, 0]
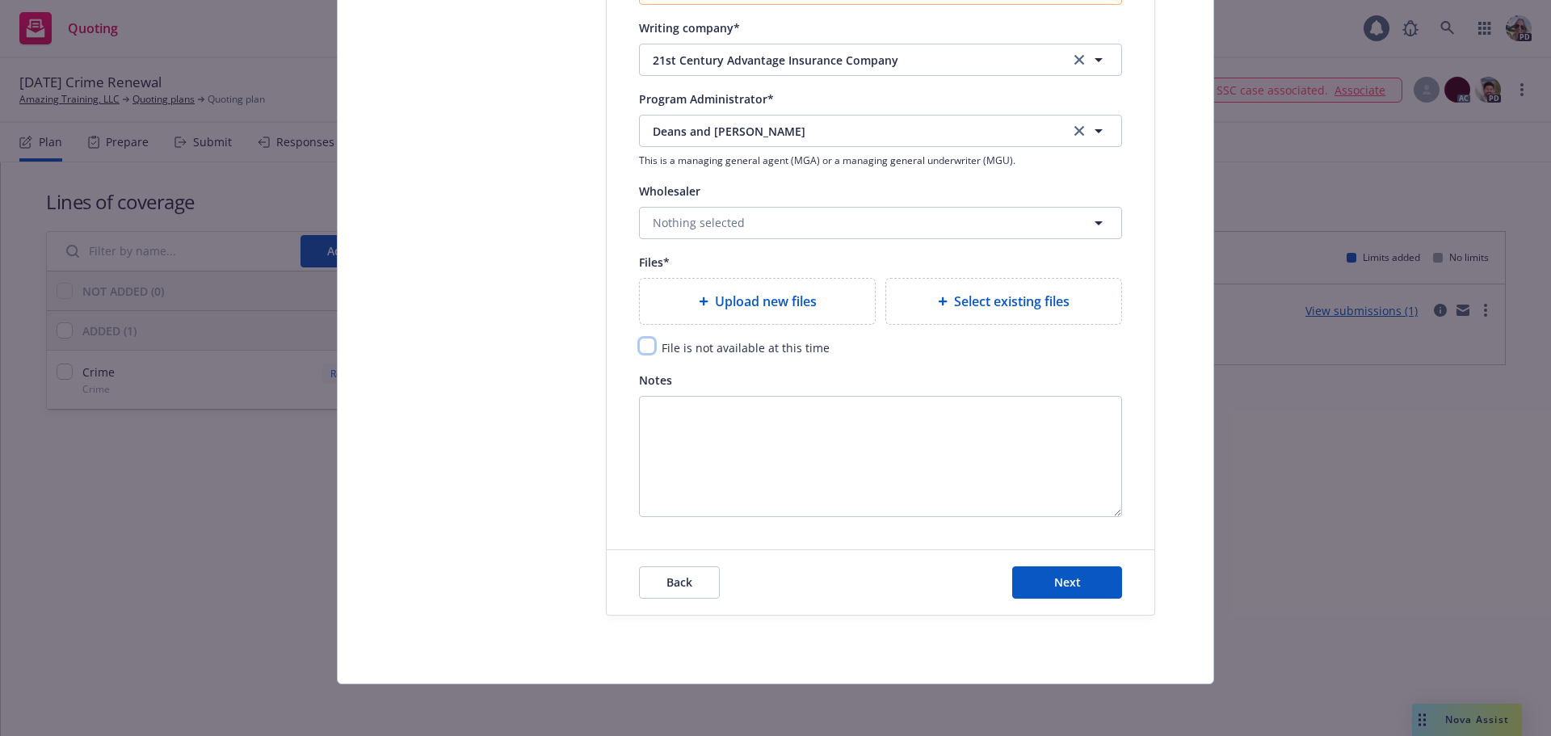
click at [641, 351] on input "checkbox" at bounding box center [647, 346] width 16 height 16
checkbox input "true"
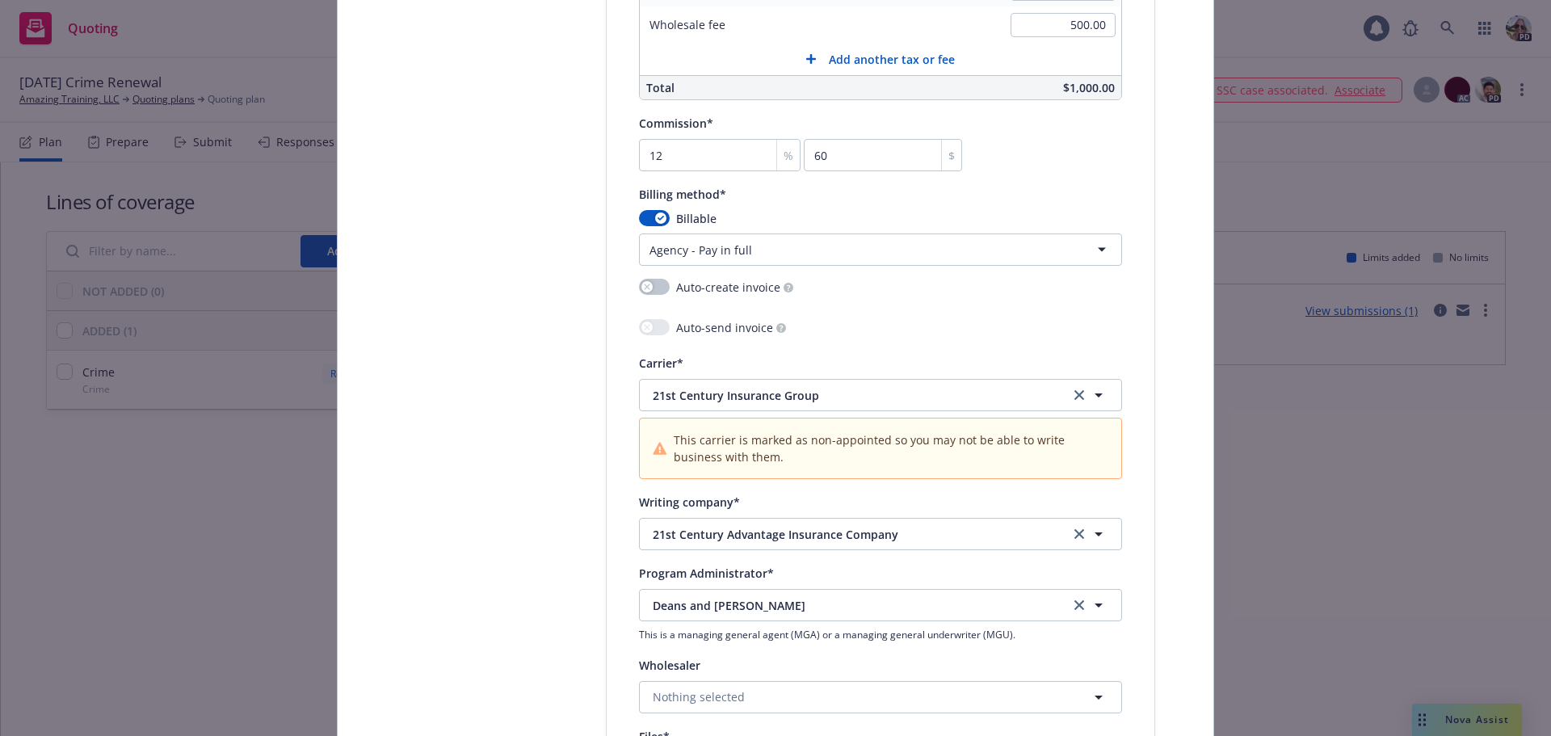
scroll to position [1442, 0]
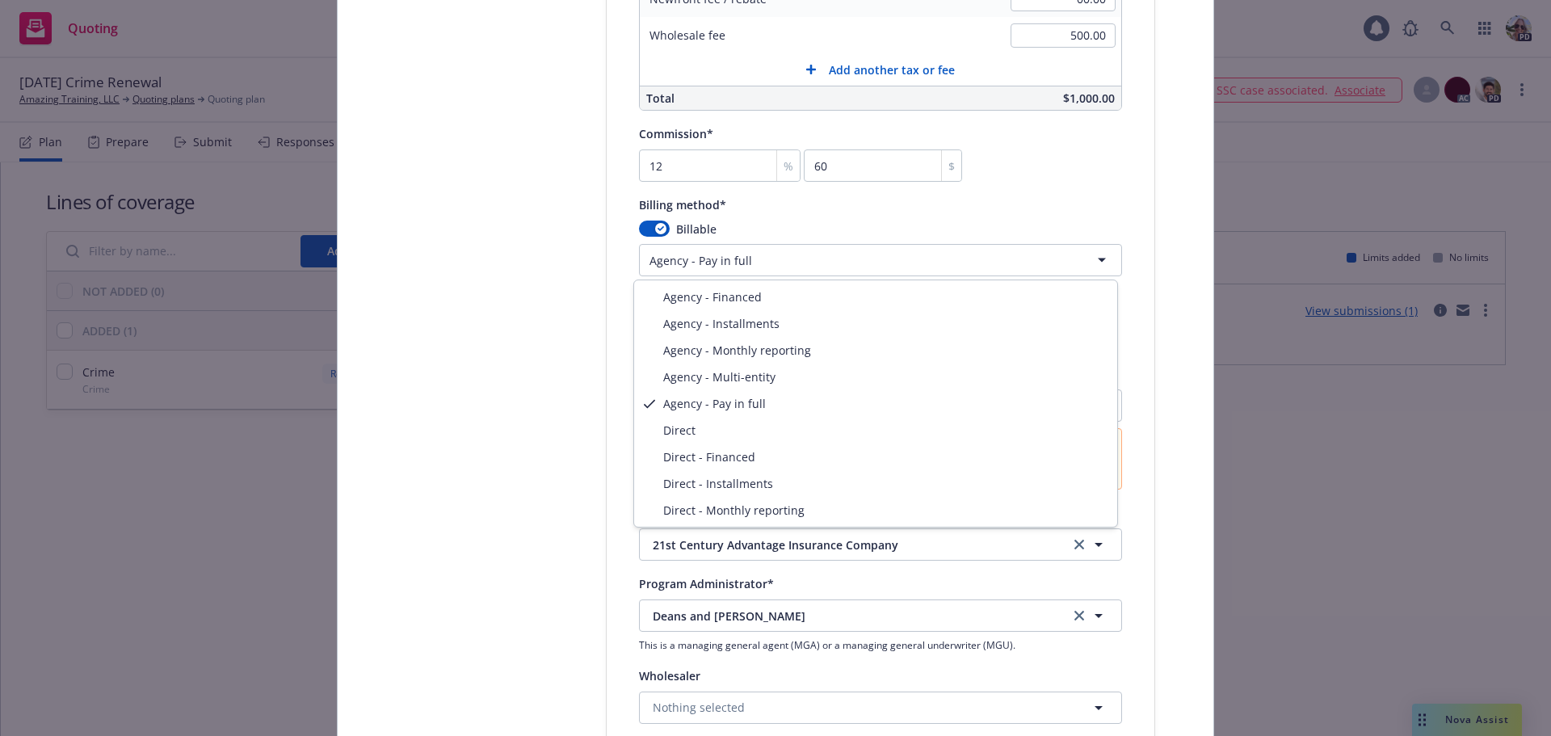
click at [724, 263] on html "Quoting 1 PD 09/01/25 Crime Renewal Amazing Training, LLC Quoting plans Quoting…" at bounding box center [775, 368] width 1551 height 736
select select "DIRECT"
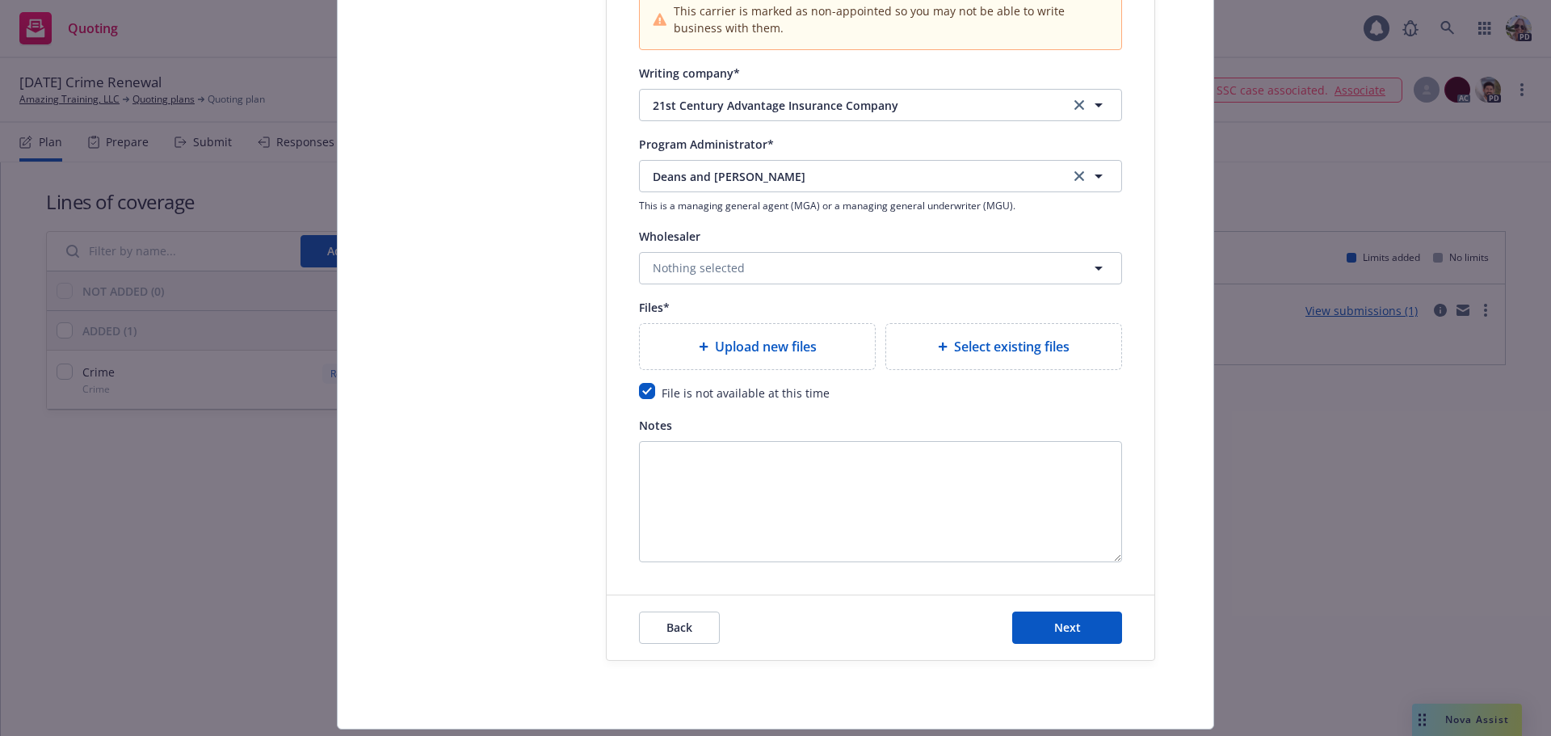
scroll to position [1853, 0]
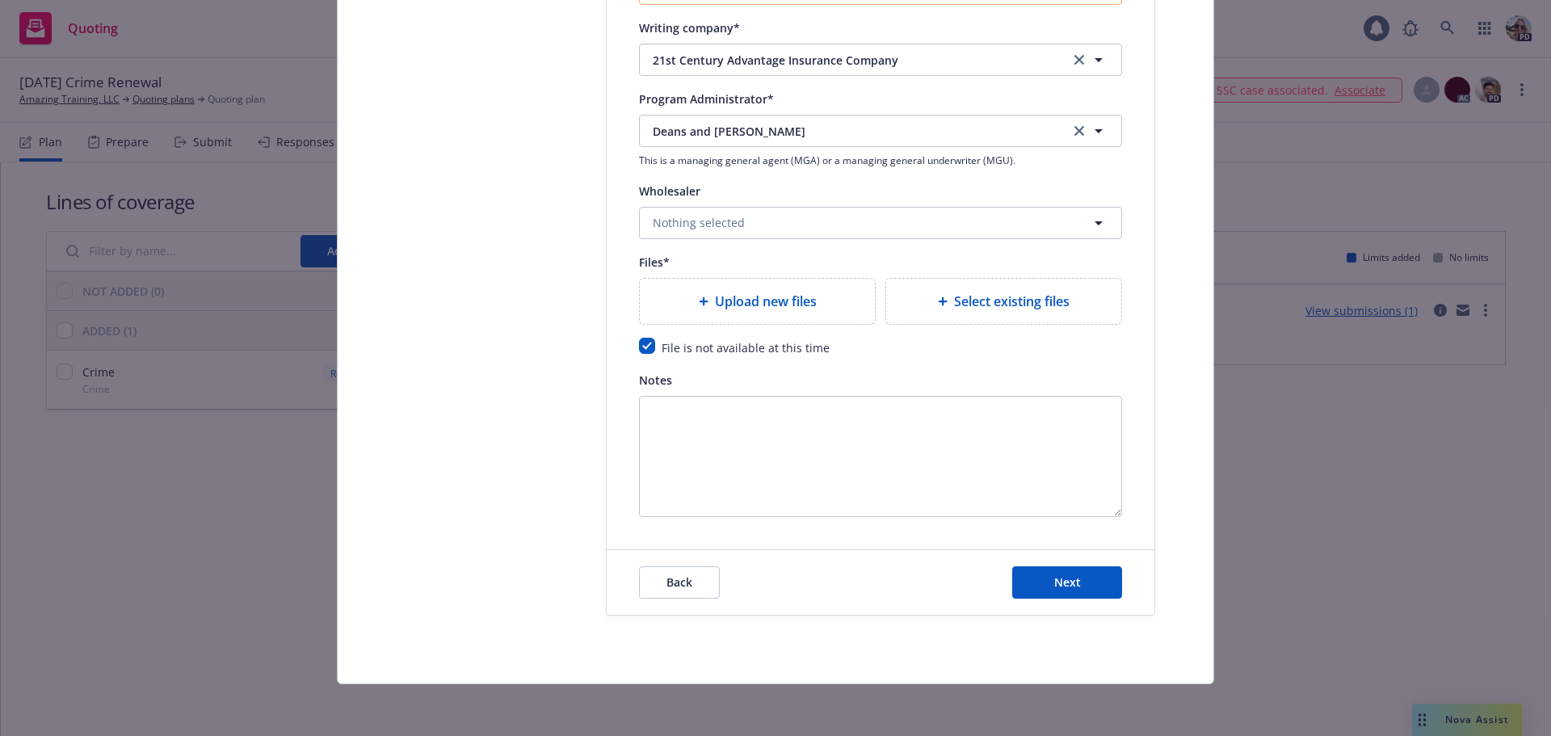
click at [1093, 599] on div "Back Next" at bounding box center [881, 582] width 548 height 65
click at [1092, 589] on button "Next" at bounding box center [1067, 582] width 110 height 32
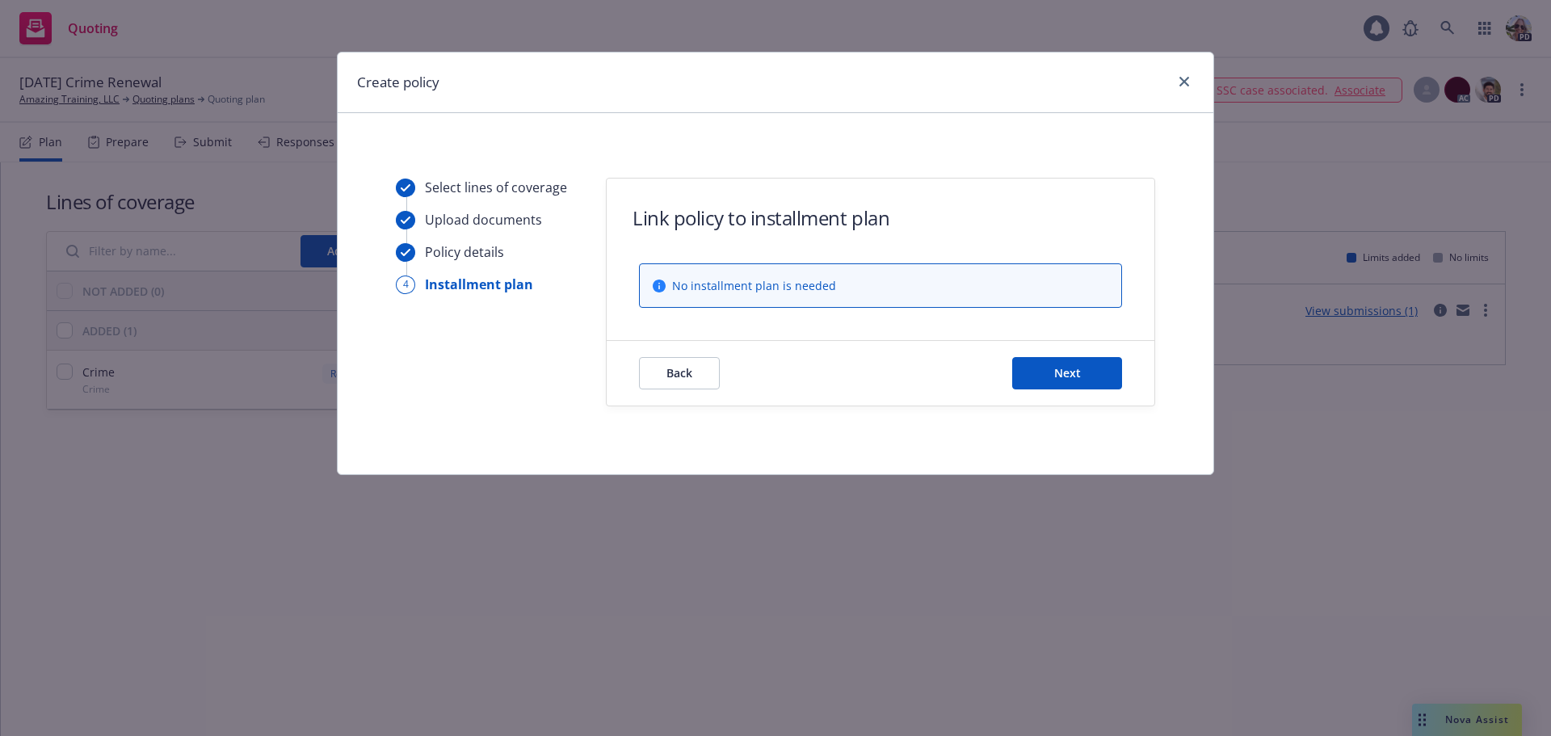
scroll to position [0, 0]
click at [1038, 373] on button "Next" at bounding box center [1067, 373] width 110 height 32
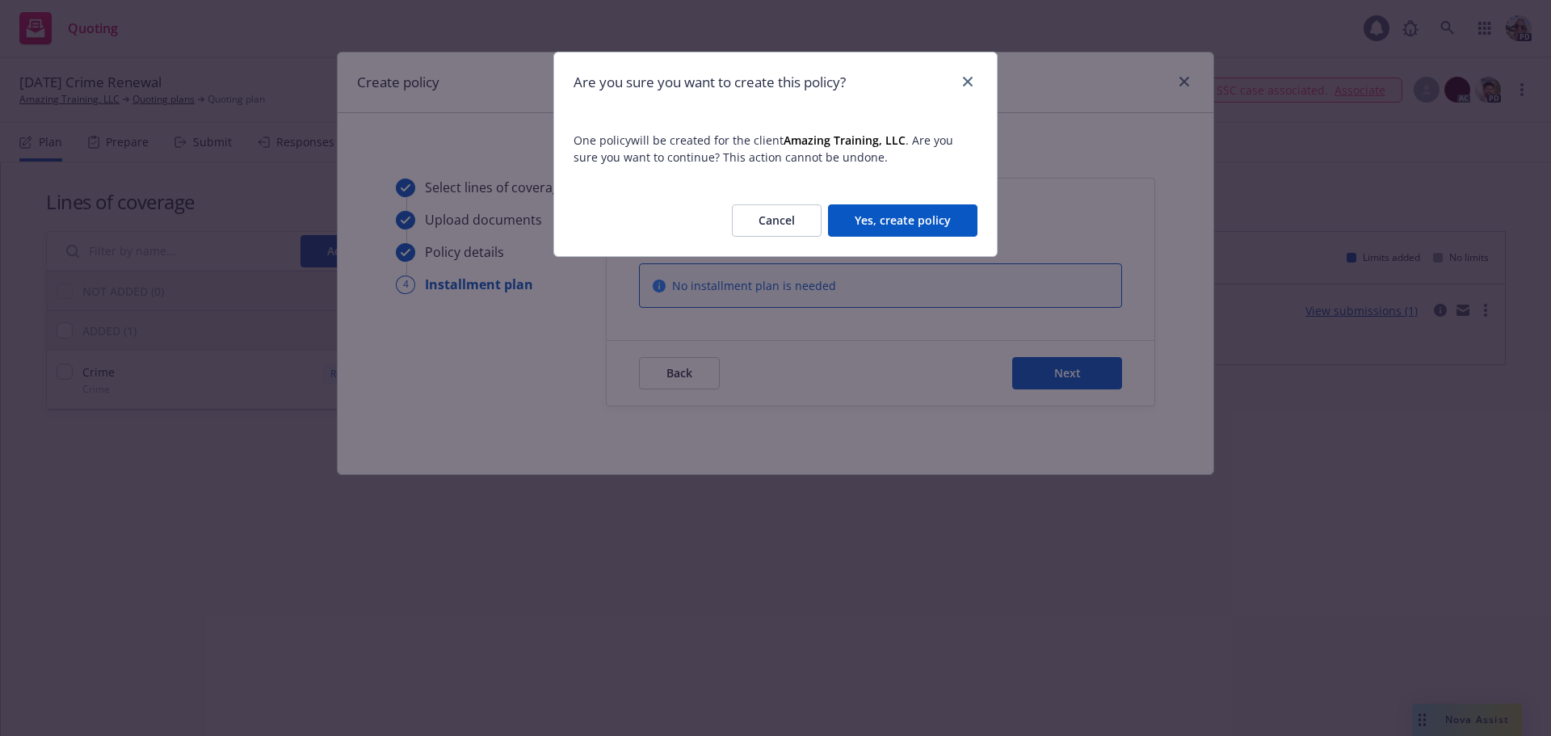
click at [894, 216] on button "Yes, create policy" at bounding box center [902, 220] width 149 height 32
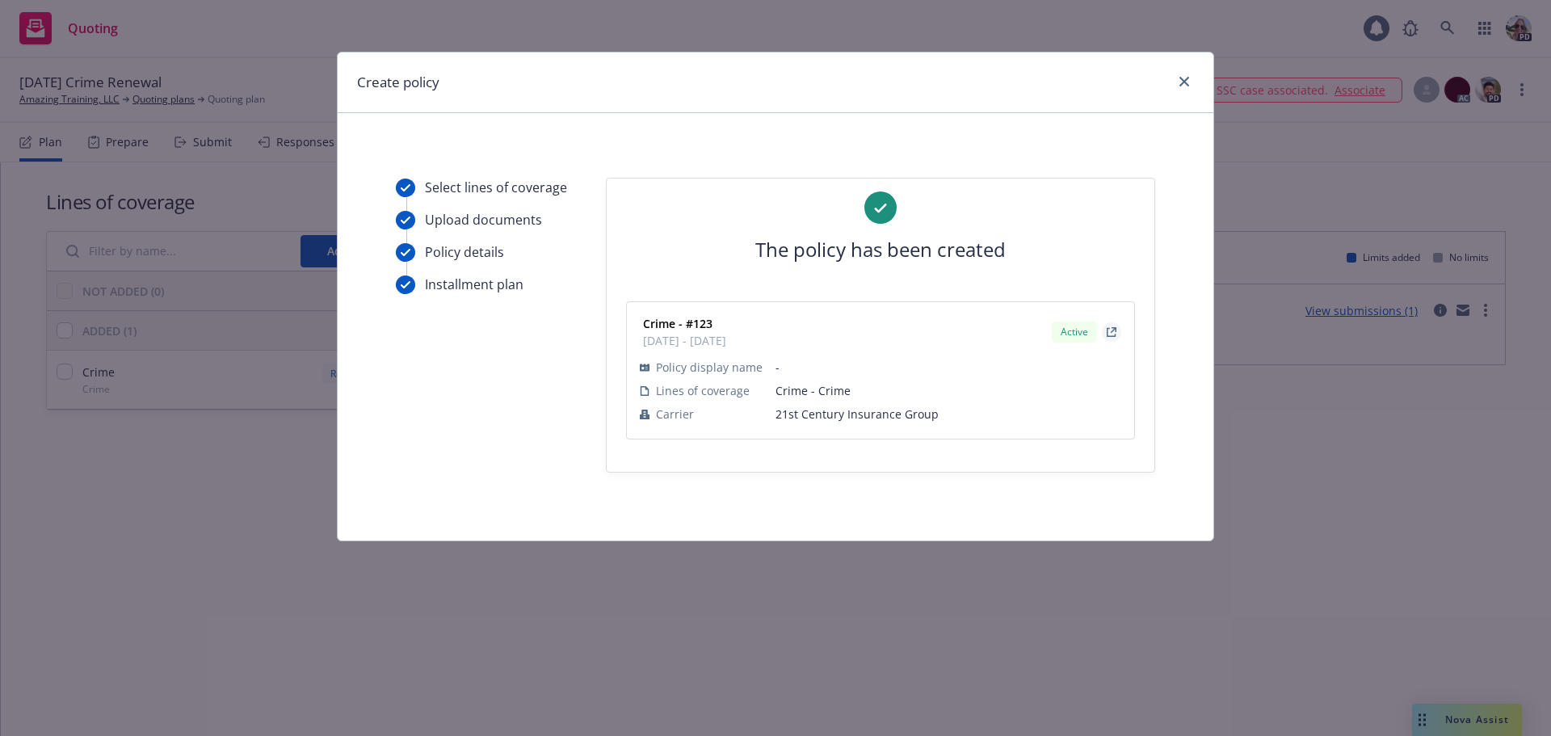
click at [1113, 327] on icon "external" at bounding box center [1111, 332] width 10 height 10
click at [1189, 83] on link "close" at bounding box center [1183, 81] width 19 height 19
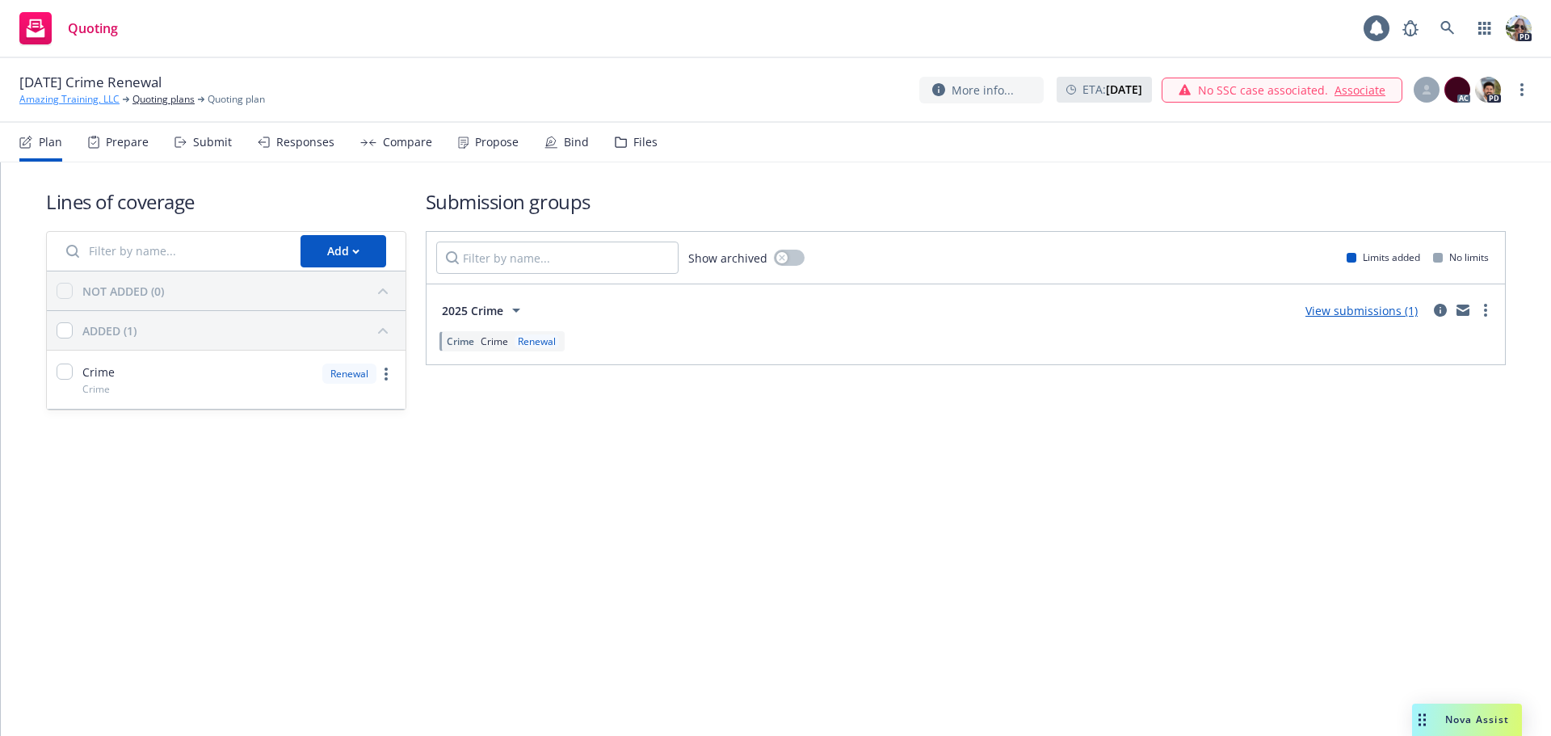
click at [63, 93] on link "Amazing Training, LLC" at bounding box center [69, 99] width 100 height 15
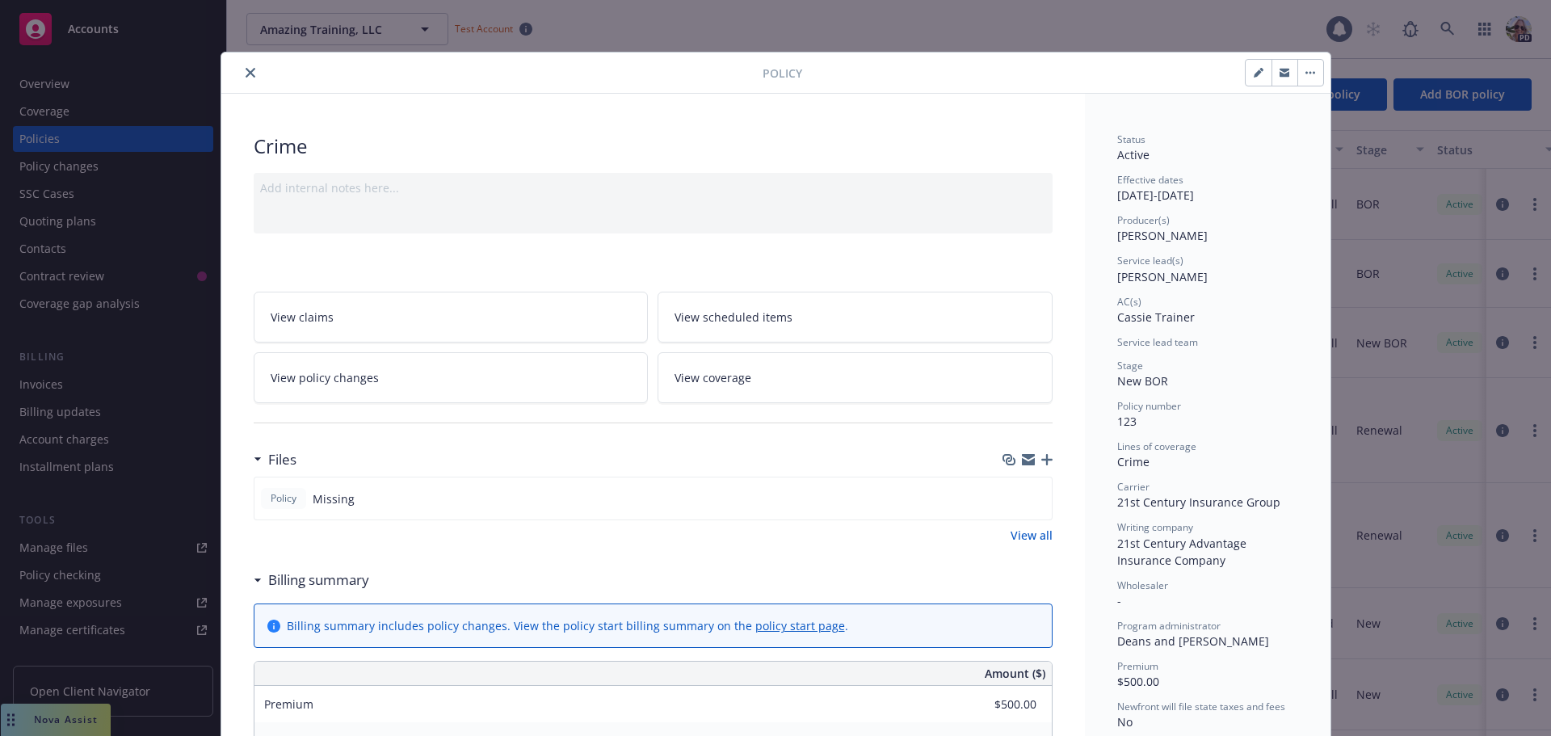
click at [246, 71] on icon "close" at bounding box center [251, 73] width 10 height 10
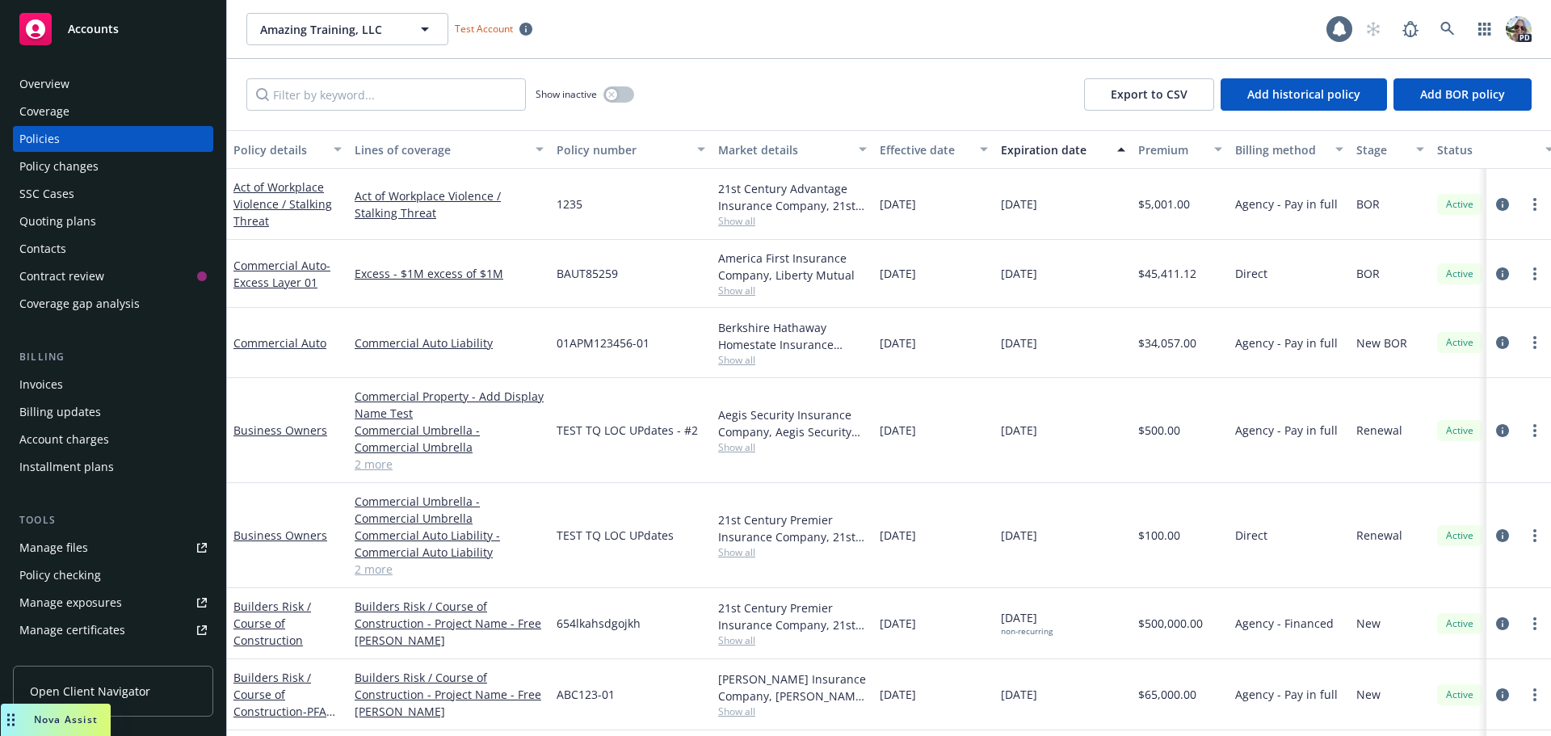
click at [47, 385] on div "Invoices" at bounding box center [41, 385] width 44 height 26
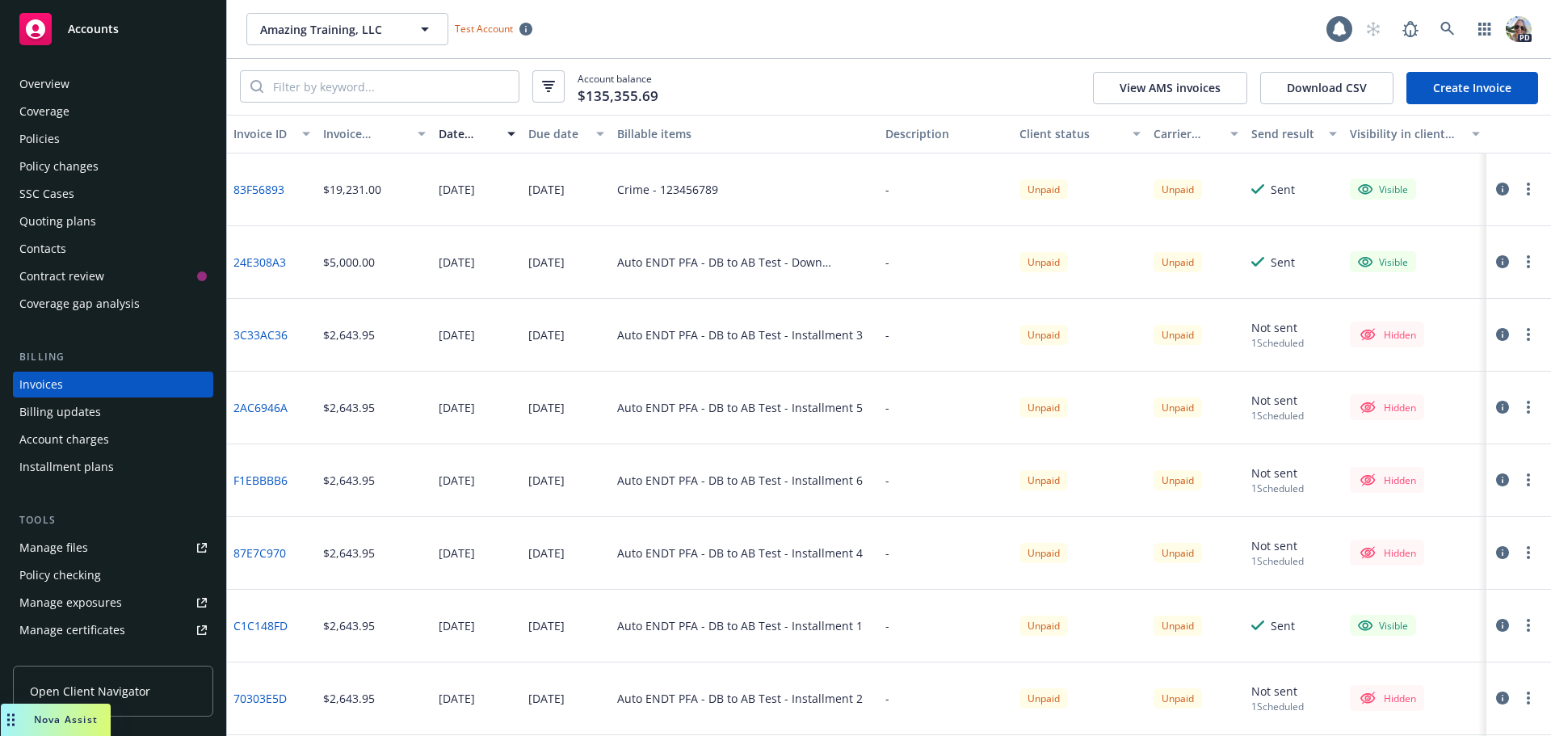
drag, startPoint x: 1464, startPoint y: 98, endPoint x: 1469, endPoint y: 90, distance: 9.4
click at [1464, 97] on link "Create Invoice" at bounding box center [1472, 88] width 132 height 32
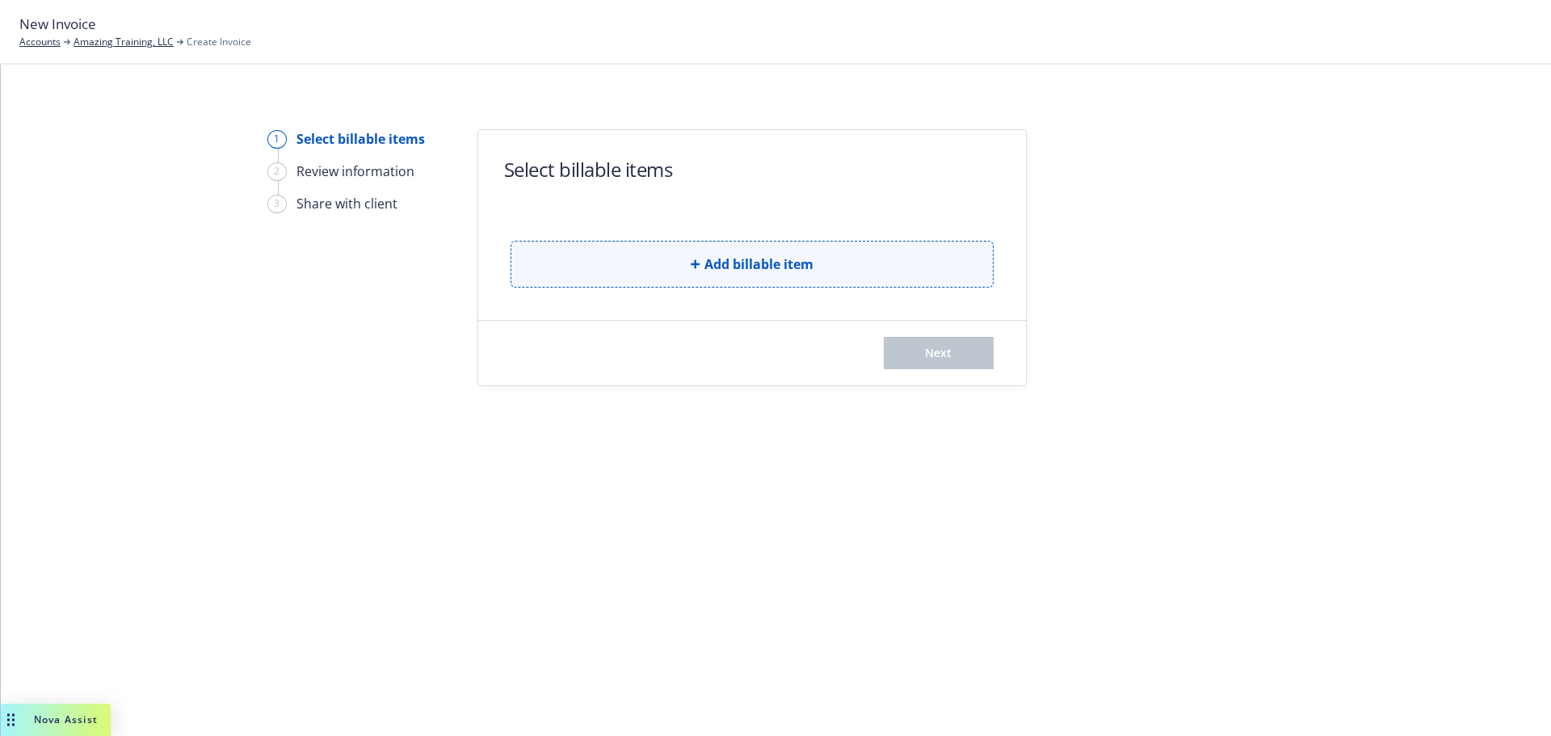
click at [642, 262] on button "Add billable item" at bounding box center [751, 264] width 483 height 47
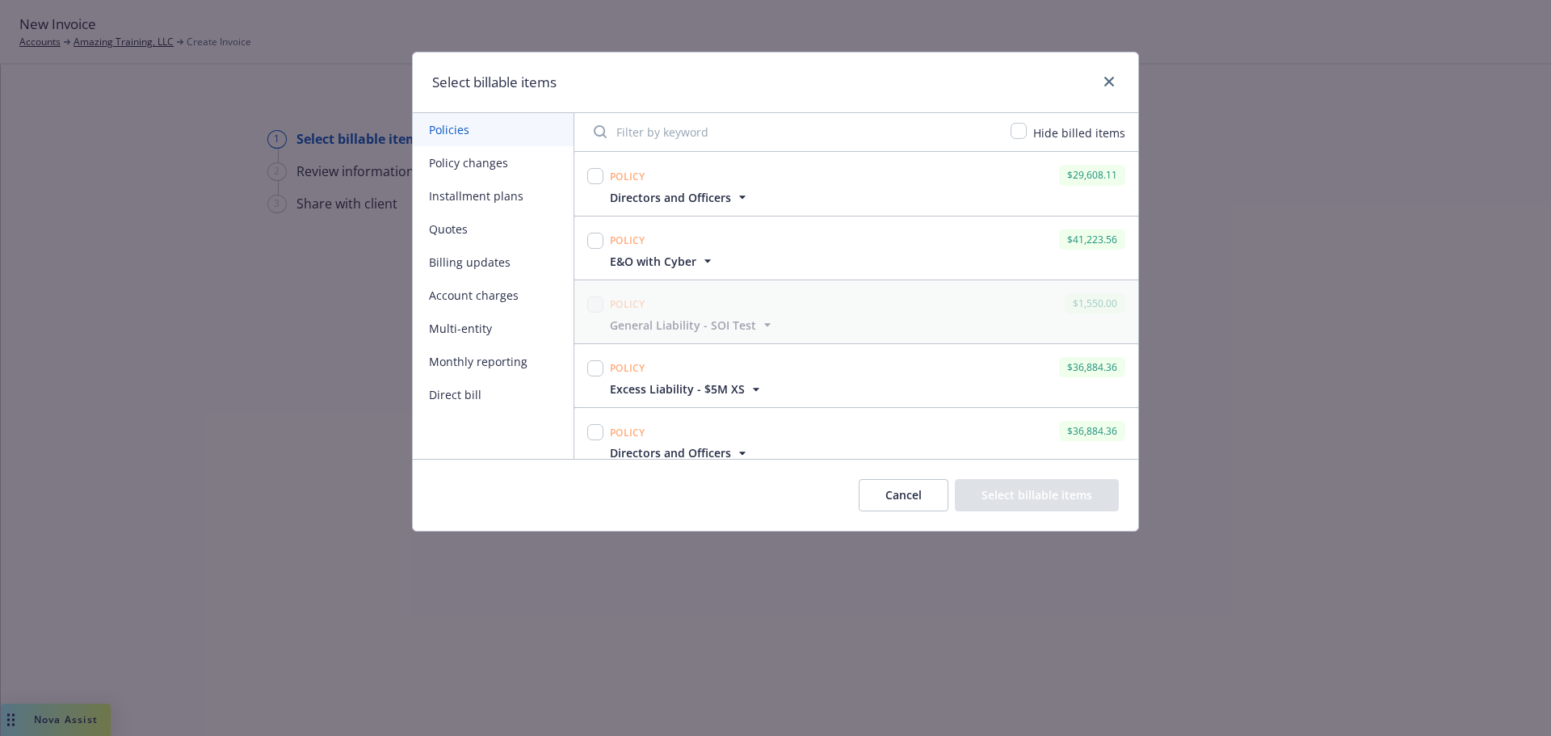
click at [477, 388] on button "Direct bill" at bounding box center [493, 394] width 161 height 33
